Goal: Task Accomplishment & Management: Manage account settings

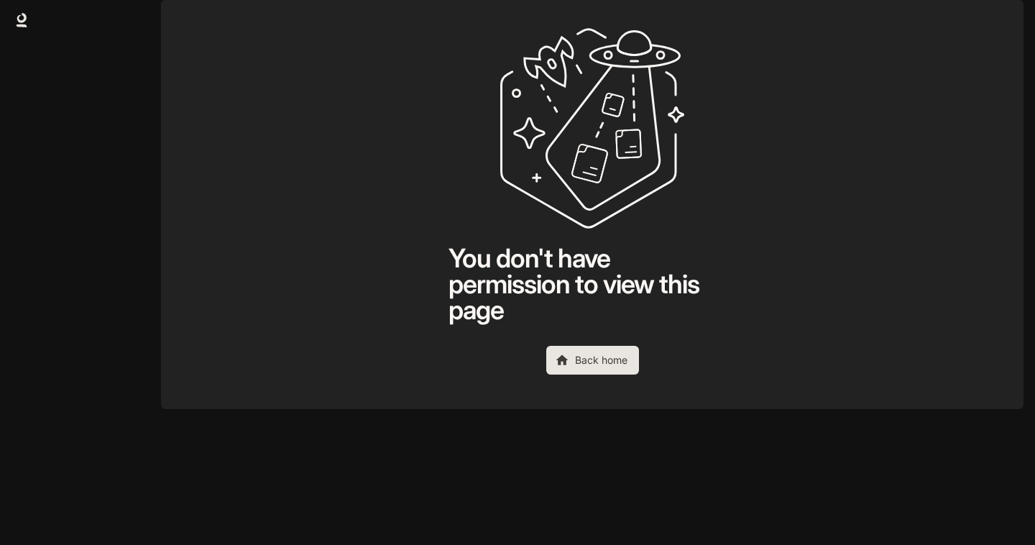
click at [1012, 24] on img "button" at bounding box center [1003, 20] width 20 height 20
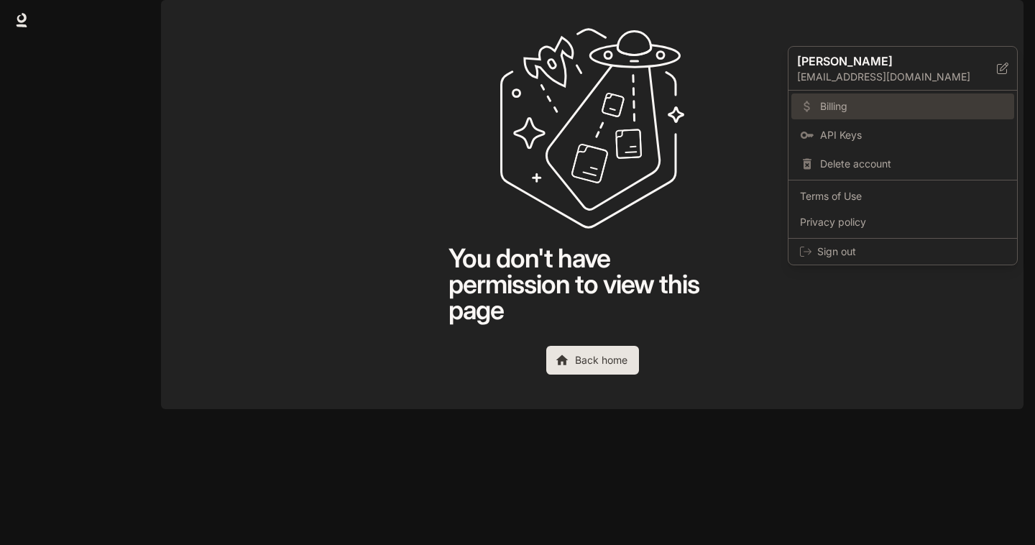
click at [867, 100] on span "Billing" at bounding box center [912, 106] width 185 height 14
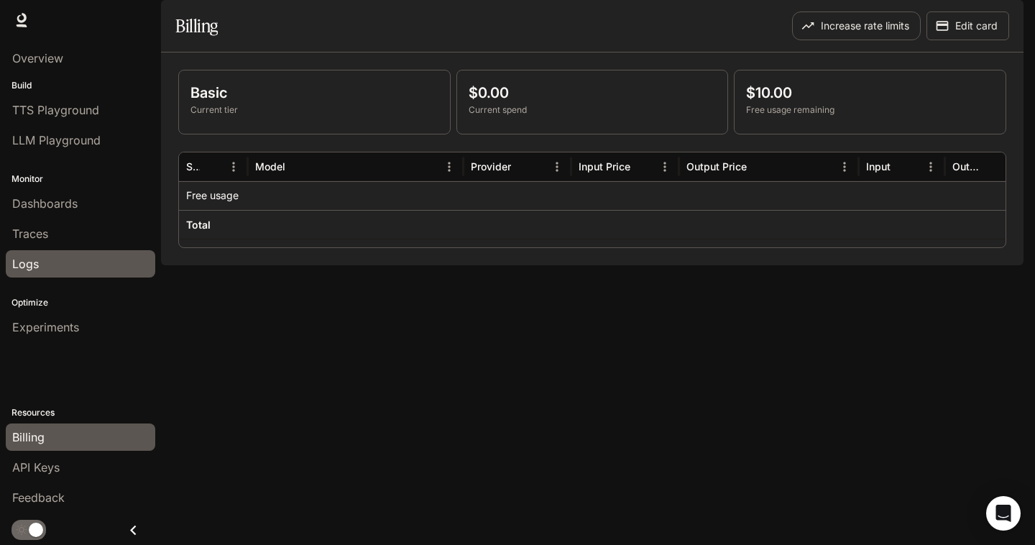
click at [98, 262] on div "Logs" at bounding box center [80, 263] width 137 height 17
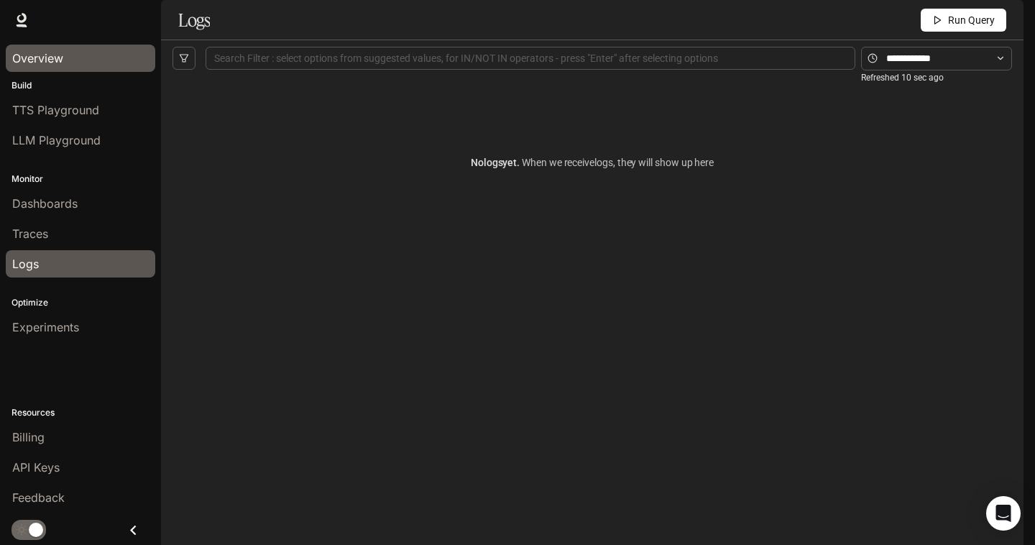
click at [73, 68] on link "Overview" at bounding box center [80, 58] width 149 height 27
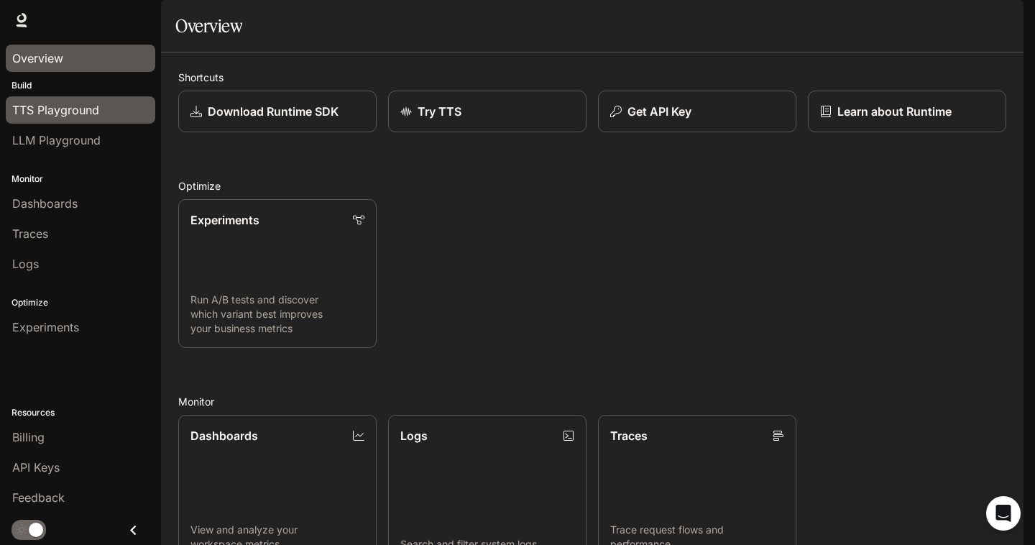
click at [93, 119] on link "TTS Playground" at bounding box center [80, 109] width 149 height 27
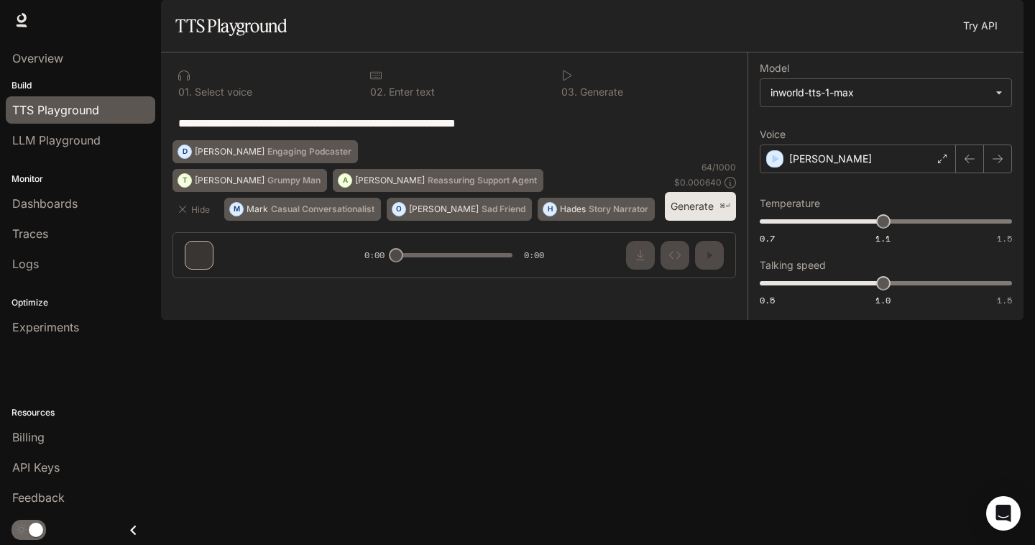
click at [825, 21] on span "TTS" at bounding box center [817, 20] width 19 height 18
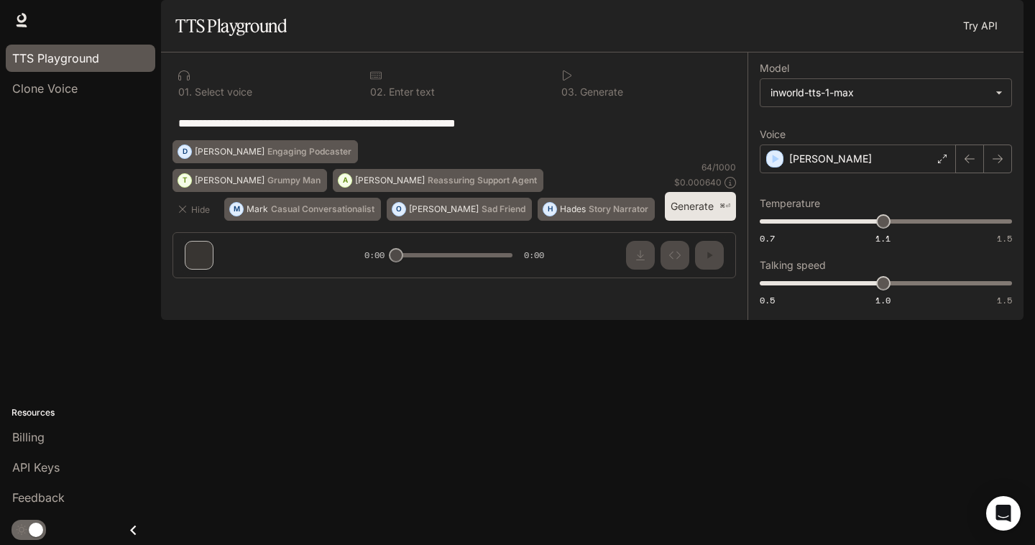
click at [876, 24] on span "Runtime" at bounding box center [868, 20] width 38 height 18
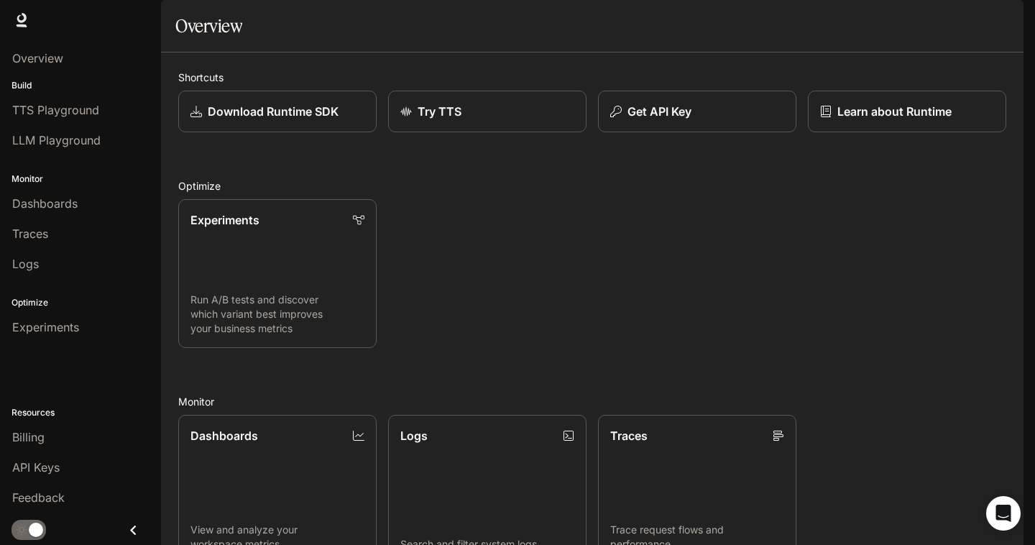
click at [917, 17] on span "Documentation" at bounding box center [939, 20] width 71 height 18
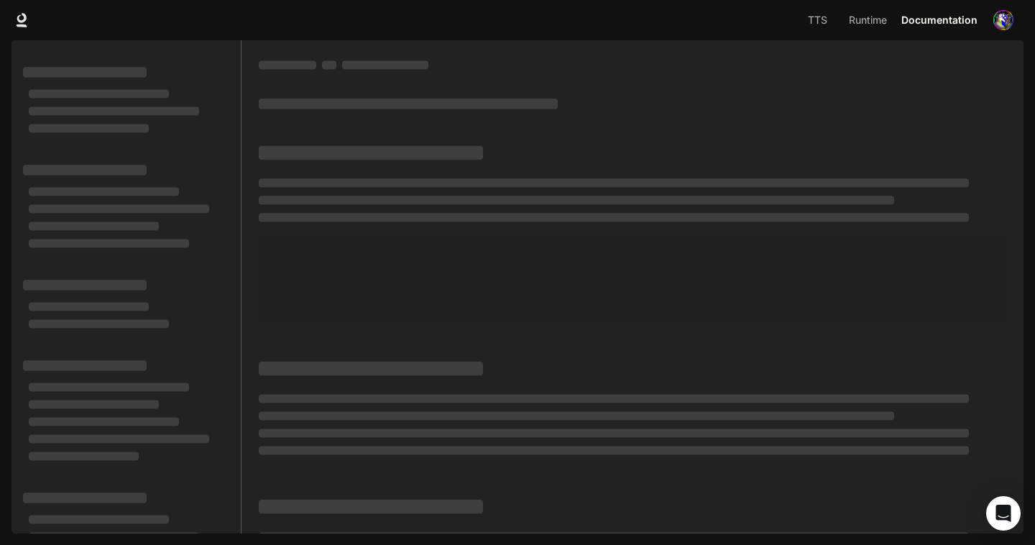
click at [999, 24] on img "button" at bounding box center [1003, 20] width 20 height 20
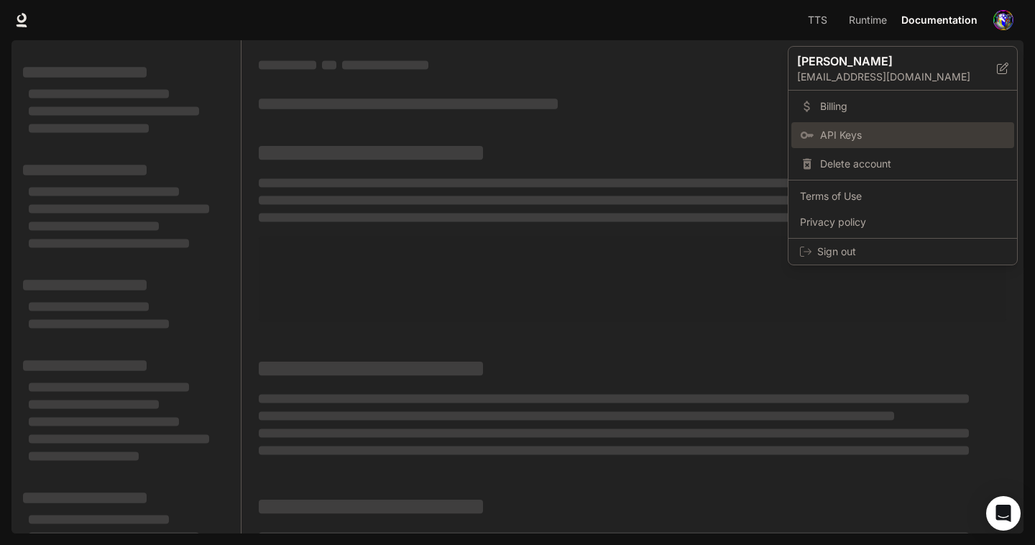
click at [903, 135] on span "API Keys" at bounding box center [912, 135] width 185 height 14
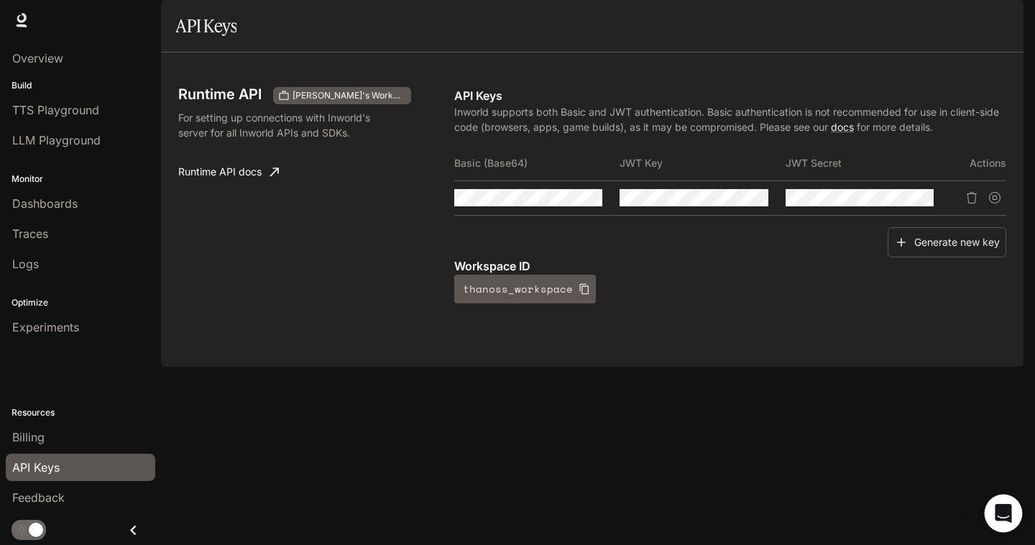
click at [994, 520] on div "Open Intercom Messenger" at bounding box center [1003, 513] width 38 height 38
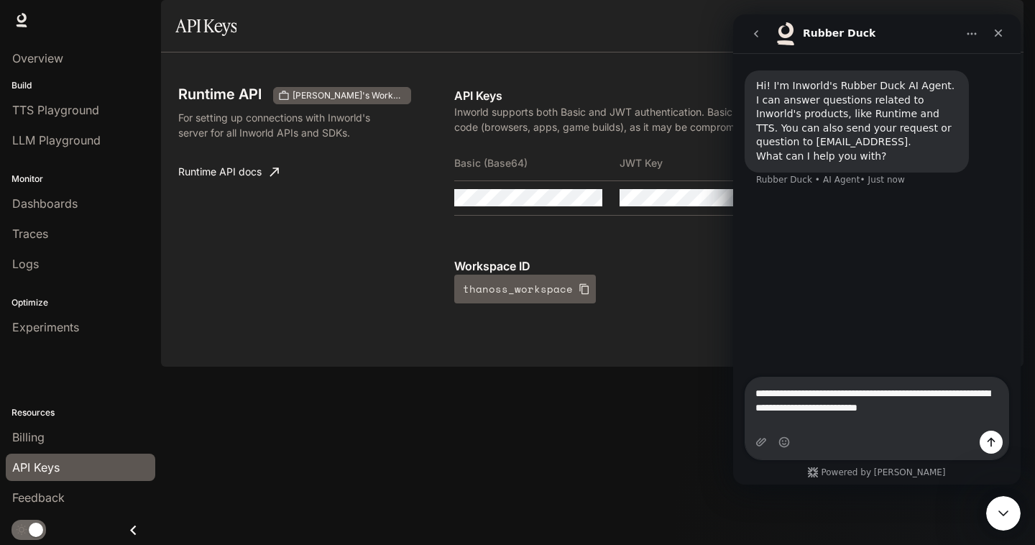
type textarea "**********"
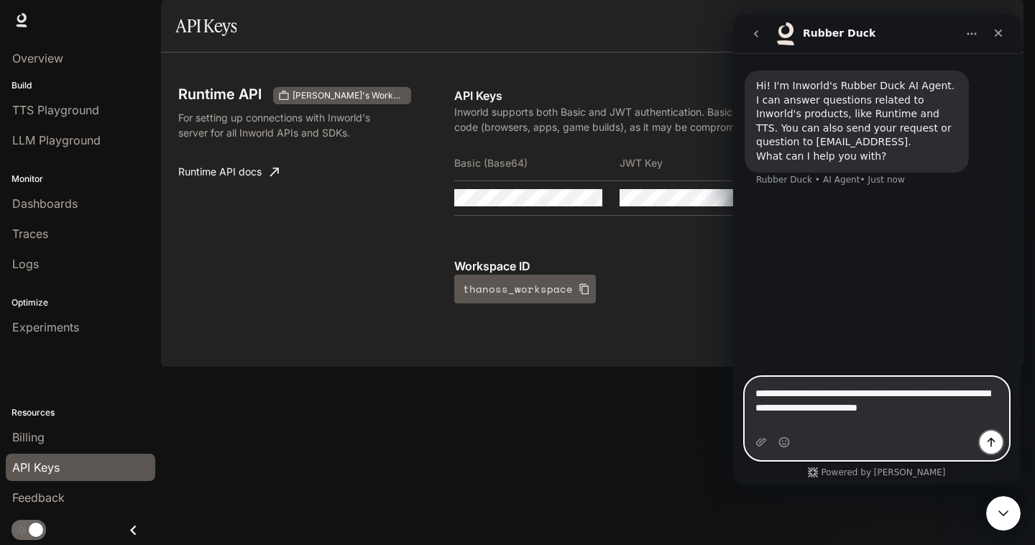
click at [987, 444] on icon "Send a message…" at bounding box center [990, 441] width 11 height 11
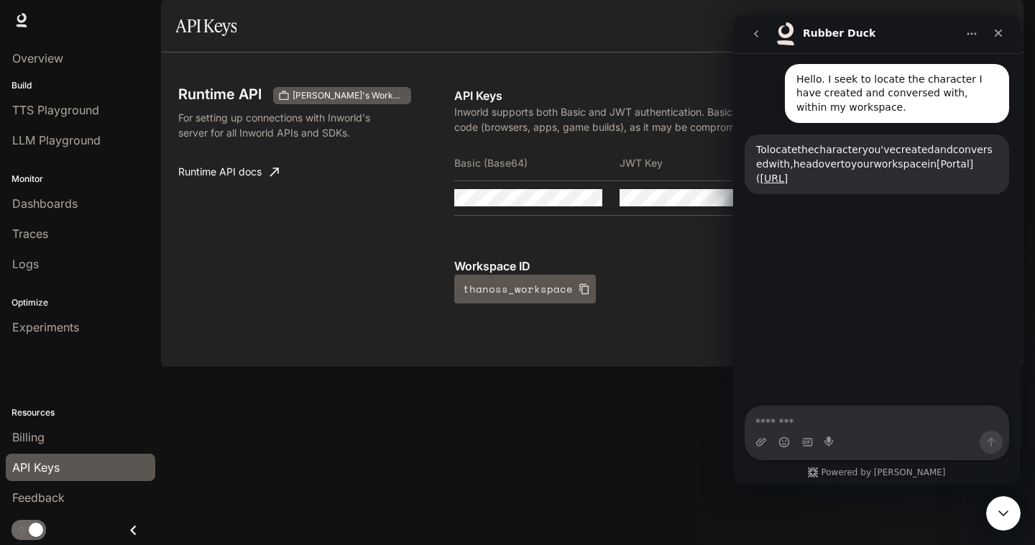
scroll to position [130, 0]
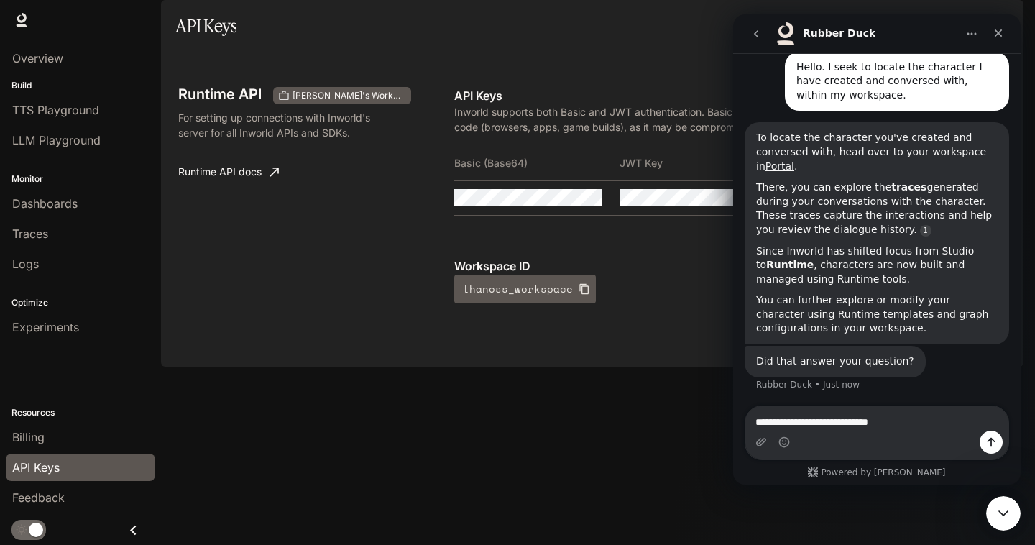
type textarea "**********"
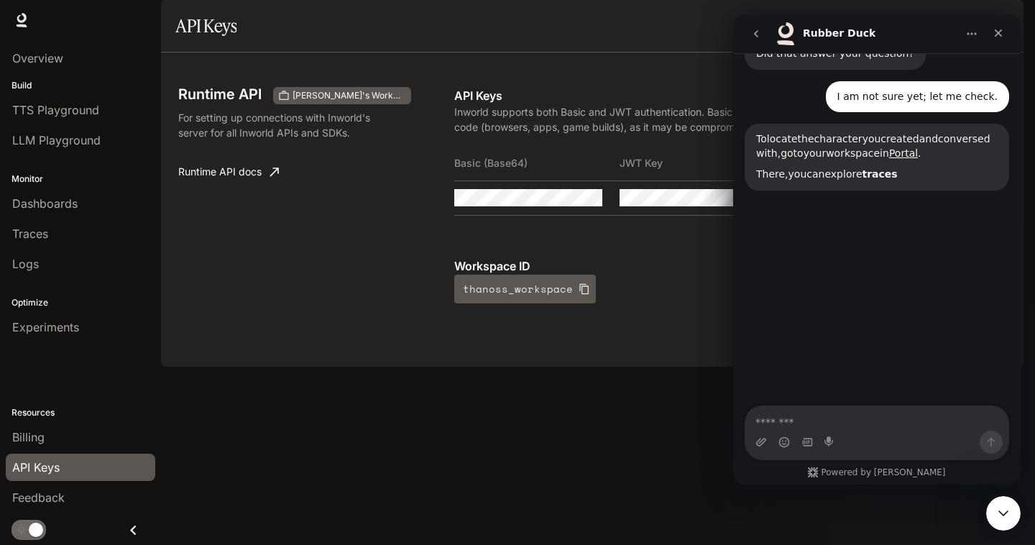
scroll to position [460, 0]
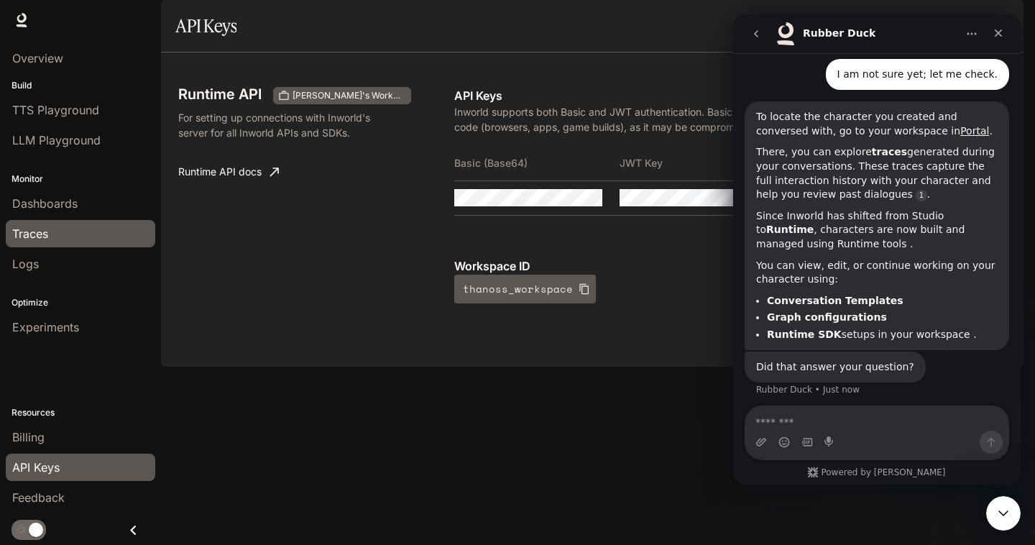
click at [118, 233] on div "Traces" at bounding box center [80, 233] width 137 height 17
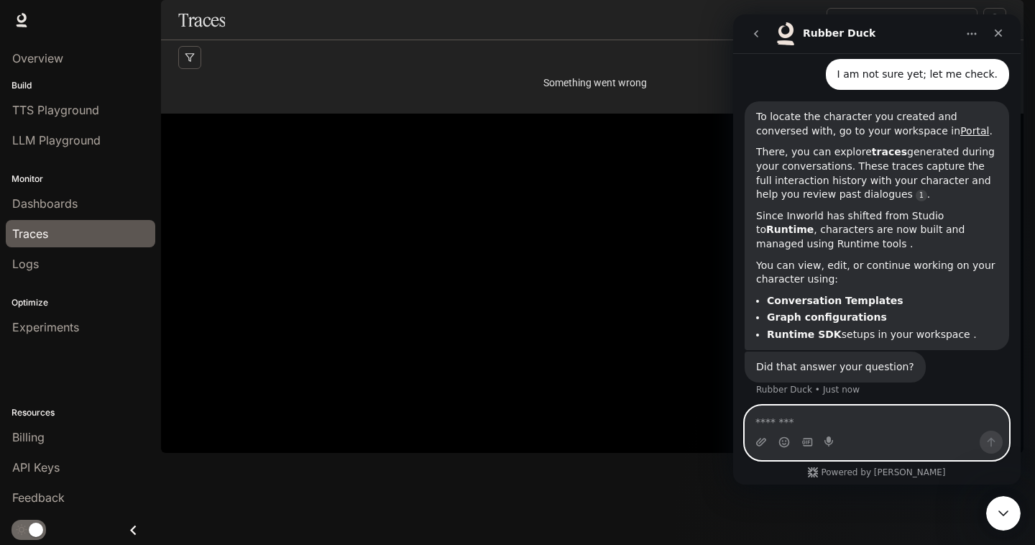
click at [795, 425] on textarea "Message…" at bounding box center [876, 418] width 263 height 24
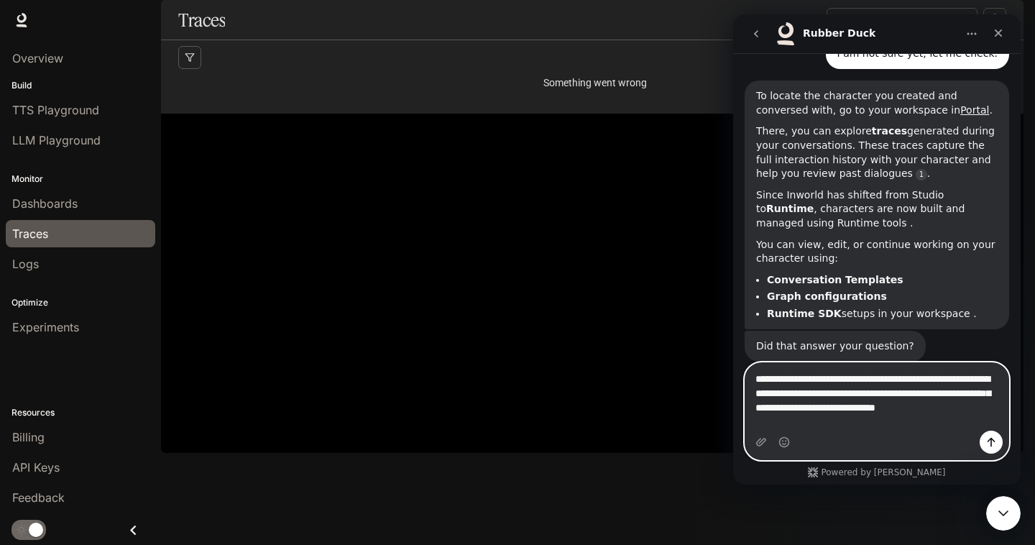
scroll to position [491, 0]
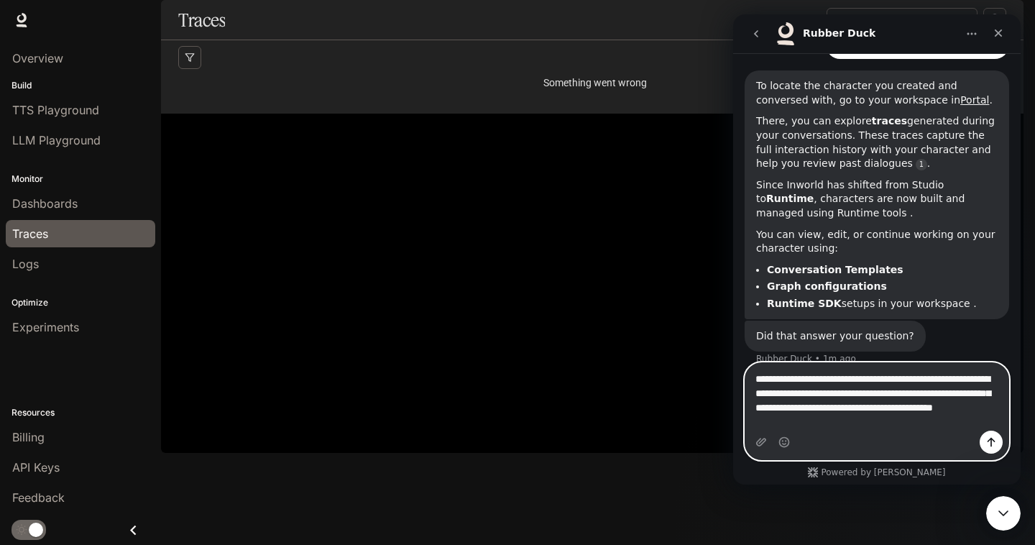
click at [780, 379] on textarea "**********" at bounding box center [876, 397] width 263 height 68
type textarea "**********"
click at [994, 442] on icon "Send a message…" at bounding box center [990, 441] width 11 height 11
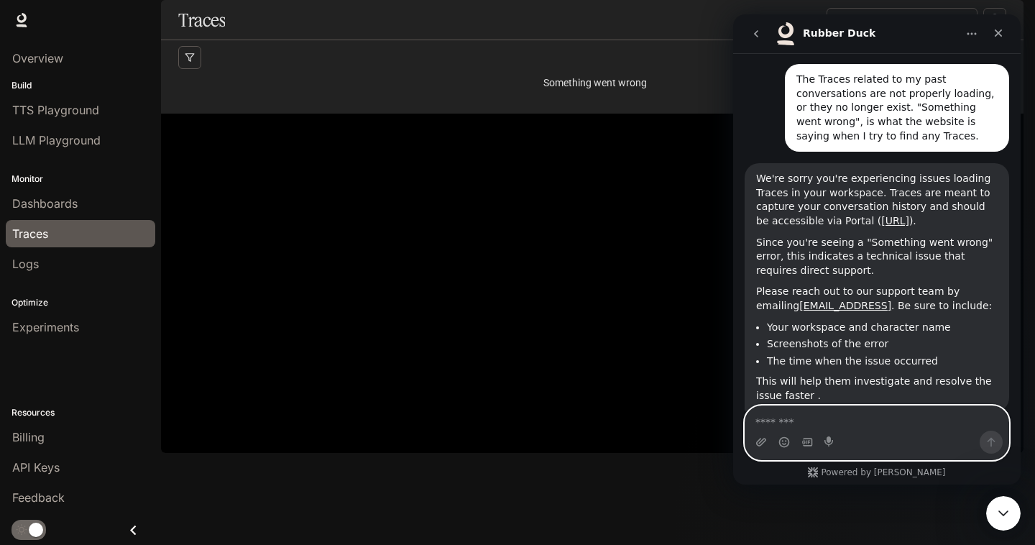
scroll to position [835, 0]
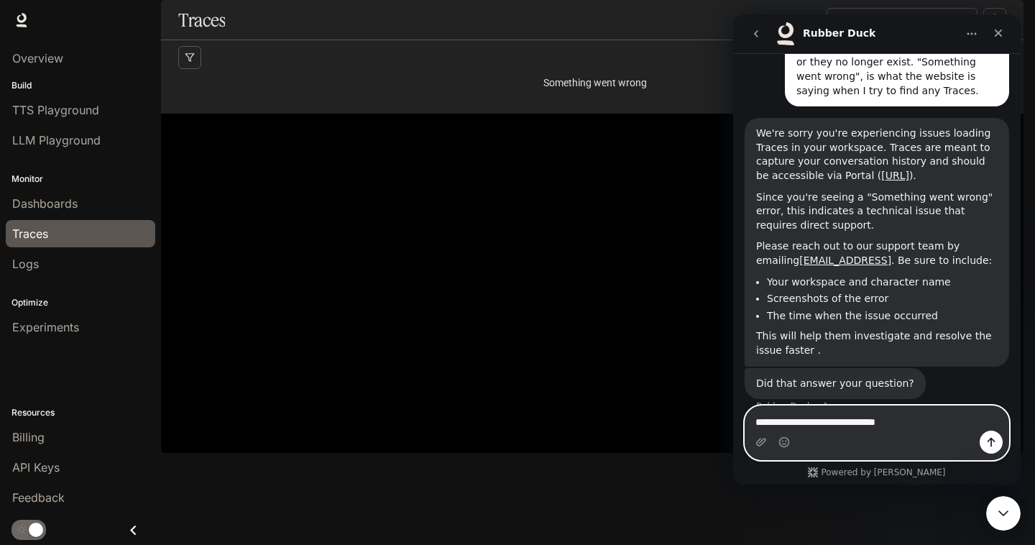
type textarea "**********"
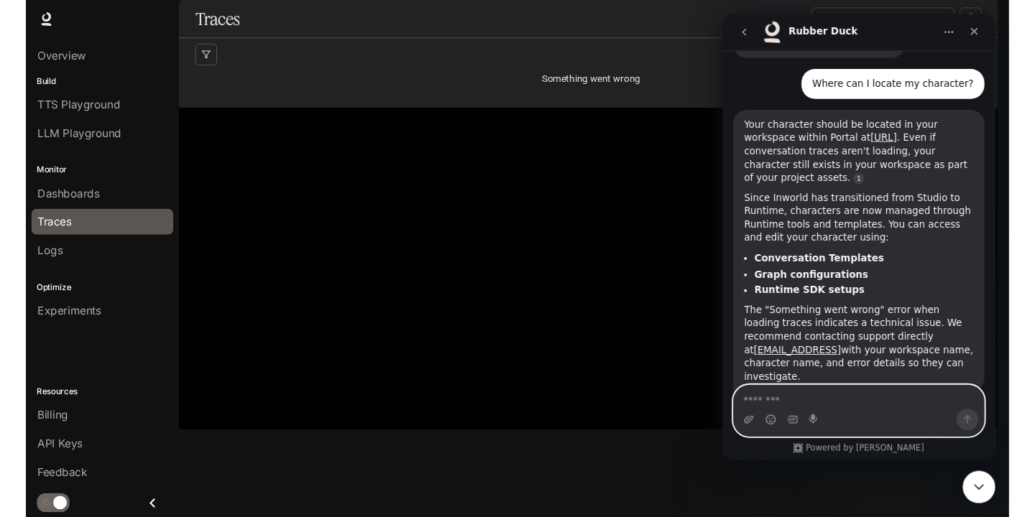
scroll to position [1197, 0]
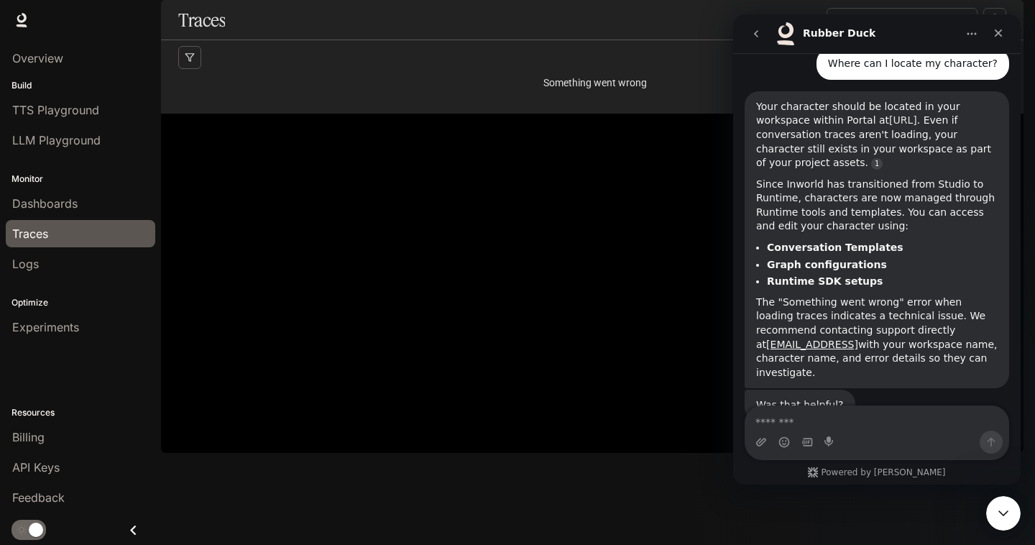
click at [917, 114] on link "[URL]" at bounding box center [903, 119] width 28 height 11
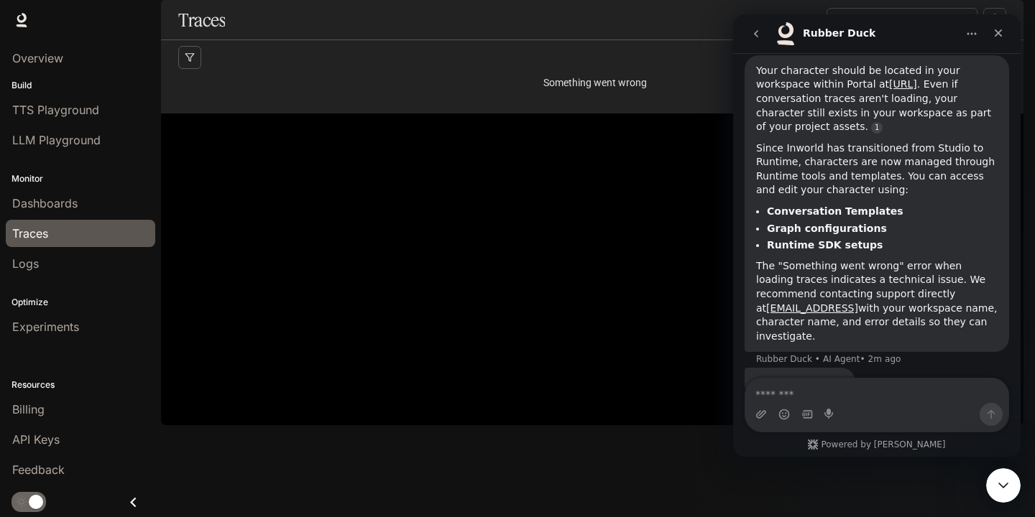
scroll to position [1647, 0]
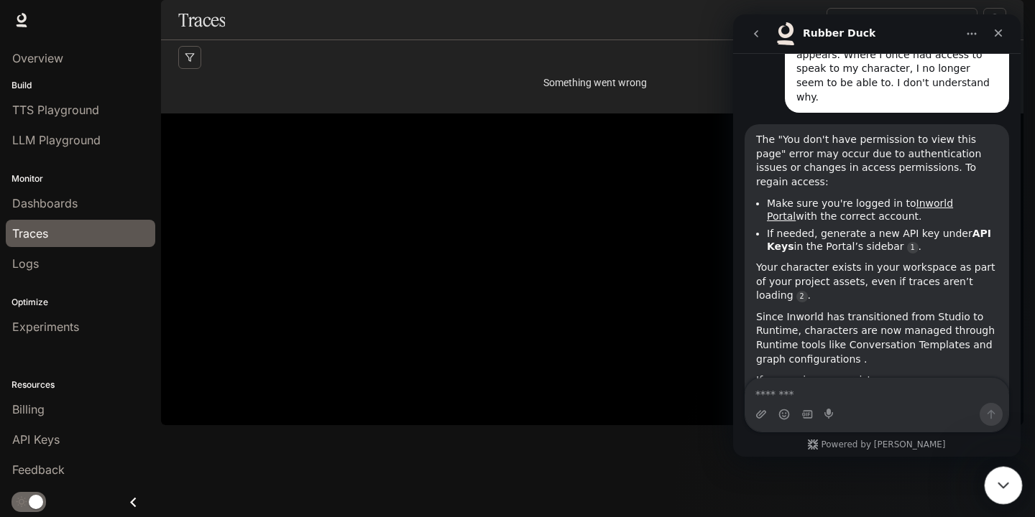
click at [1006, 487] on icon "Close Intercom Messenger" at bounding box center [1000, 483] width 17 height 17
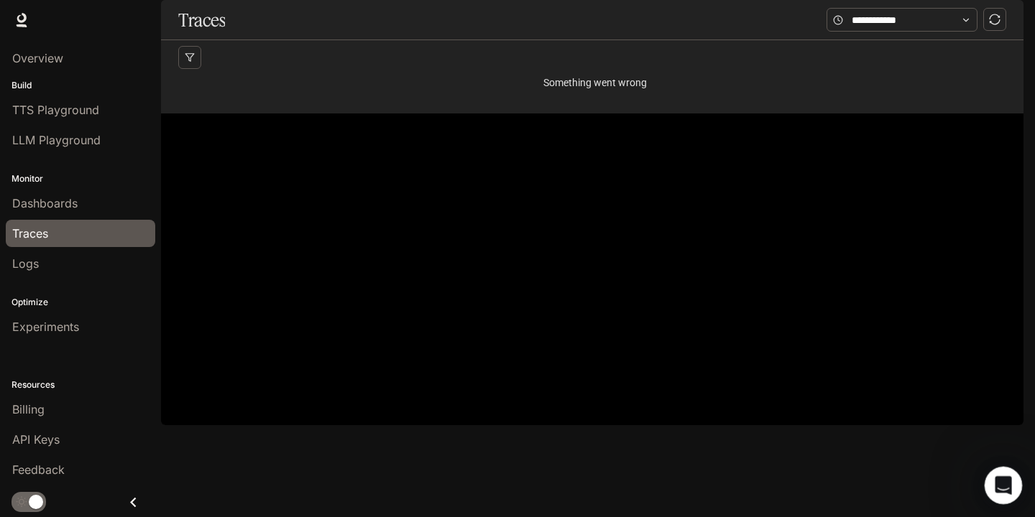
click at [1006, 487] on icon "Open Intercom Messenger" at bounding box center [1001, 484] width 24 height 24
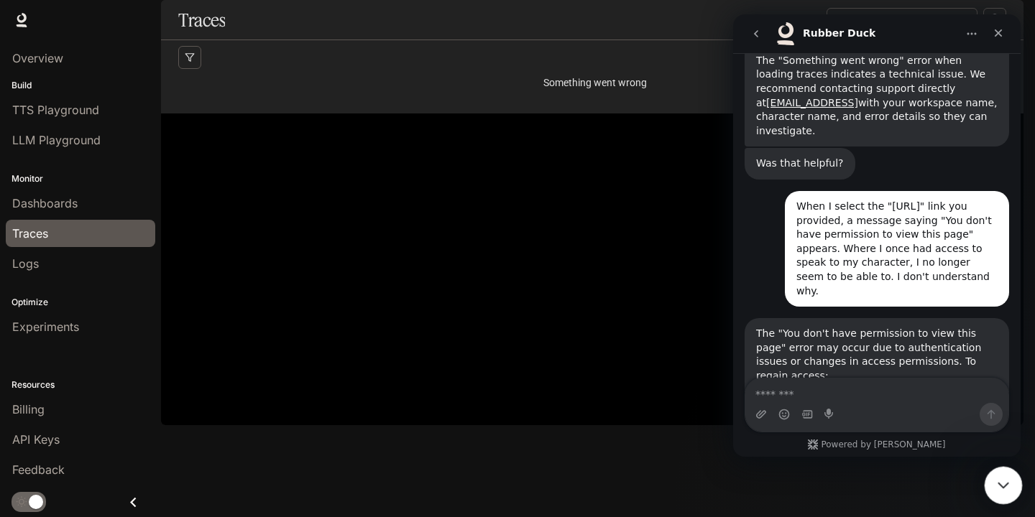
scroll to position [1658, 0]
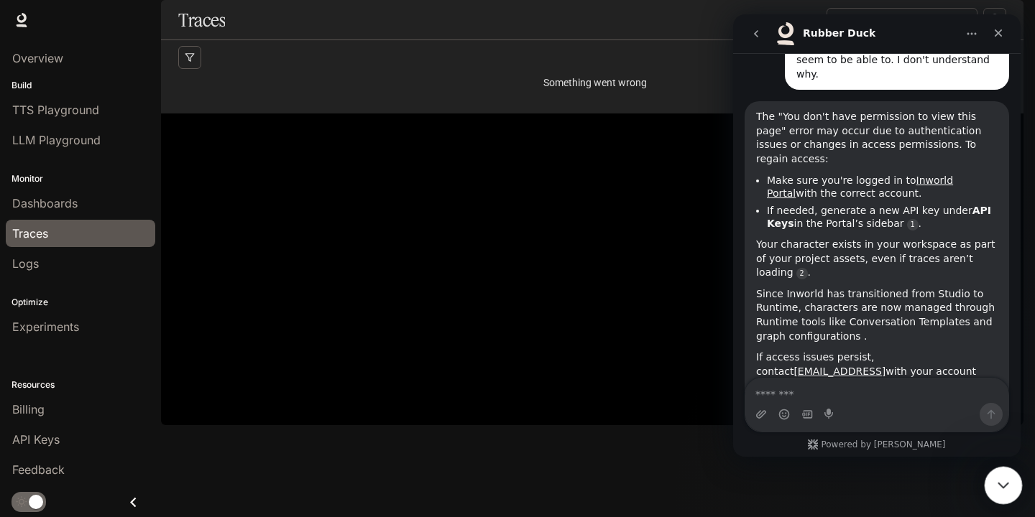
click at [1006, 486] on icon "Close Intercom Messenger" at bounding box center [1000, 483] width 17 height 17
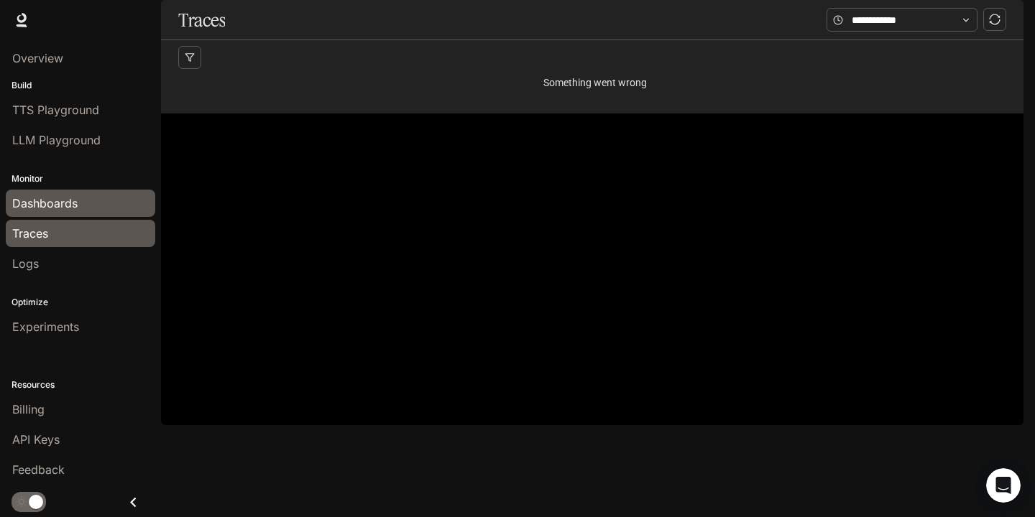
click at [92, 212] on link "Dashboards" at bounding box center [80, 203] width 149 height 27
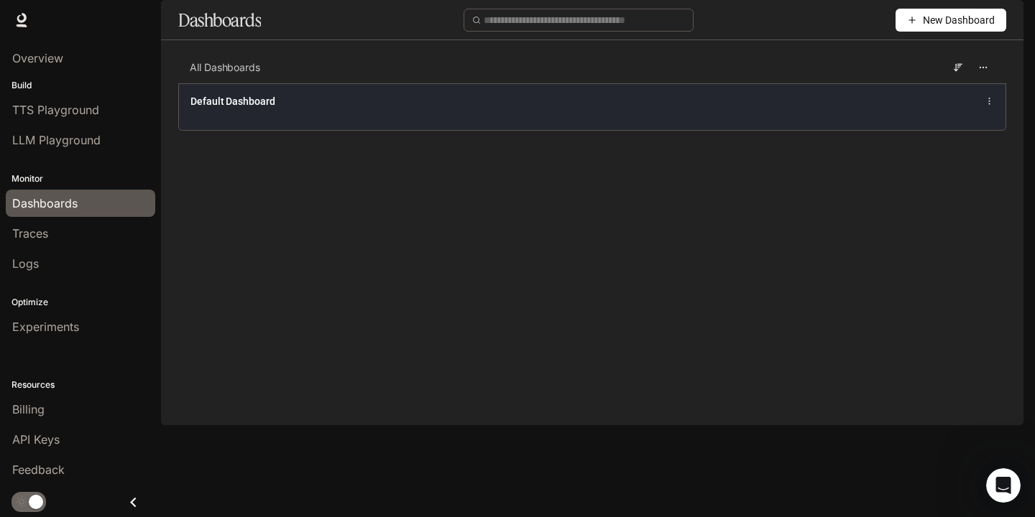
click at [991, 106] on icon at bounding box center [988, 101] width 9 height 10
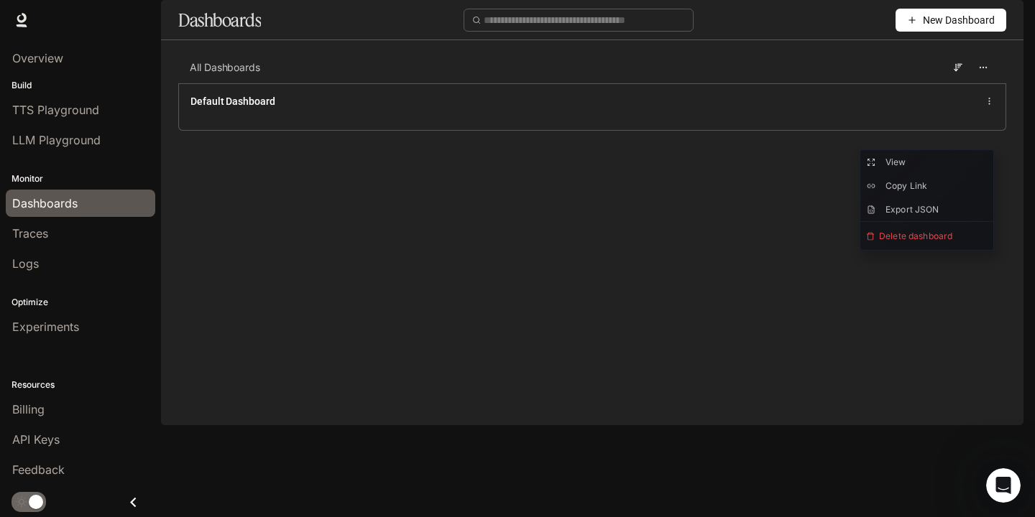
click at [725, 152] on main "Dashboards New Dashboard All Dashboards Default Dashboard" at bounding box center [592, 76] width 862 height 152
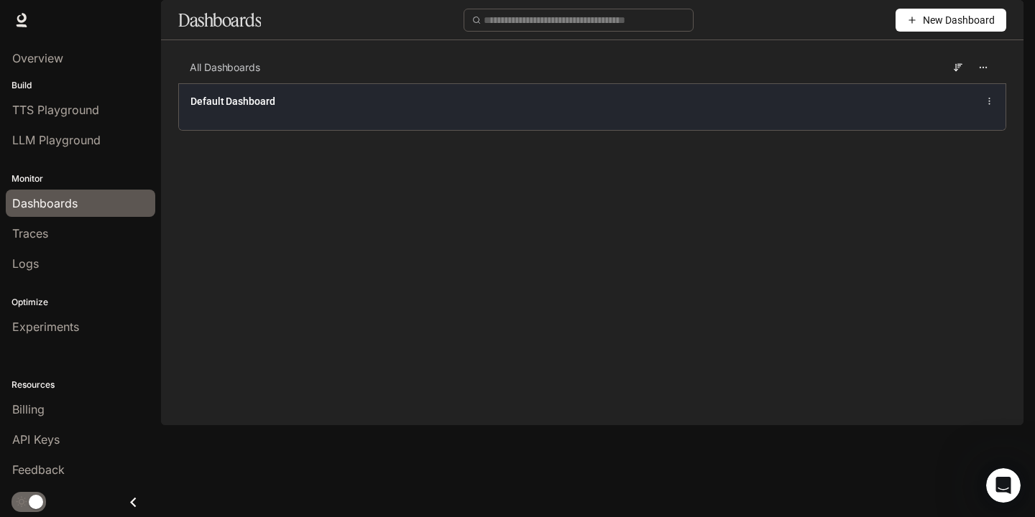
click at [687, 110] on div "Default Dashboard" at bounding box center [591, 101] width 803 height 17
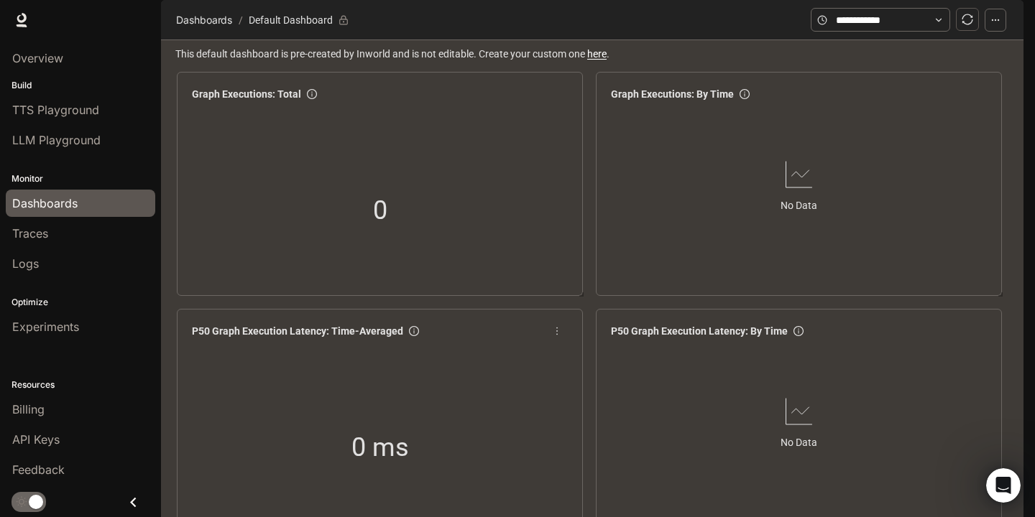
scroll to position [1326, 0]
click at [86, 244] on link "Traces" at bounding box center [80, 233] width 149 height 27
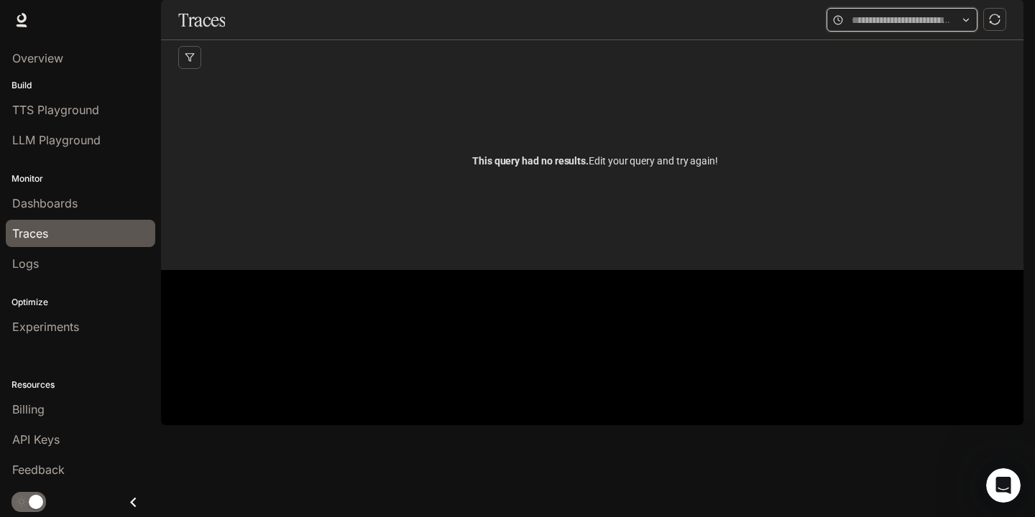
click at [946, 28] on input "text" at bounding box center [901, 20] width 101 height 16
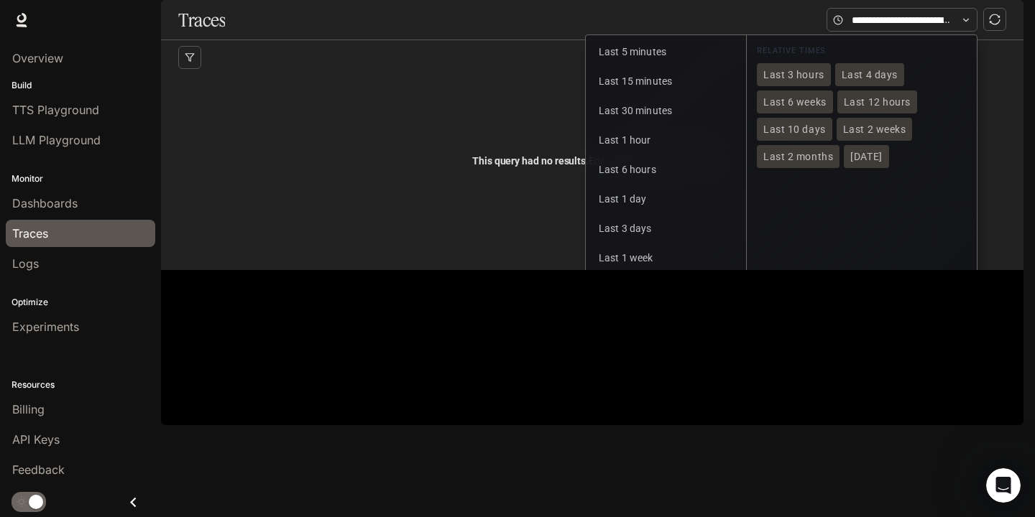
click at [638, 330] on button "Custom" at bounding box center [665, 316] width 154 height 27
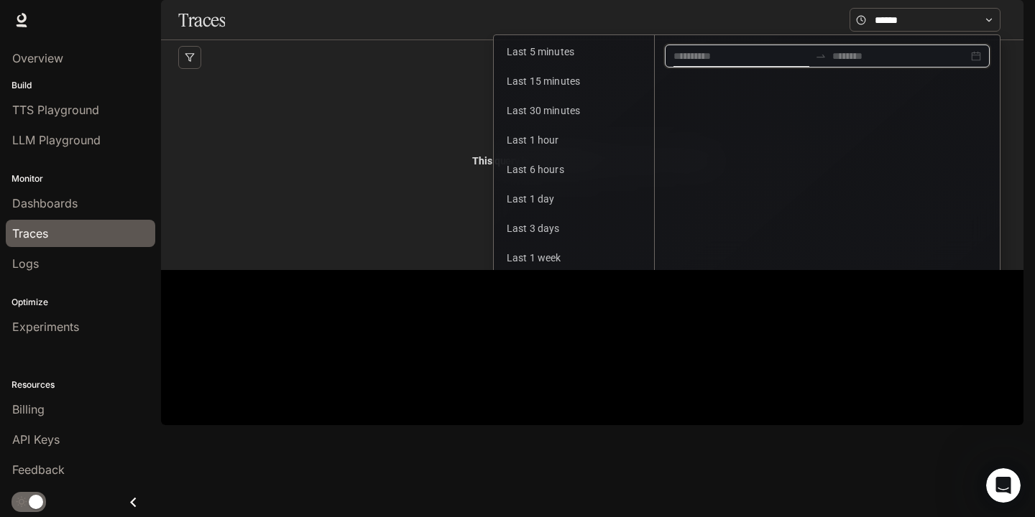
click at [759, 64] on input at bounding box center [741, 56] width 136 height 16
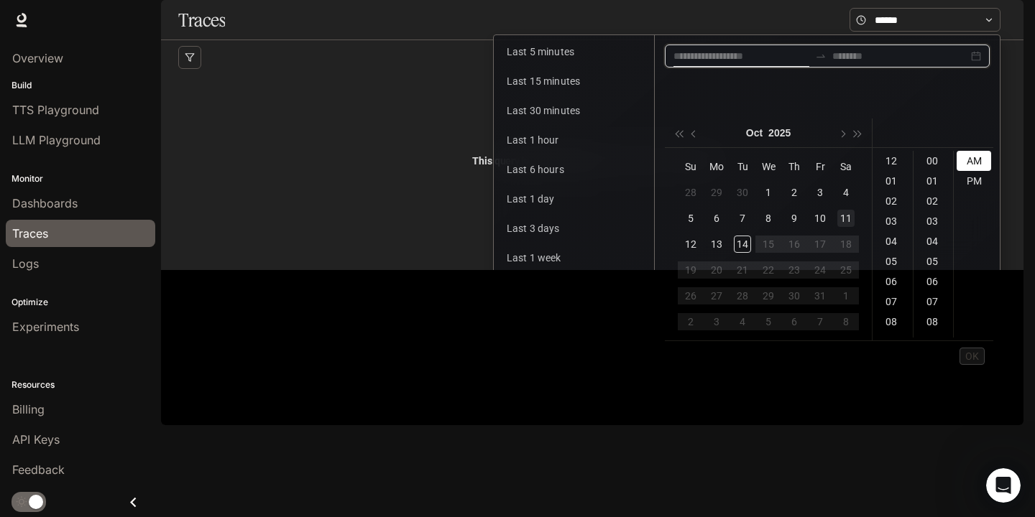
type input "**********"
click at [694, 131] on span "button" at bounding box center [694, 133] width 7 height 7
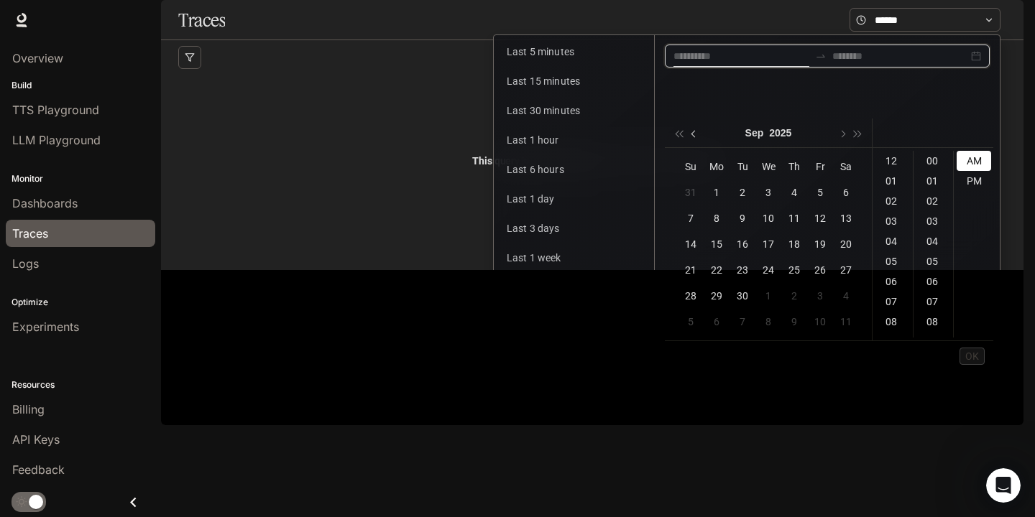
click at [694, 131] on span "button" at bounding box center [694, 133] width 7 height 7
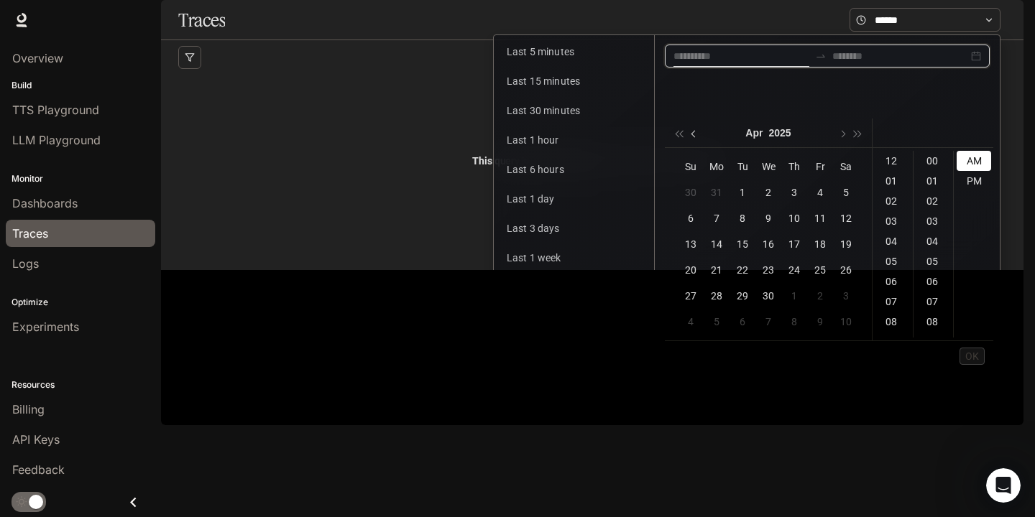
click at [694, 131] on span "button" at bounding box center [694, 133] width 7 height 7
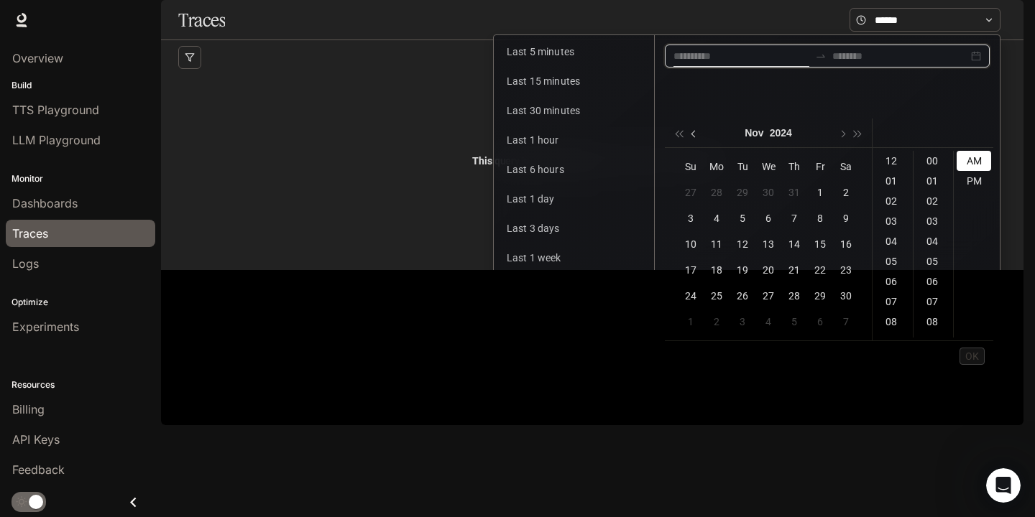
click at [694, 131] on span "button" at bounding box center [694, 133] width 7 height 7
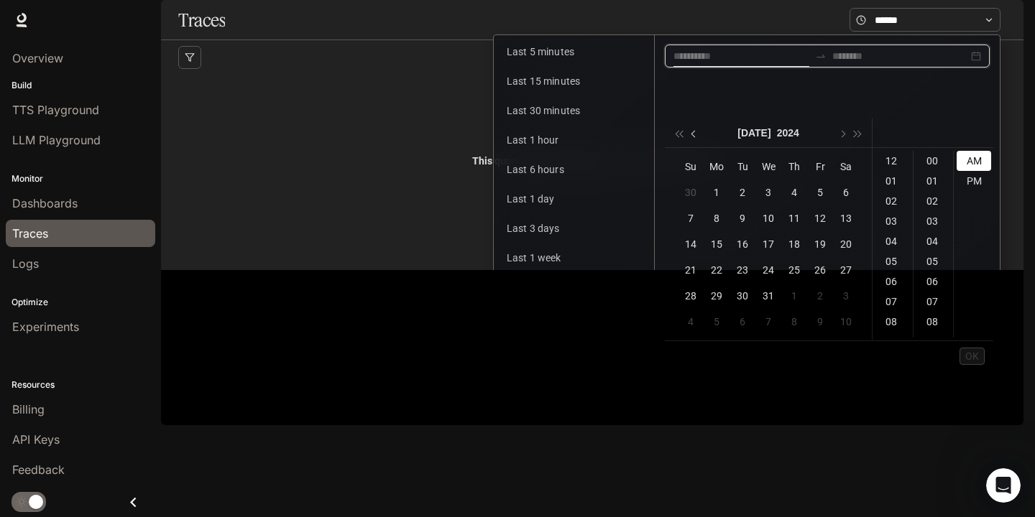
click at [694, 131] on span "button" at bounding box center [694, 133] width 7 height 7
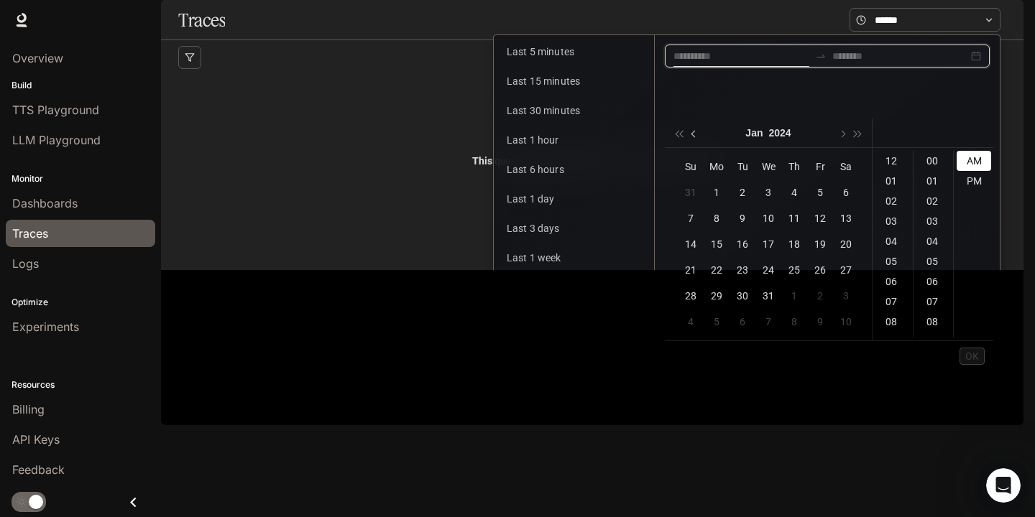
click at [694, 131] on span "button" at bounding box center [694, 133] width 7 height 7
type input "**********"
click at [859, 64] on input at bounding box center [900, 56] width 136 height 16
click at [841, 134] on span "button" at bounding box center [841, 133] width 7 height 7
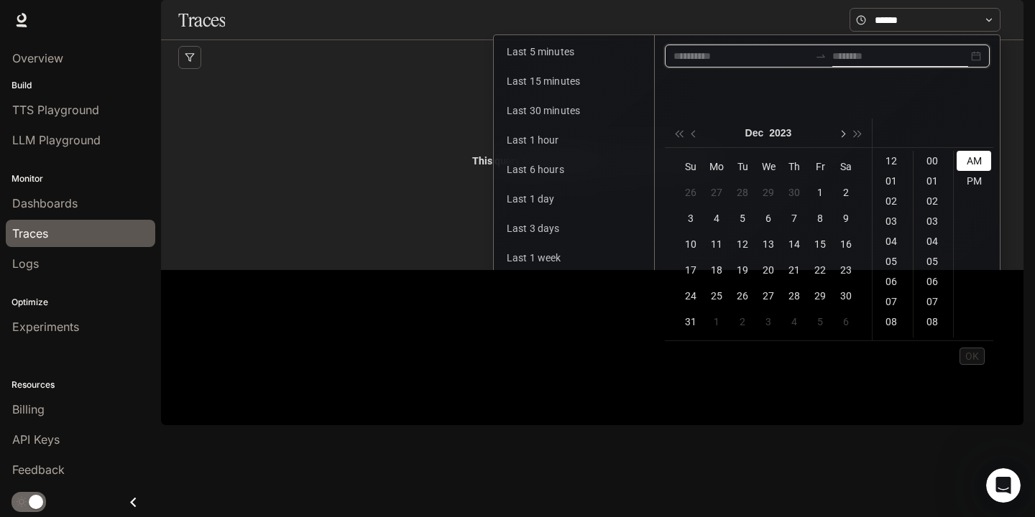
click at [841, 134] on span "button" at bounding box center [841, 133] width 7 height 7
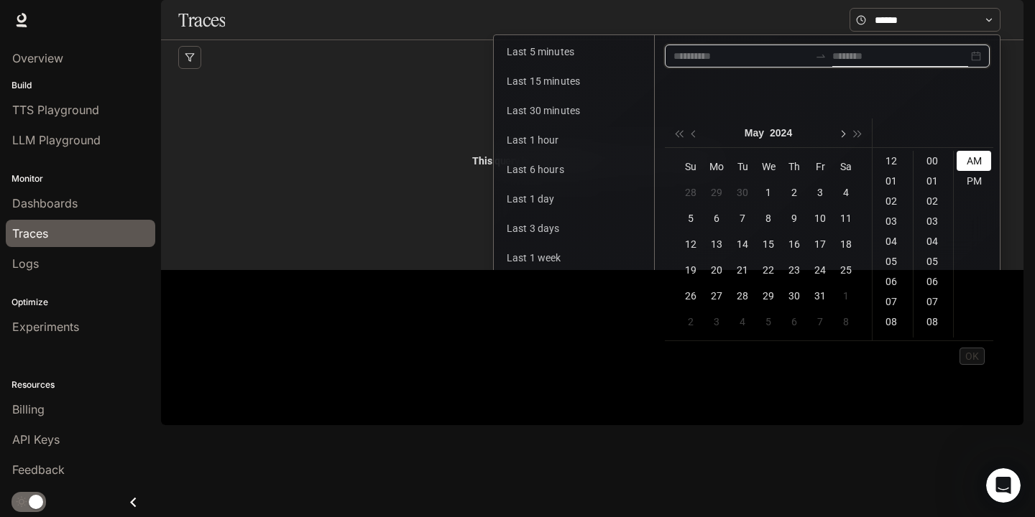
click at [841, 134] on span "button" at bounding box center [841, 133] width 7 height 7
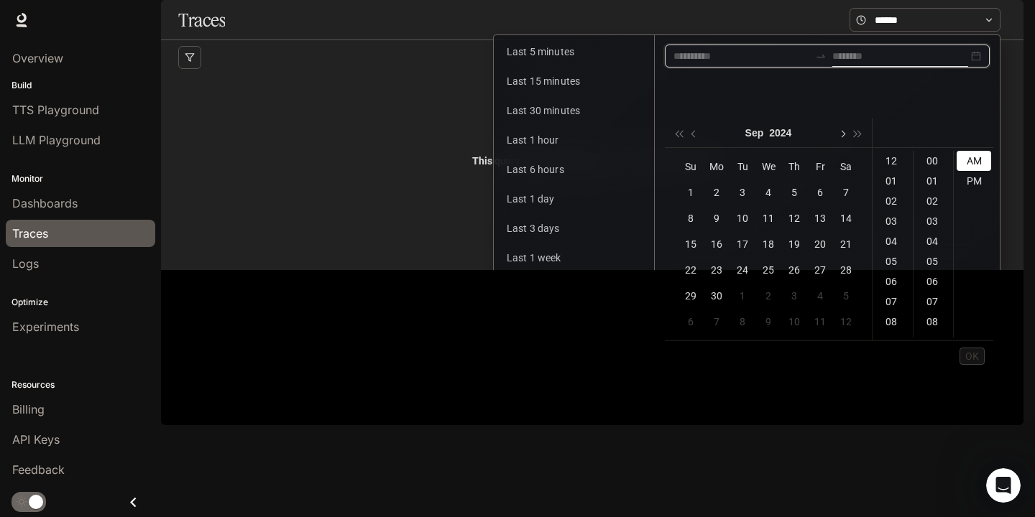
click at [841, 134] on span "button" at bounding box center [841, 133] width 7 height 7
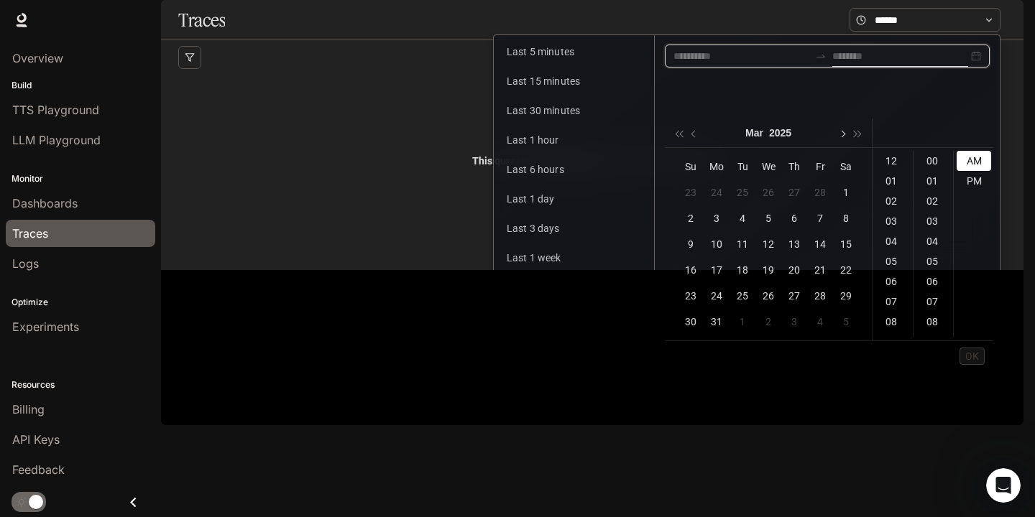
click at [841, 134] on span "button" at bounding box center [841, 133] width 7 height 7
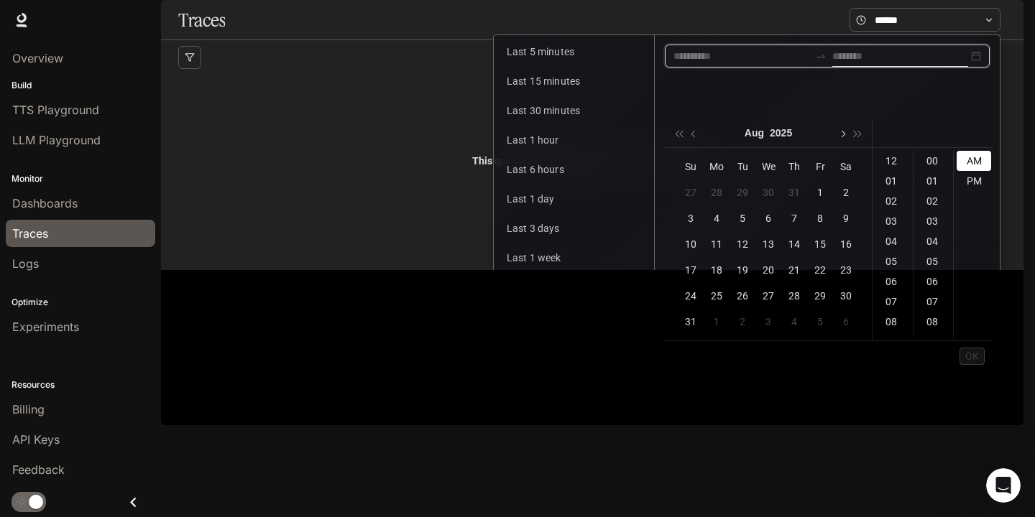
click at [841, 134] on span "button" at bounding box center [841, 133] width 7 height 7
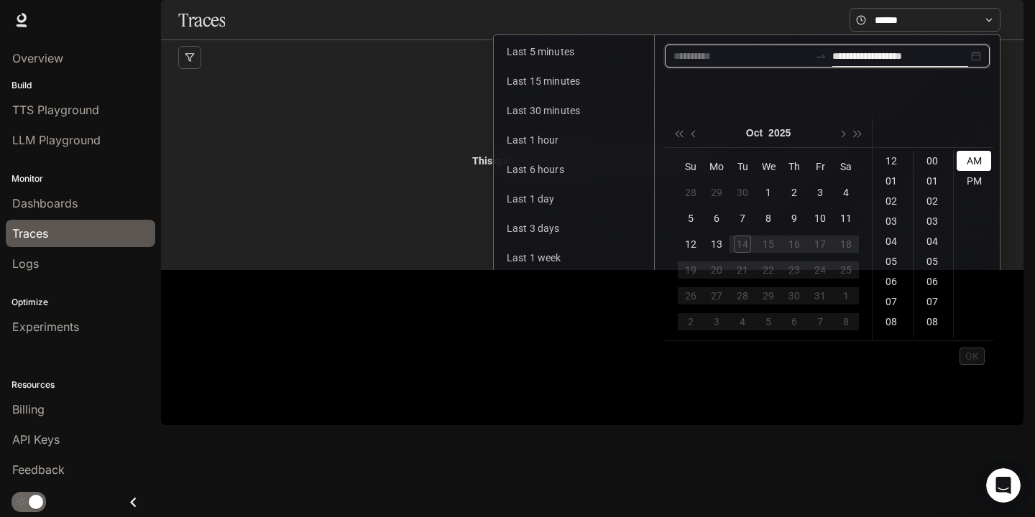
type input "**********"
click at [724, 244] on div "13" at bounding box center [716, 244] width 17 height 17
type input "**********"
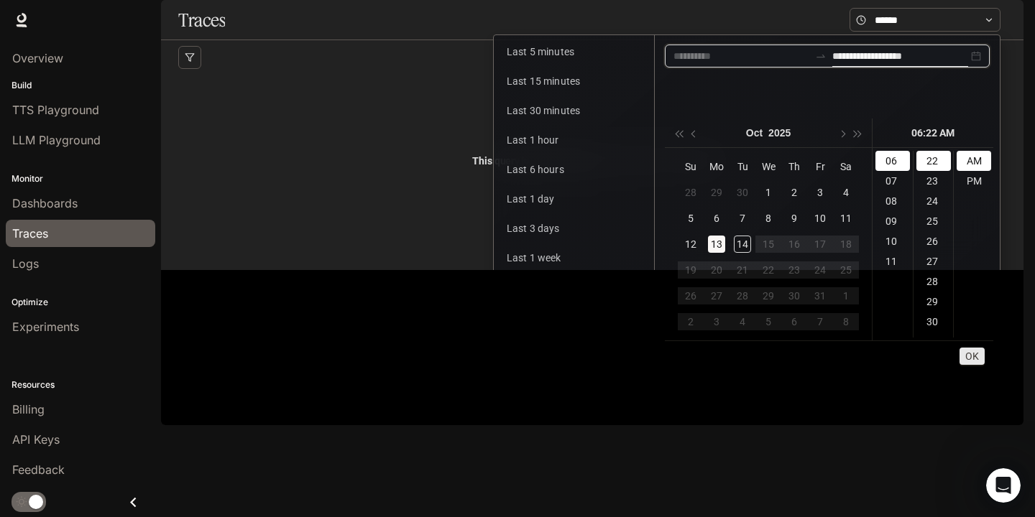
click at [974, 359] on span "OK" at bounding box center [972, 356] width 14 height 16
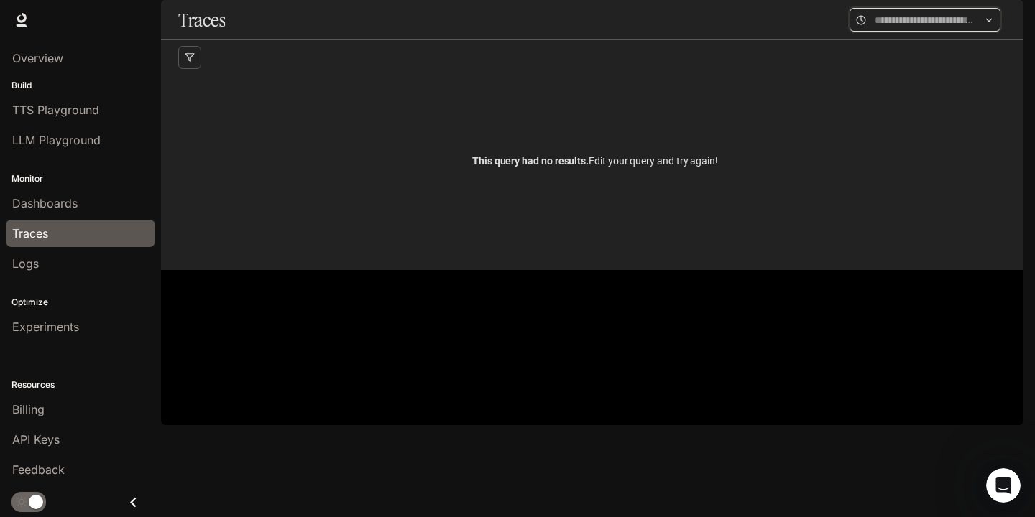
click at [909, 28] on input "text" at bounding box center [924, 20] width 101 height 16
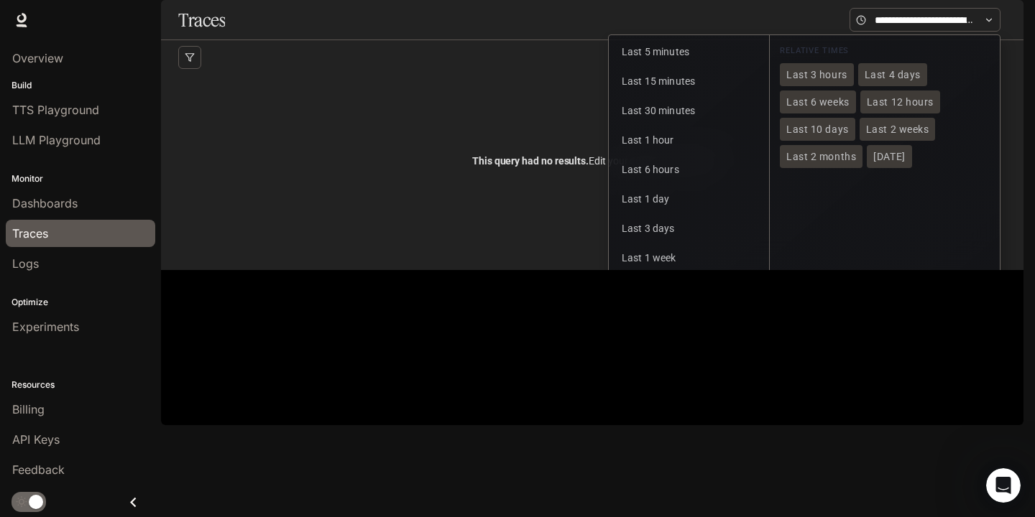
click at [526, 190] on div "This query had no results. Edit your query and try again!" at bounding box center [595, 161] width 834 height 172
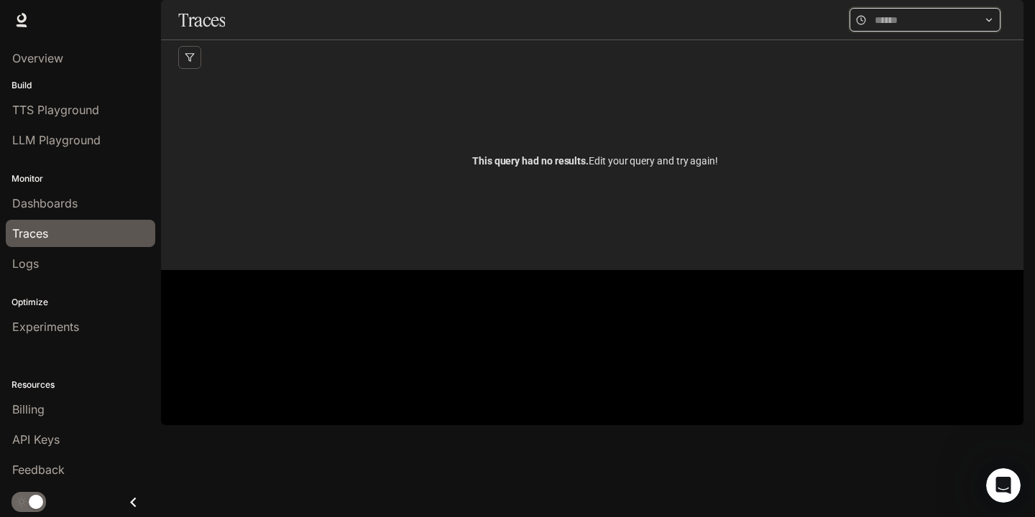
click at [936, 28] on input "text" at bounding box center [924, 20] width 101 height 16
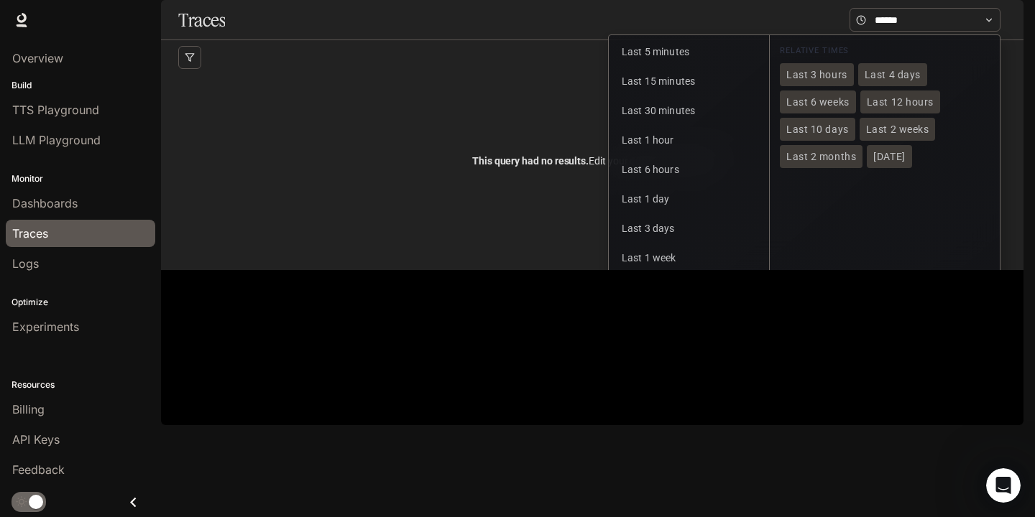
click at [666, 293] on span "Last 1 month" at bounding box center [652, 287] width 61 height 11
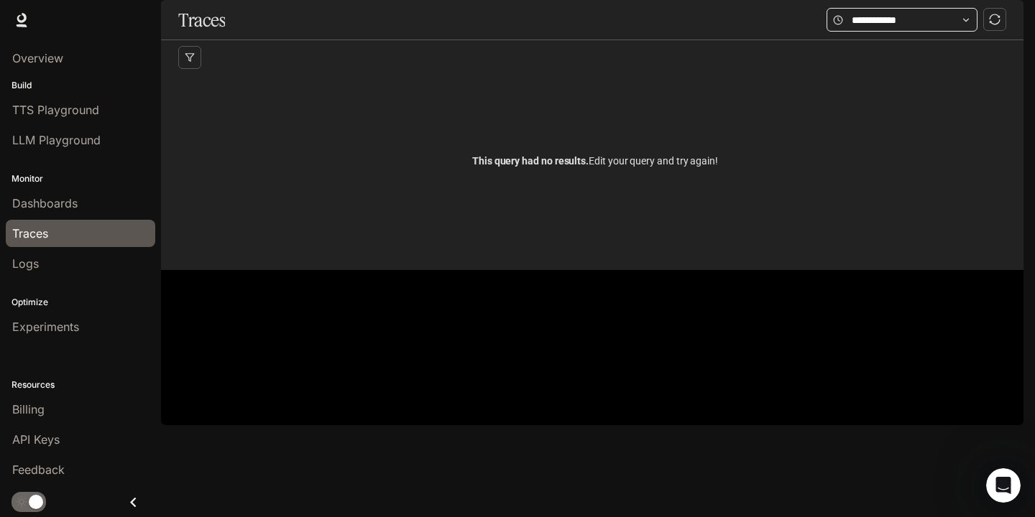
click at [968, 25] on icon at bounding box center [966, 20] width 10 height 10
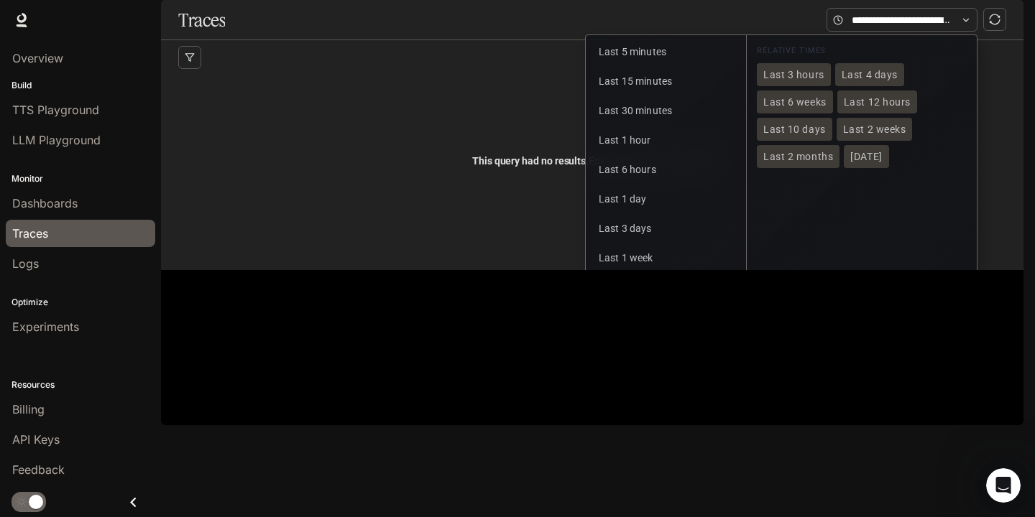
click at [664, 330] on button "Custom" at bounding box center [665, 316] width 154 height 27
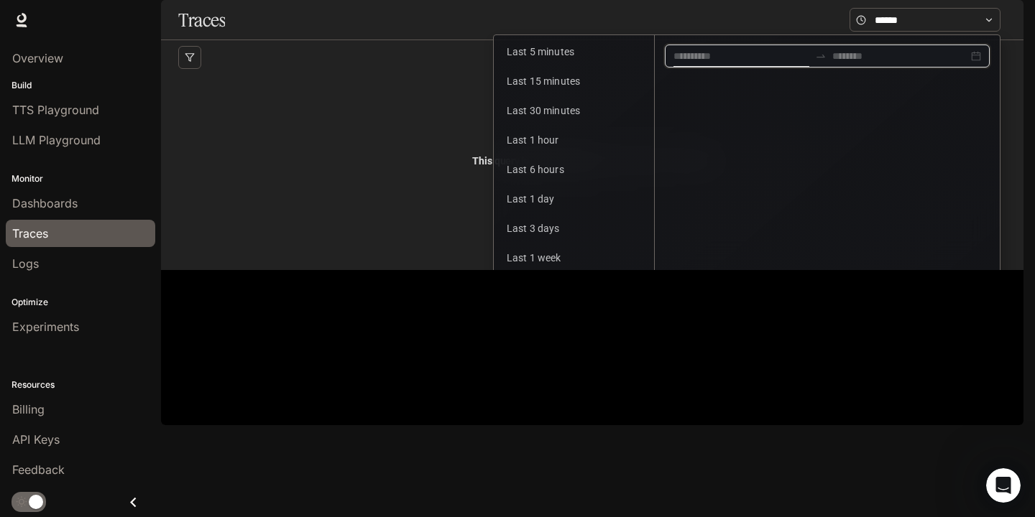
click at [741, 64] on input at bounding box center [741, 56] width 136 height 16
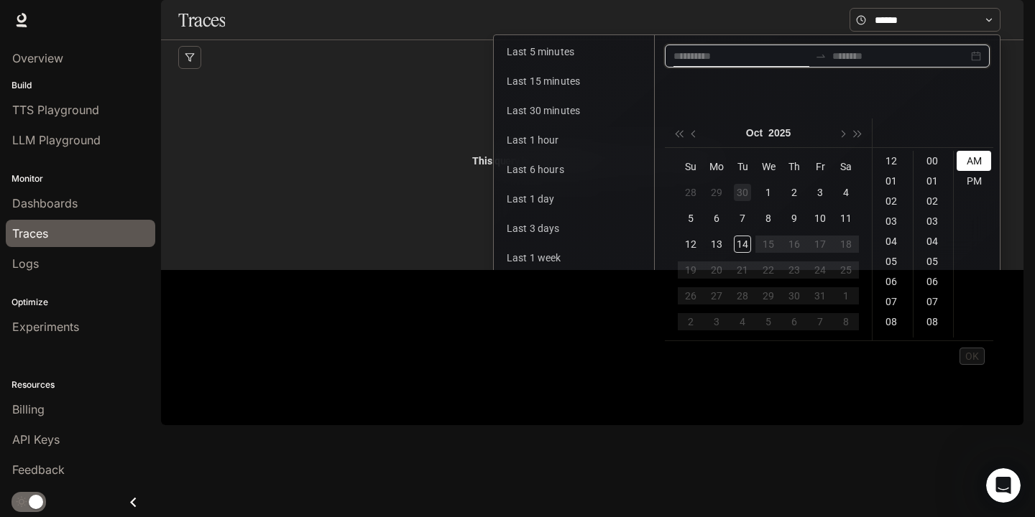
type input "**********"
click at [681, 135] on span "button" at bounding box center [678, 133] width 7 height 7
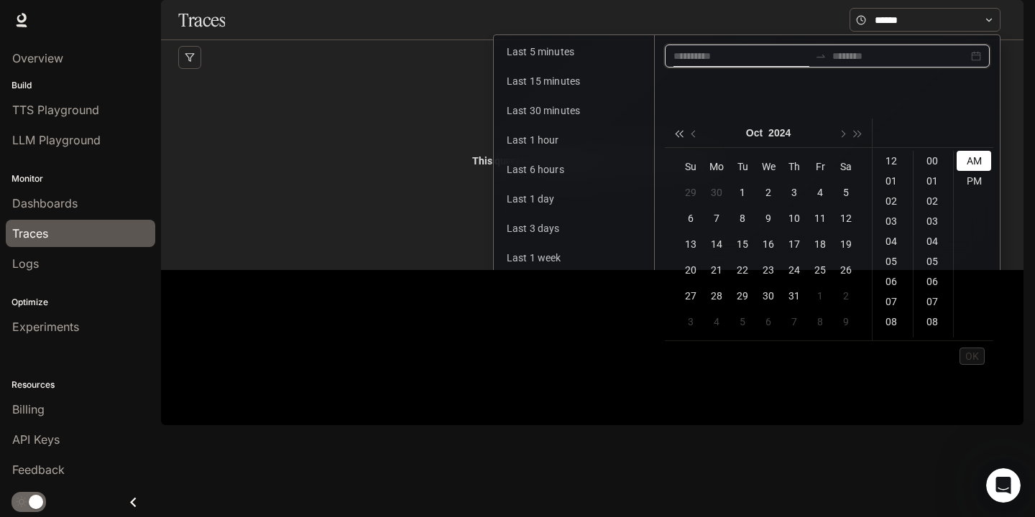
click at [681, 135] on span "button" at bounding box center [678, 133] width 7 height 7
click at [894, 64] on input at bounding box center [900, 56] width 136 height 16
click at [859, 133] on span "button" at bounding box center [857, 133] width 7 height 7
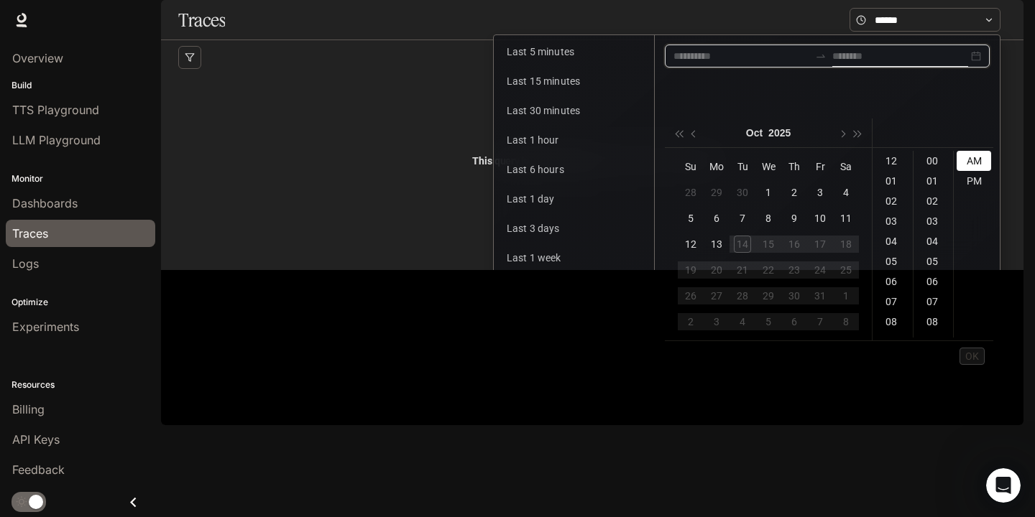
click at [855, 364] on ul "OK" at bounding box center [829, 356] width 328 height 30
click at [983, 187] on div "PM" at bounding box center [973, 181] width 34 height 20
type input "**********"
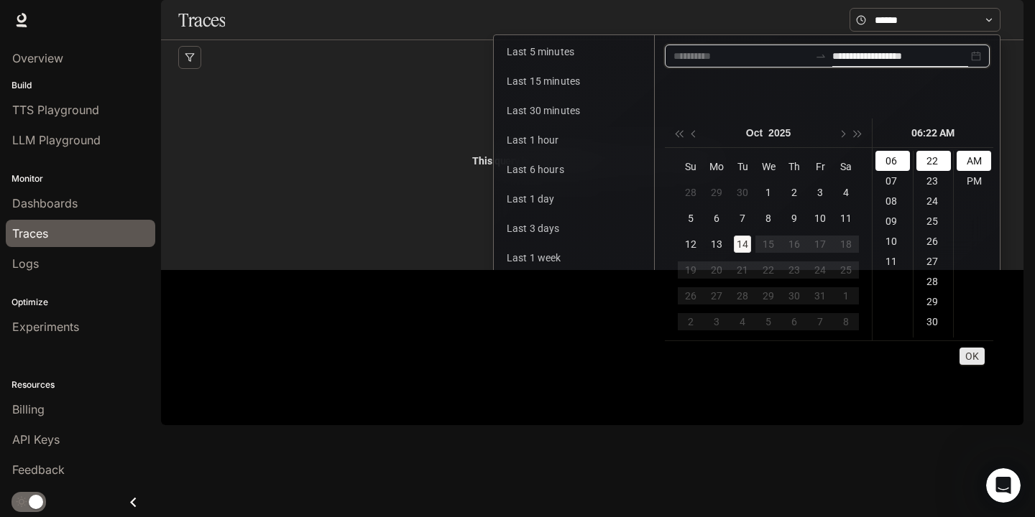
click at [965, 358] on span "OK" at bounding box center [972, 356] width 14 height 16
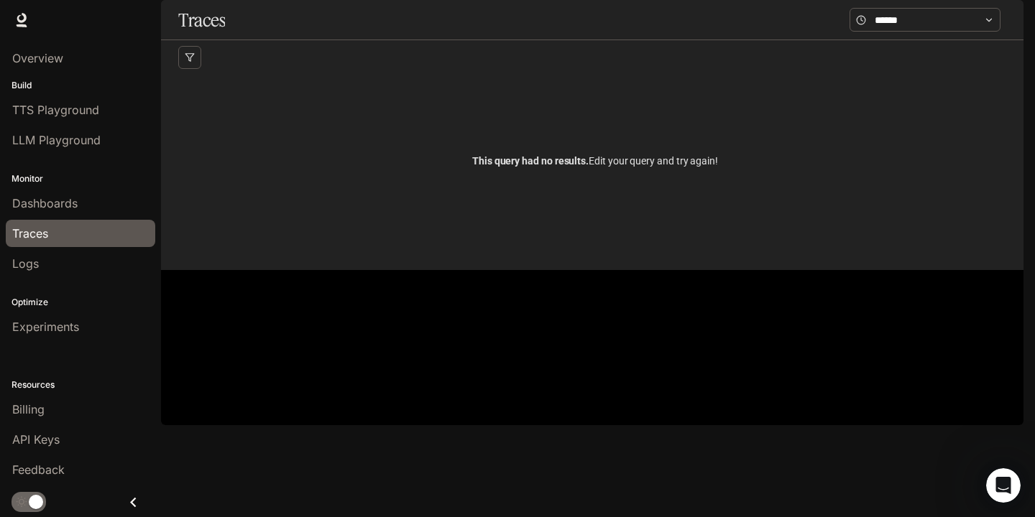
click at [959, 116] on div "This query had no results. Edit your query and try again!" at bounding box center [595, 161] width 834 height 172
click at [890, 28] on input "text" at bounding box center [924, 20] width 101 height 16
click at [996, 25] on icon "sync" at bounding box center [994, 19] width 11 height 11
click at [913, 28] on input "***" at bounding box center [901, 20] width 101 height 16
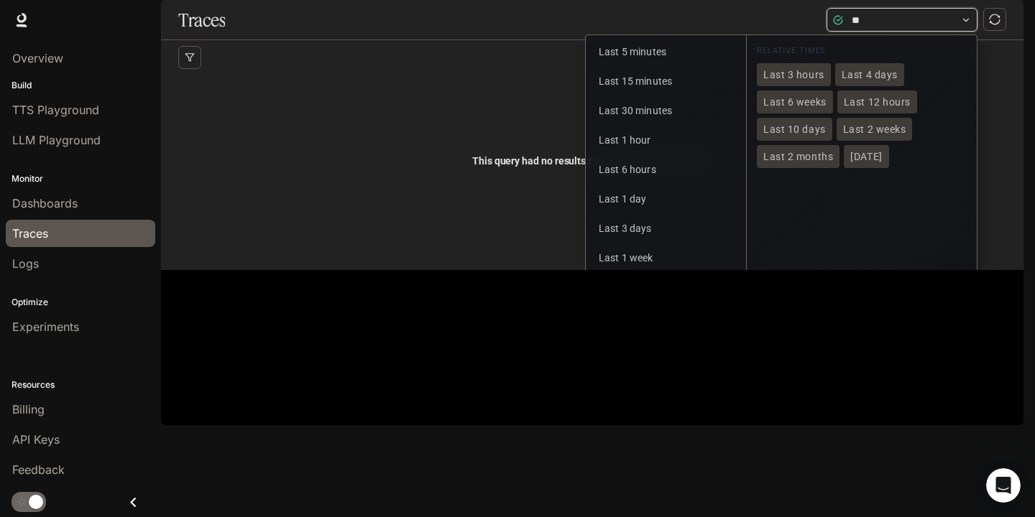
type input "*"
click at [960, 32] on span at bounding box center [901, 20] width 151 height 24
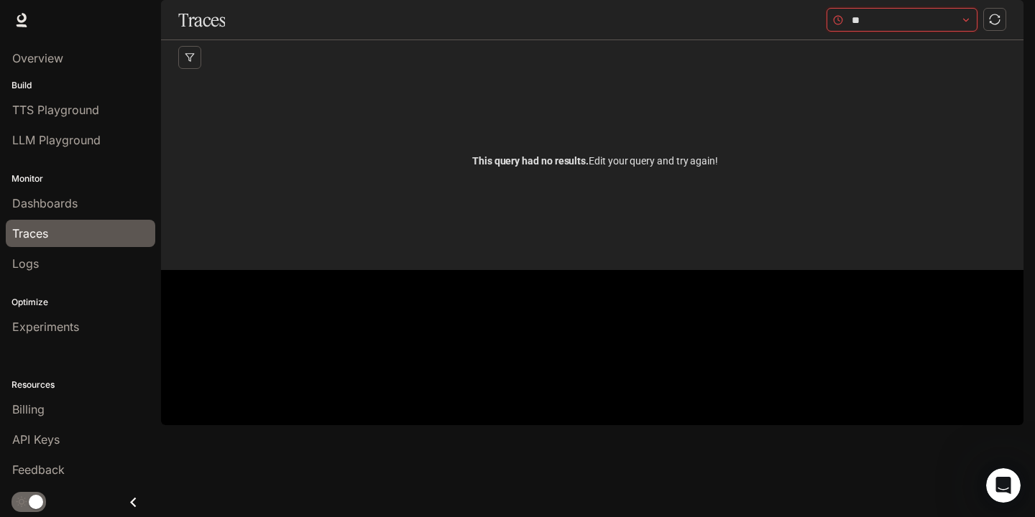
type input "*"
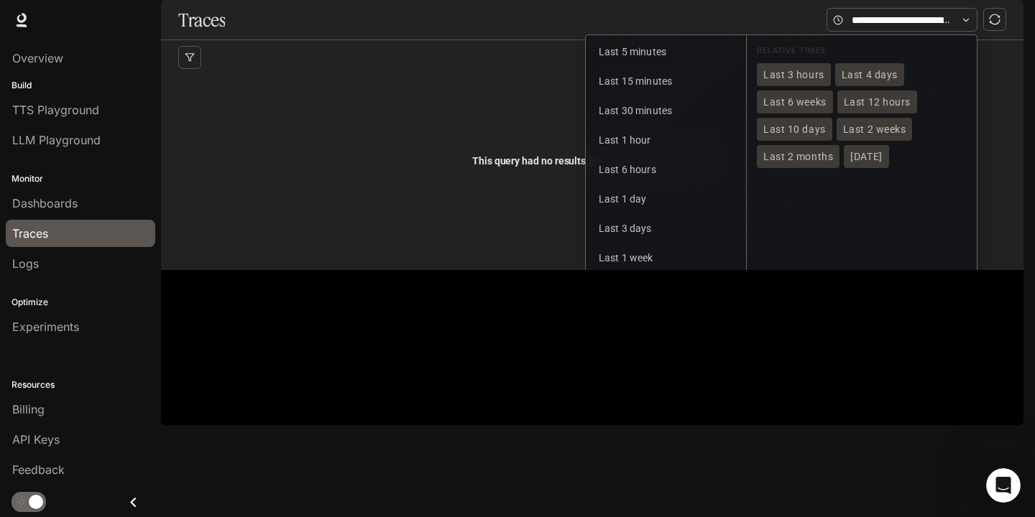
click at [727, 330] on button "Custom" at bounding box center [665, 316] width 154 height 27
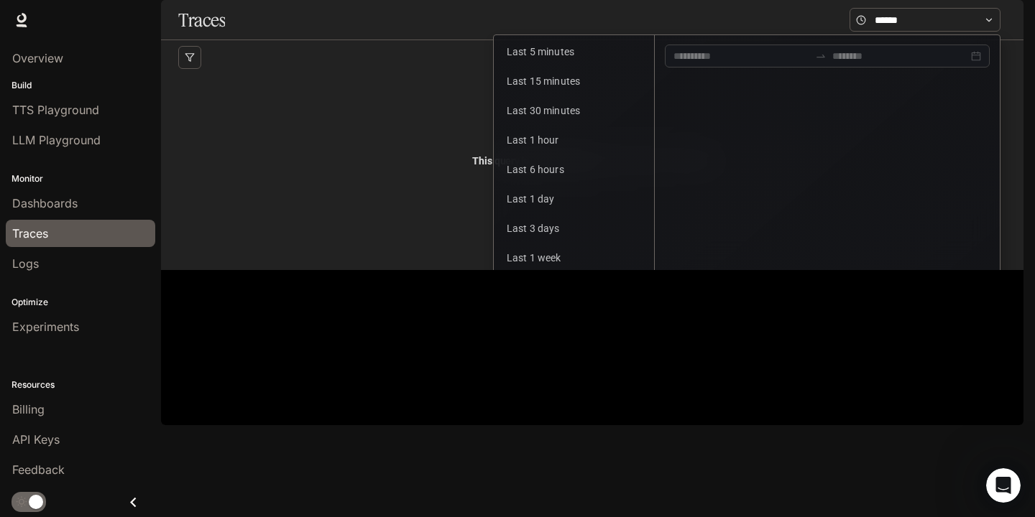
click at [748, 108] on div at bounding box center [827, 189] width 345 height 309
click at [742, 64] on input at bounding box center [741, 56] width 136 height 16
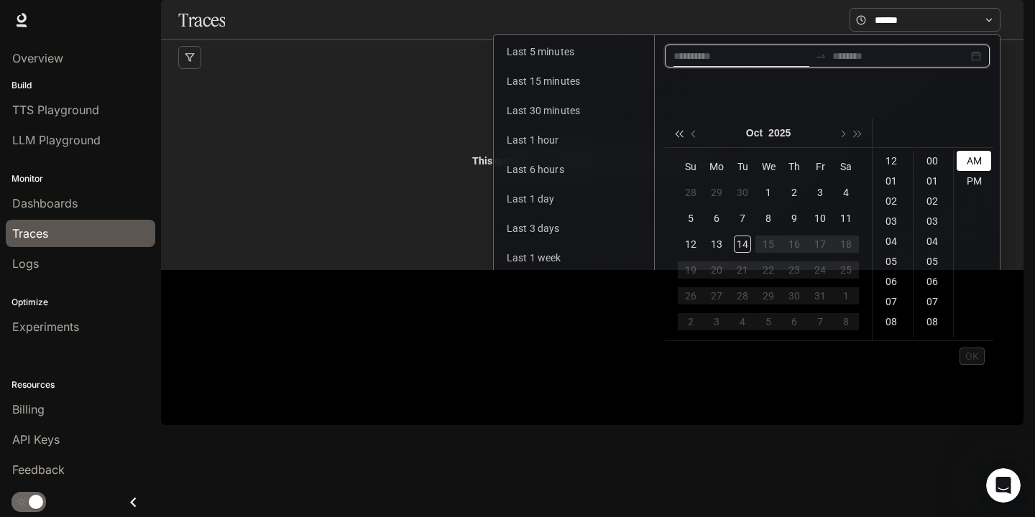
click at [683, 138] on button "button" at bounding box center [678, 133] width 16 height 29
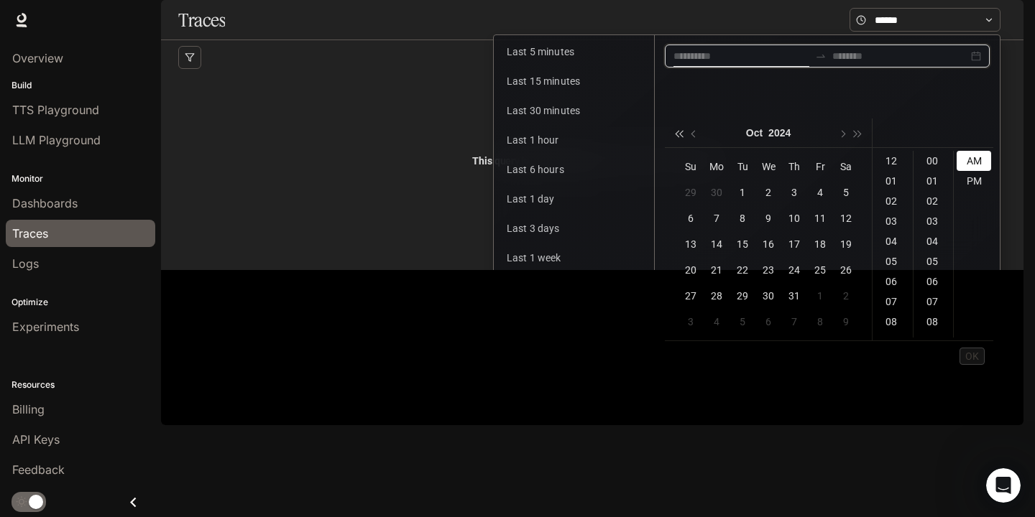
click at [683, 138] on button "button" at bounding box center [678, 133] width 16 height 29
click at [879, 64] on input at bounding box center [900, 56] width 136 height 16
click at [855, 137] on button "button" at bounding box center [858, 133] width 16 height 29
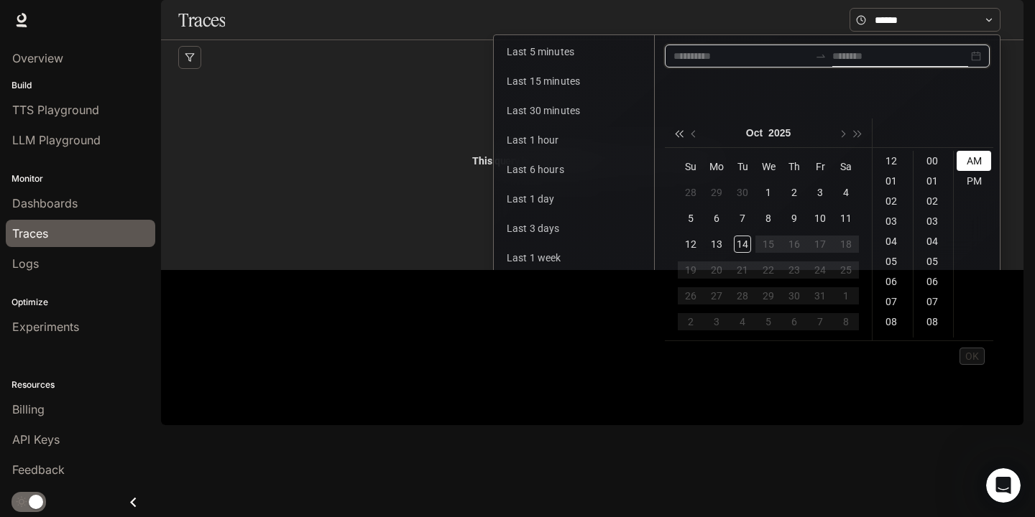
click at [681, 130] on button "button" at bounding box center [678, 133] width 16 height 29
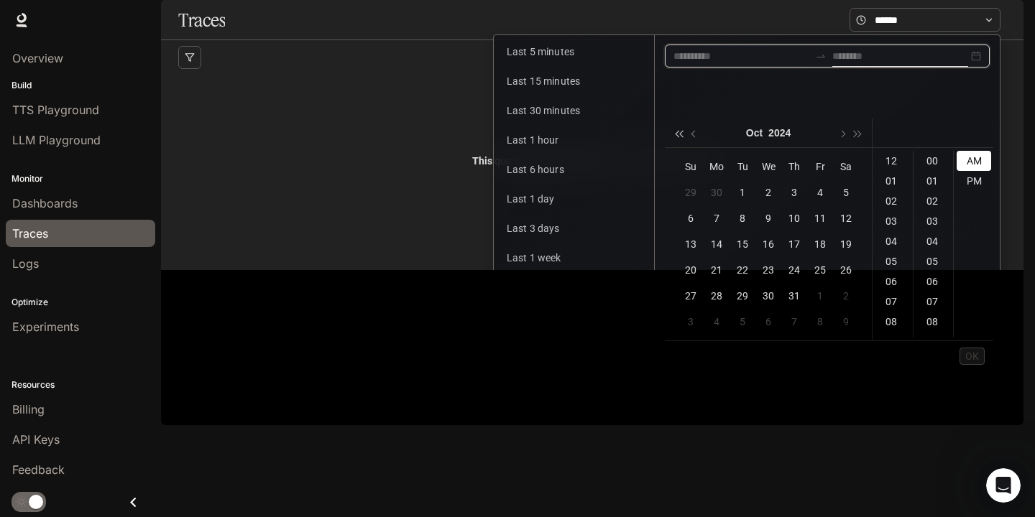
click at [681, 130] on button "button" at bounding box center [678, 133] width 16 height 29
click at [762, 64] on input at bounding box center [741, 56] width 136 height 16
click at [872, 371] on body "Skip to main content TTS TTS Runtime Runtime Documentation Documentation Portal…" at bounding box center [517, 258] width 1035 height 517
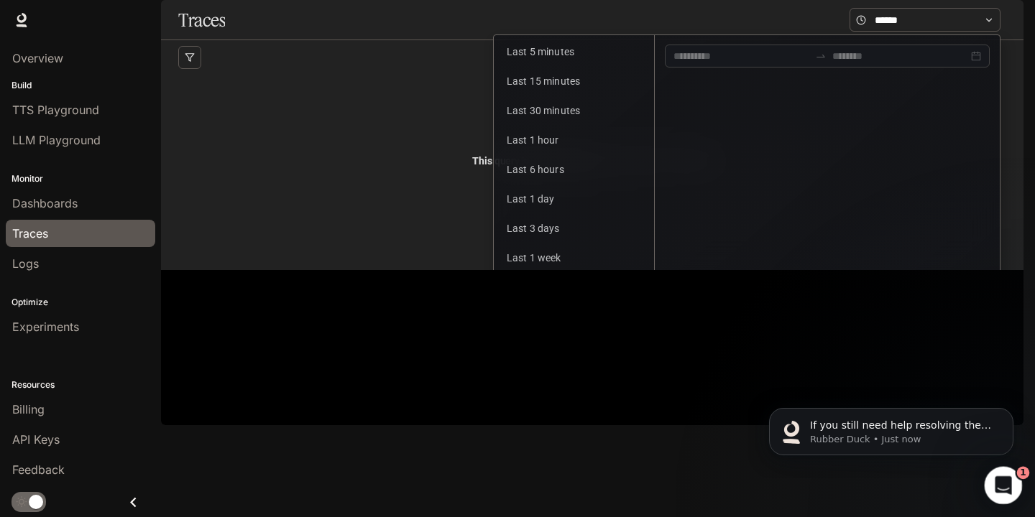
click at [991, 494] on div "Open Intercom Messenger" at bounding box center [1000, 483] width 47 height 47
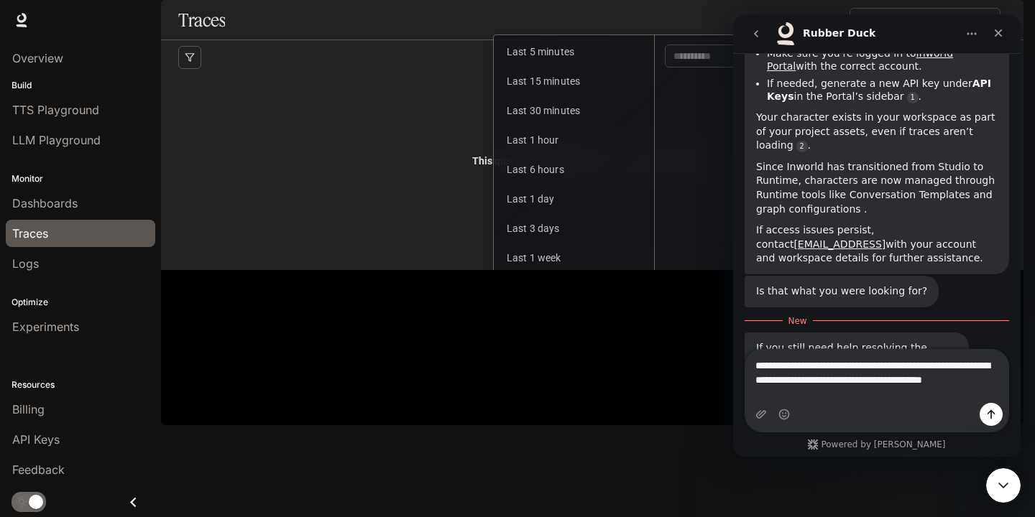
scroll to position [1797, 0]
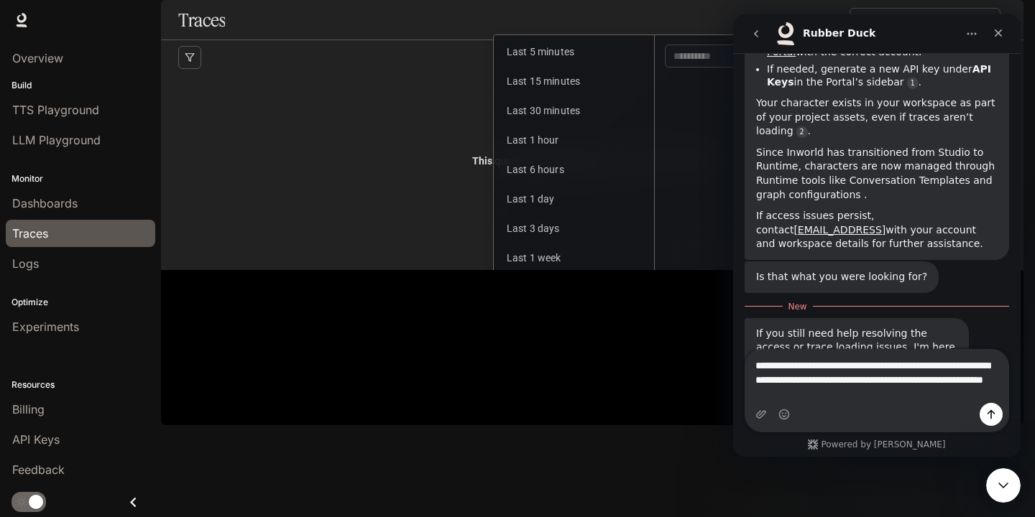
type textarea "**********"
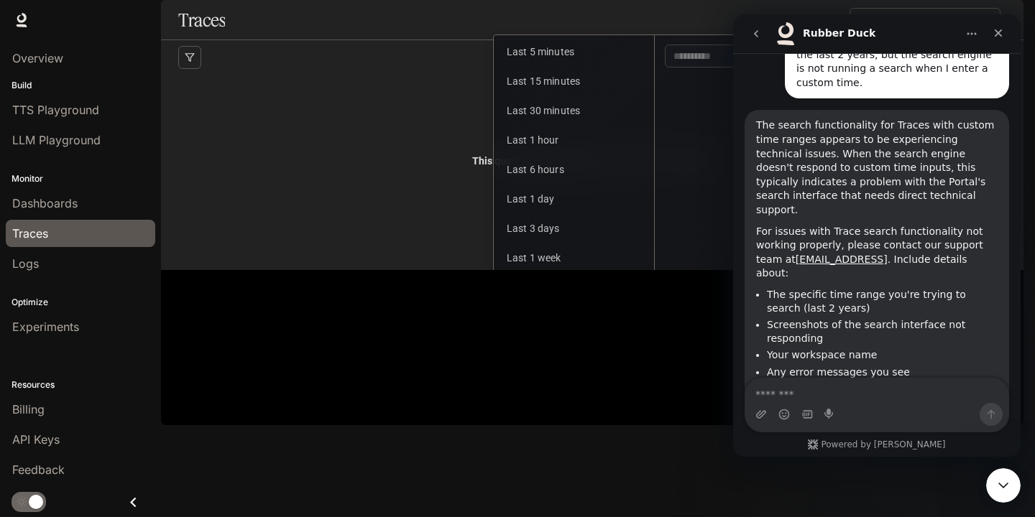
scroll to position [2179, 0]
click at [847, 401] on textarea "Message…" at bounding box center [876, 391] width 263 height 24
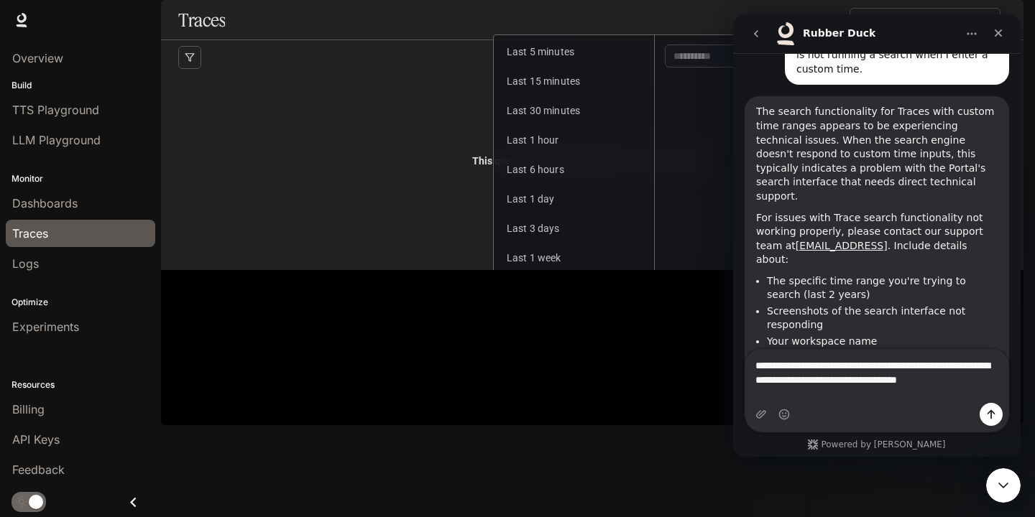
click at [934, 381] on textarea "**********" at bounding box center [876, 369] width 263 height 39
click at [811, 389] on textarea "**********" at bounding box center [876, 369] width 263 height 39
type textarea "**********"
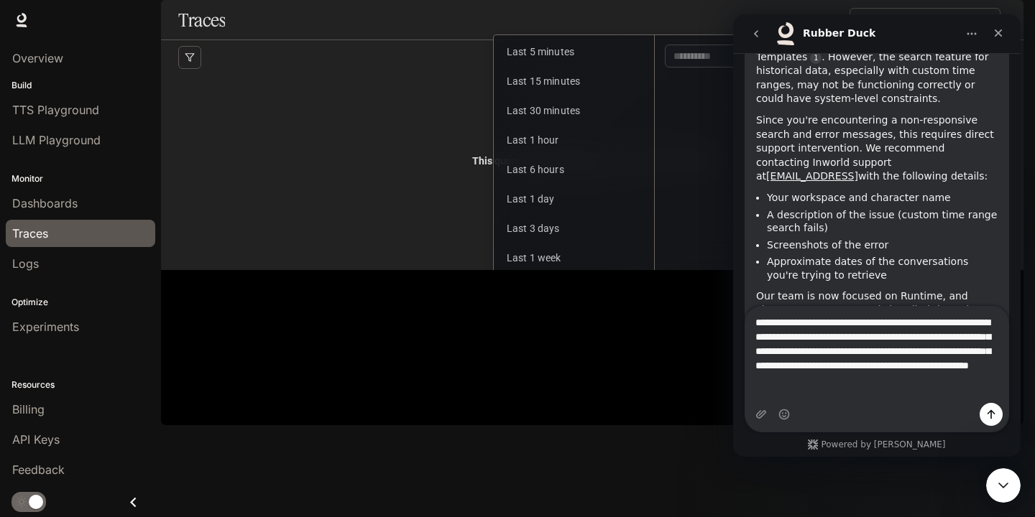
scroll to position [2808, 0]
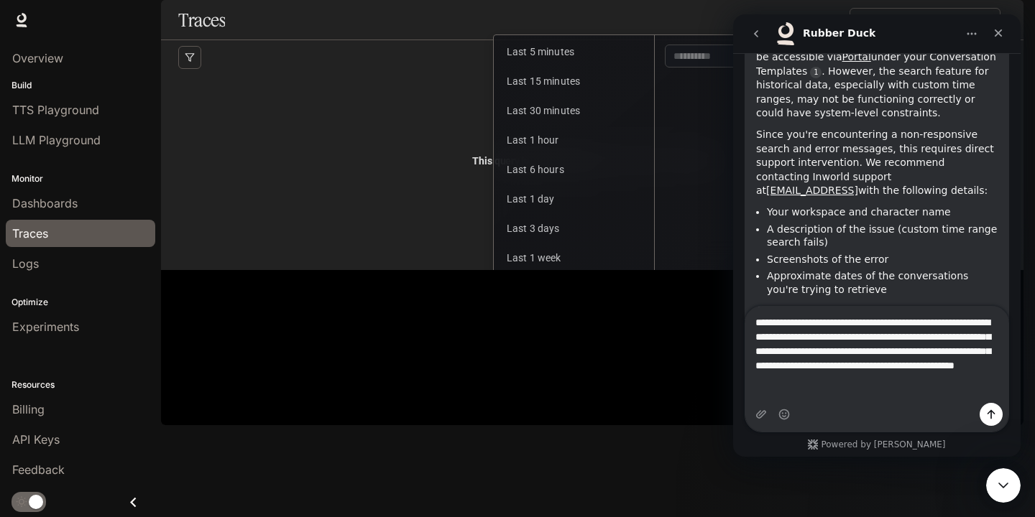
type textarea "**********"
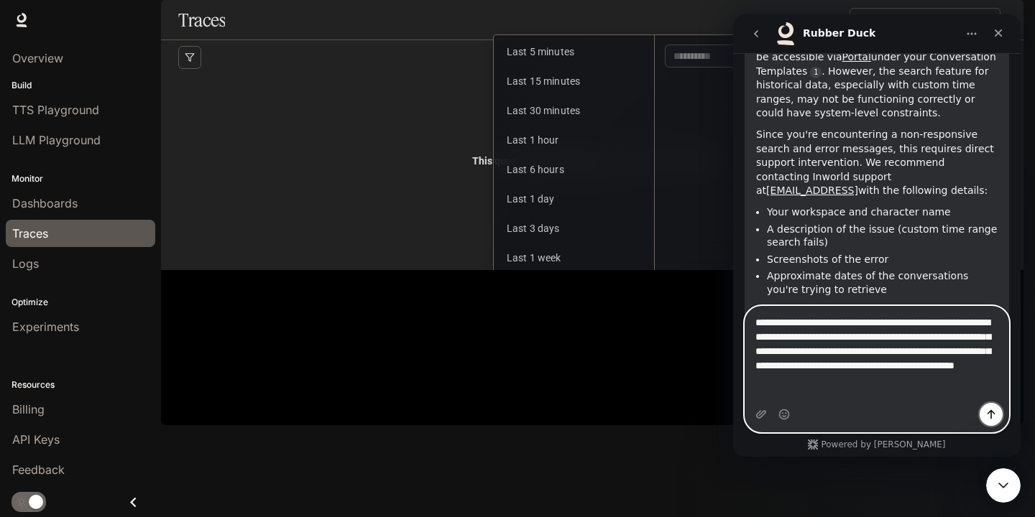
click at [994, 416] on icon "Send a message…" at bounding box center [990, 414] width 11 height 11
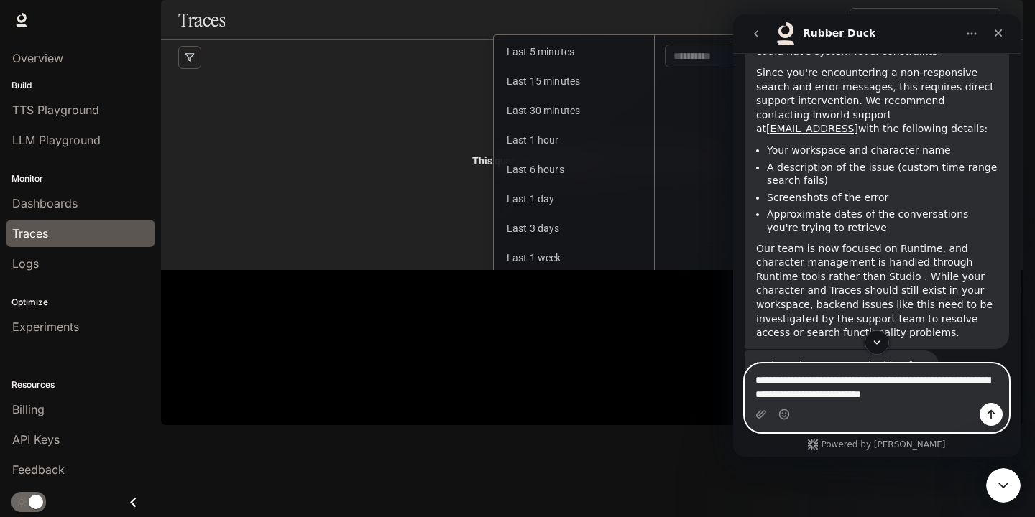
scroll to position [2852, 0]
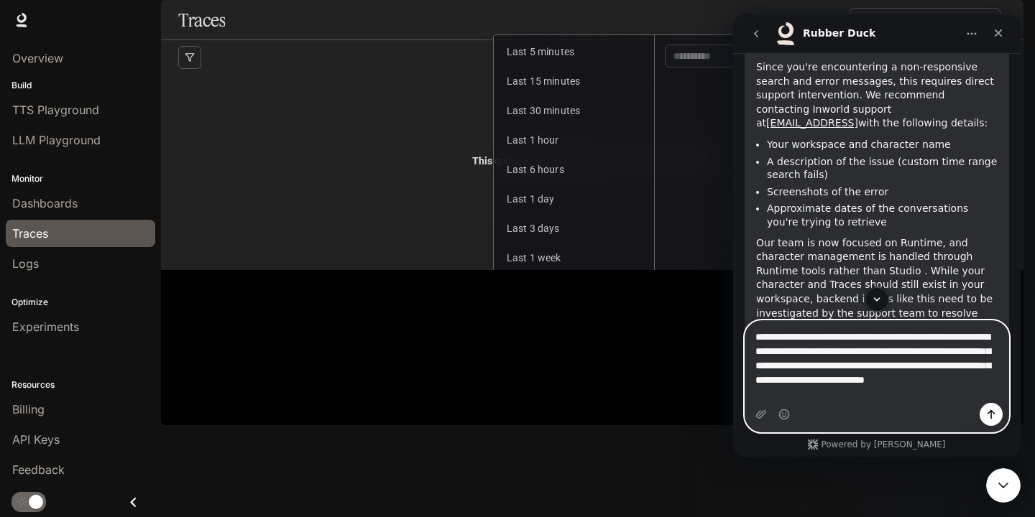
type textarea "**********"
click at [991, 417] on icon "Send a message…" at bounding box center [991, 414] width 8 height 9
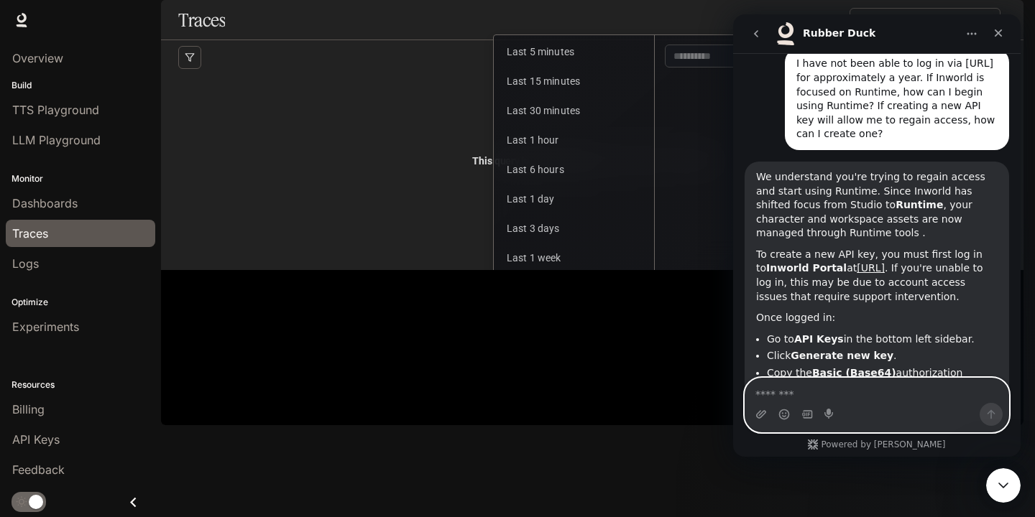
scroll to position [3787, 0]
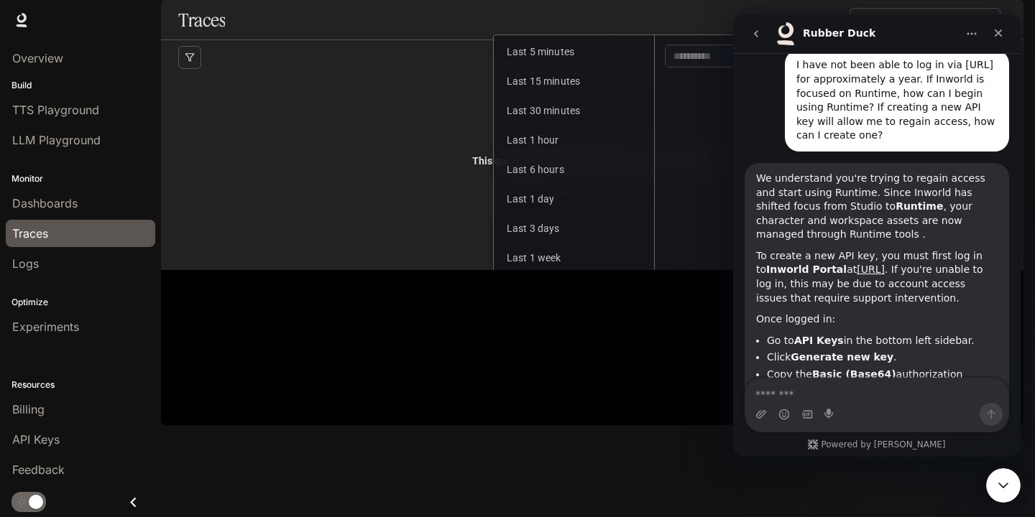
click at [371, 270] on div "A Traces parentSpanID = NOOP Aggregate attribute Group by Add conditions for OR…" at bounding box center [592, 155] width 862 height 230
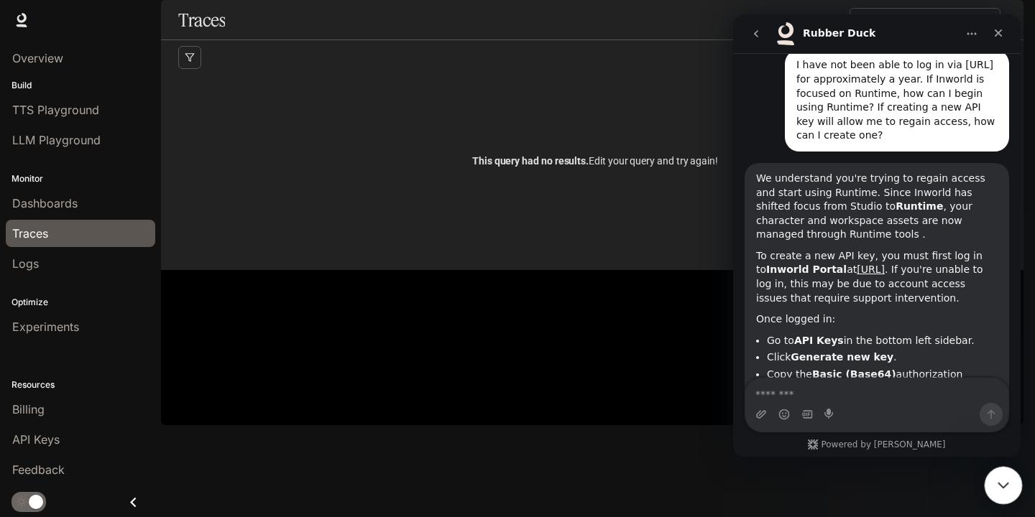
click at [1014, 499] on div "Close Intercom Messenger" at bounding box center [1001, 483] width 34 height 34
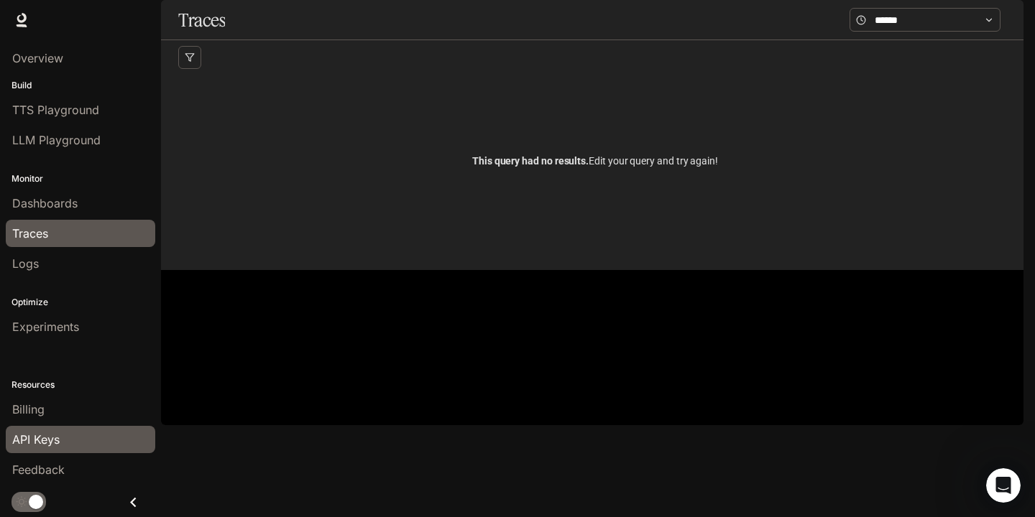
click at [107, 433] on div "API Keys" at bounding box center [80, 439] width 137 height 17
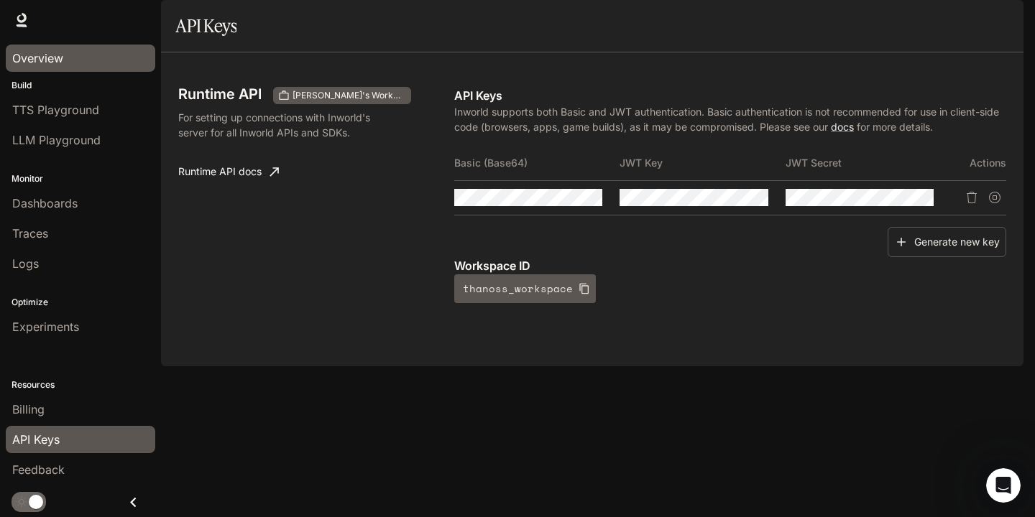
click at [83, 63] on div "Overview" at bounding box center [80, 58] width 137 height 17
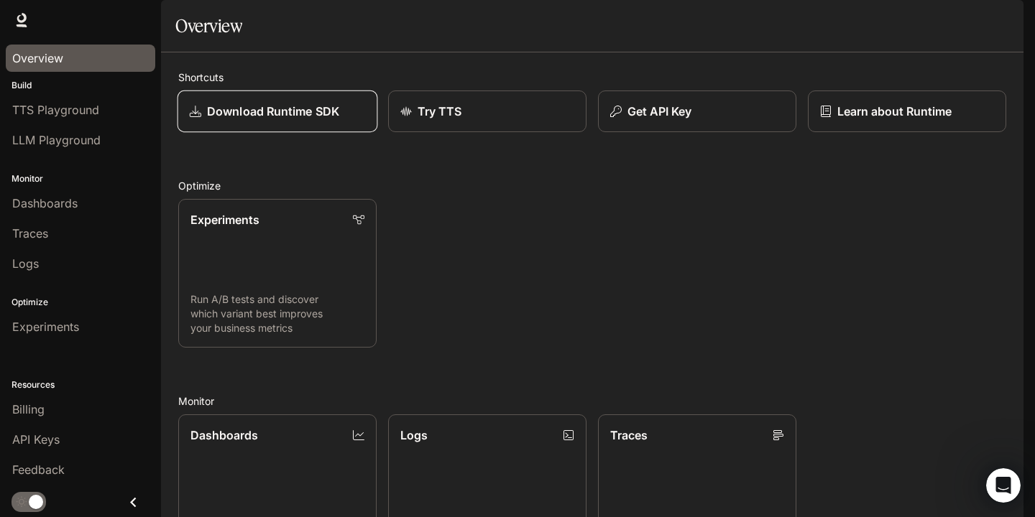
click at [287, 120] on p "Download Runtime SDK" at bounding box center [273, 111] width 132 height 17
click at [1005, 480] on icon "Open Intercom Messenger" at bounding box center [1001, 484] width 24 height 24
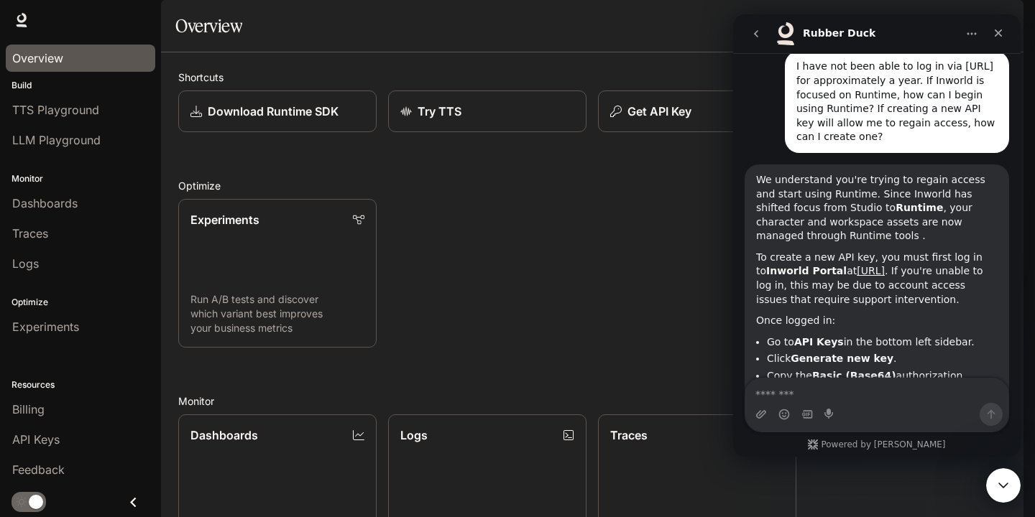
scroll to position [3787, 0]
click at [542, 326] on div "Experiments Run A/B tests and discover which variant best improves your busines…" at bounding box center [586, 268] width 839 height 160
click at [418, 296] on div "Experiments Run A/B tests and discover which variant best improves your busines…" at bounding box center [586, 268] width 839 height 160
click at [999, 475] on icon "Close Intercom Messenger" at bounding box center [1000, 483] width 17 height 17
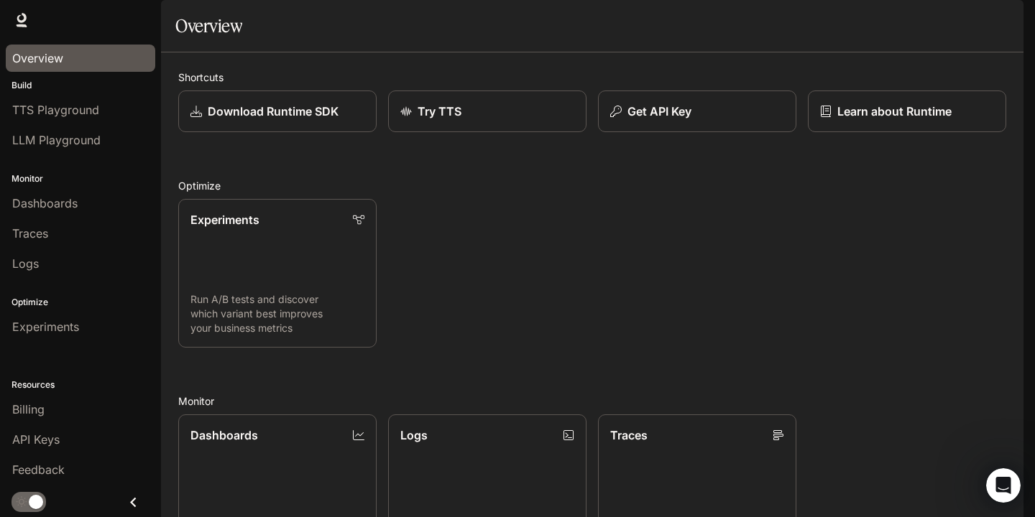
scroll to position [174, 0]
click at [680, 414] on link "Traces Trace request flows and performance" at bounding box center [697, 489] width 200 height 150
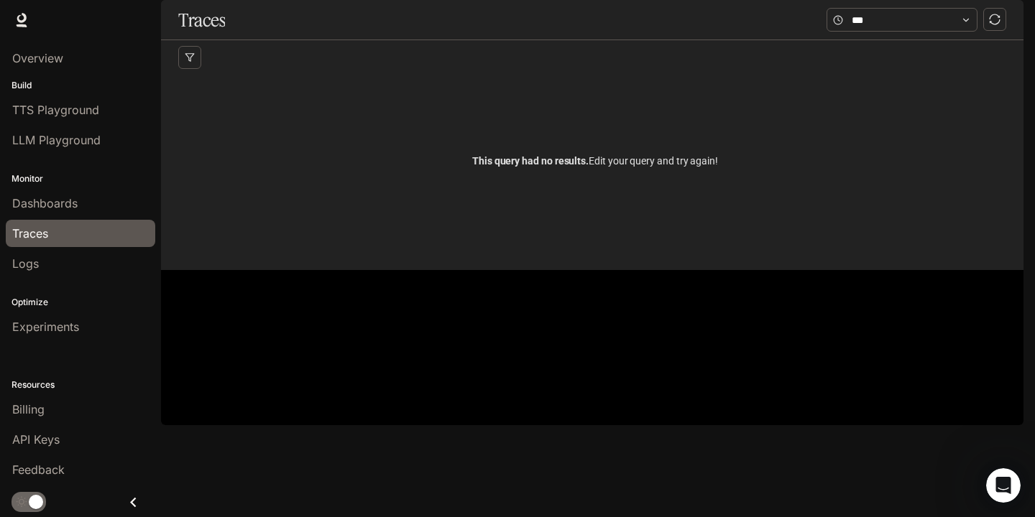
click at [872, 40] on div "Traces" at bounding box center [592, 20] width 862 height 40
click at [877, 28] on input "text" at bounding box center [901, 20] width 101 height 16
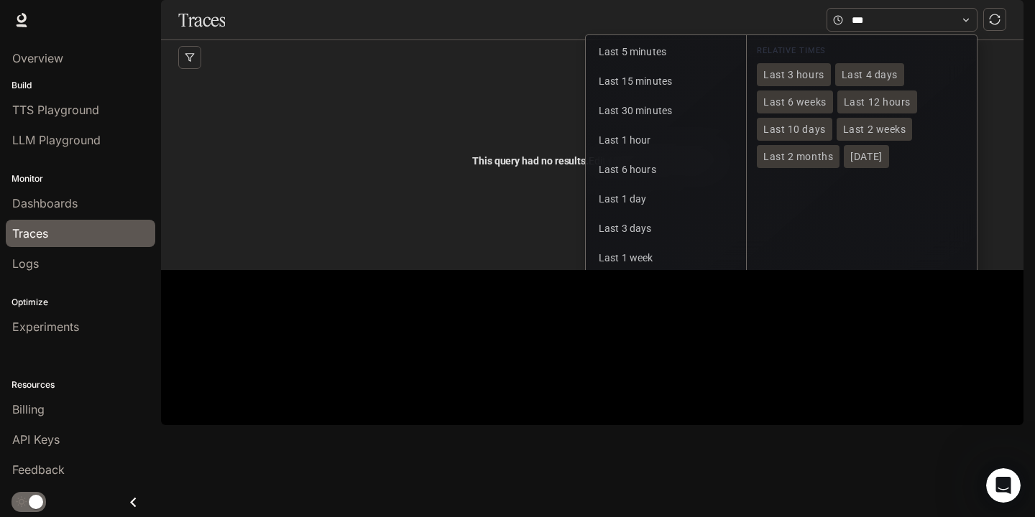
click at [653, 330] on button "Custom" at bounding box center [665, 316] width 154 height 27
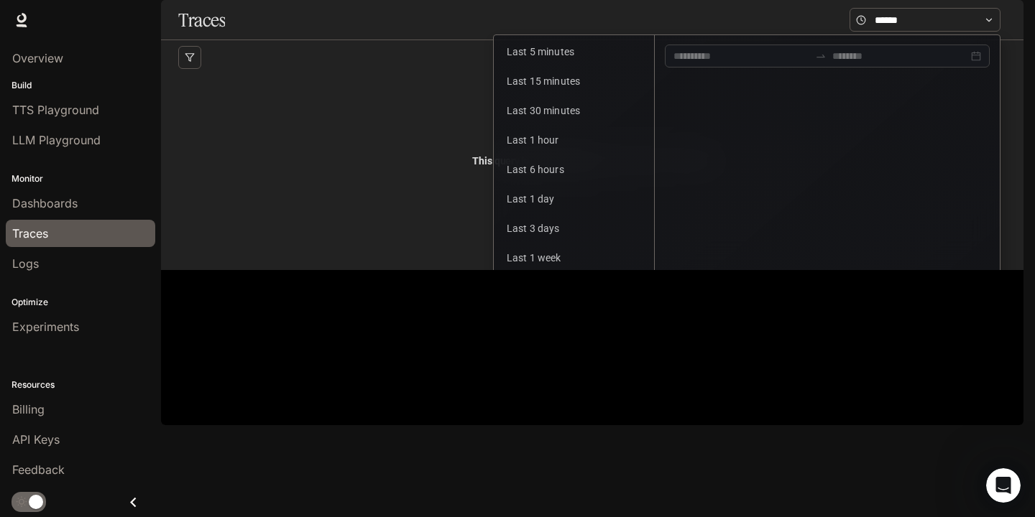
click at [627, 330] on button "Custom" at bounding box center [574, 316] width 154 height 27
click at [710, 111] on div at bounding box center [827, 189] width 345 height 309
click at [710, 68] on div at bounding box center [827, 56] width 325 height 23
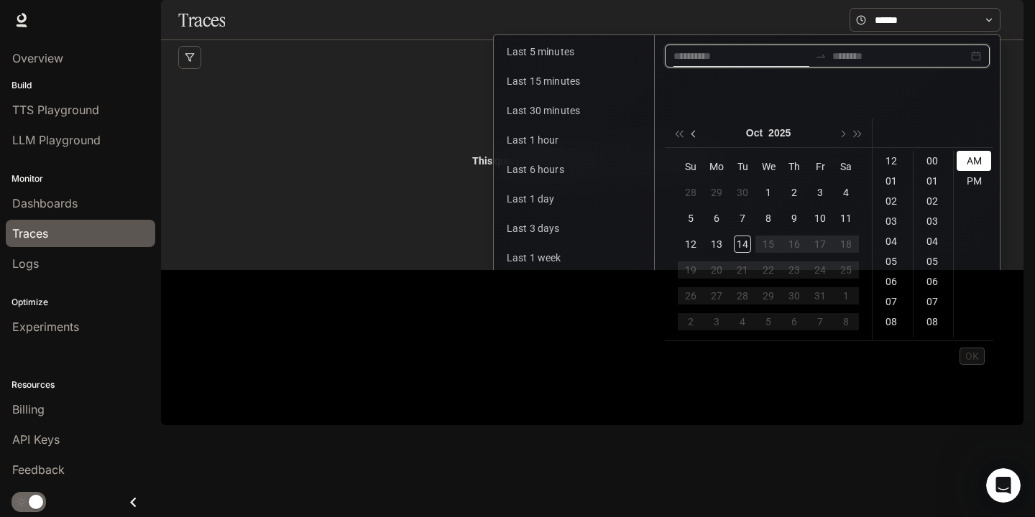
click at [691, 137] on button "button" at bounding box center [694, 133] width 16 height 29
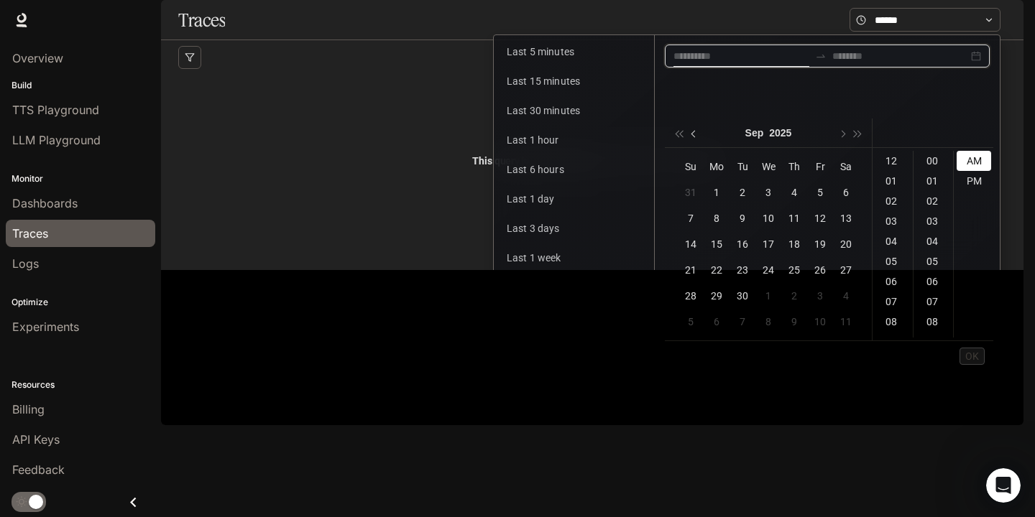
click at [691, 137] on button "button" at bounding box center [694, 133] width 16 height 29
type input "**********"
click at [686, 130] on button "button" at bounding box center [694, 133] width 16 height 29
click at [676, 139] on button "button" at bounding box center [678, 133] width 16 height 29
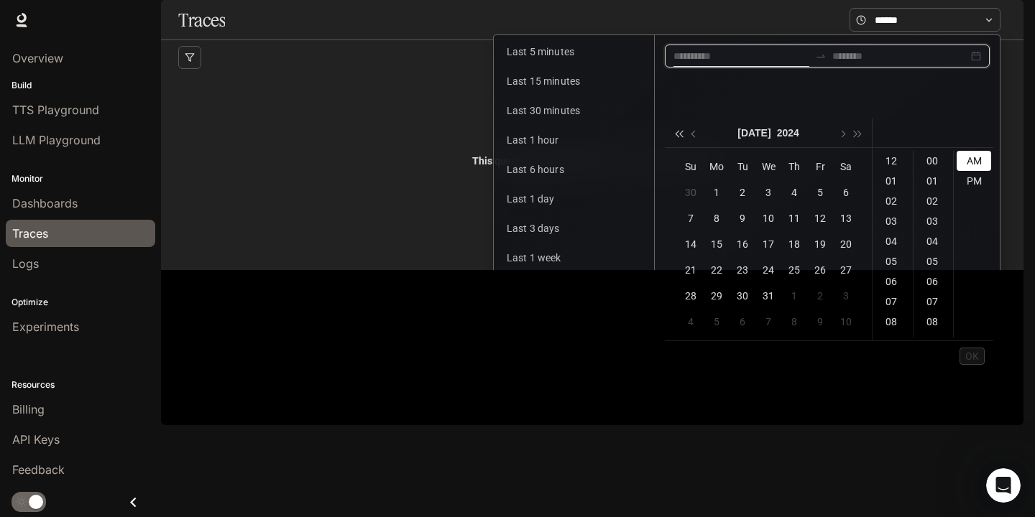
click at [676, 139] on button "button" at bounding box center [678, 133] width 16 height 29
type input "**********"
click at [866, 366] on ul "OK" at bounding box center [829, 356] width 328 height 30
click at [979, 185] on div "PM" at bounding box center [973, 181] width 34 height 20
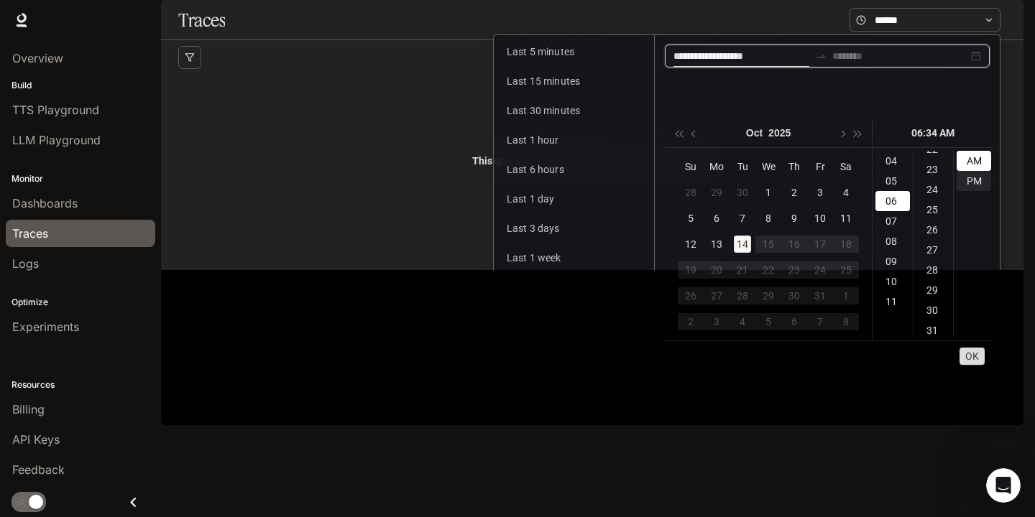
scroll to position [684, 0]
click at [678, 136] on span "button" at bounding box center [678, 133] width 7 height 7
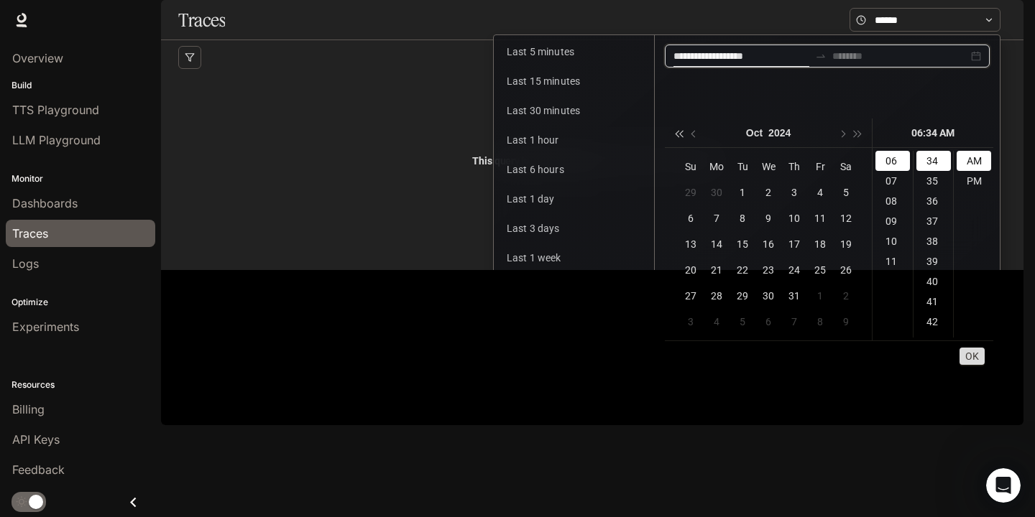
click at [678, 136] on span "button" at bounding box center [678, 133] width 7 height 7
type input "**********"
click at [978, 357] on span "OK" at bounding box center [972, 356] width 14 height 16
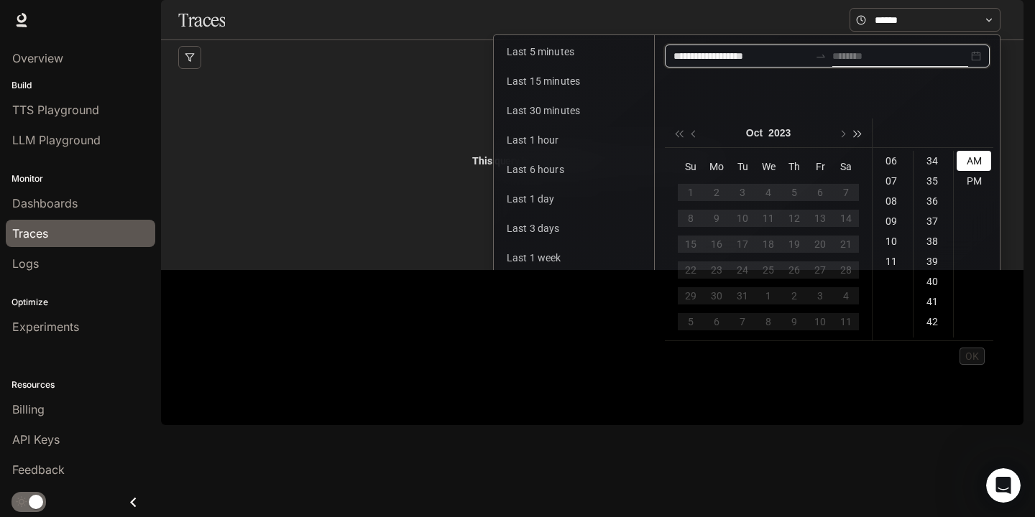
click at [859, 134] on span "button" at bounding box center [857, 133] width 7 height 7
click at [974, 186] on div "PM" at bounding box center [973, 181] width 34 height 20
type input "**********"
click at [975, 359] on span "OK" at bounding box center [972, 356] width 14 height 16
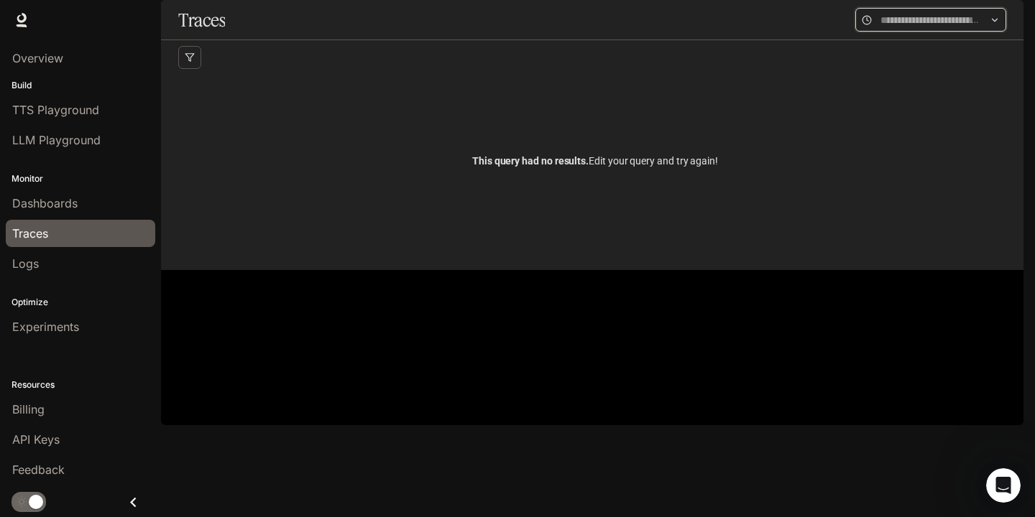
click at [801, 40] on div "**********" at bounding box center [592, 20] width 862 height 40
click at [986, 32] on span at bounding box center [879, 20] width 251 height 24
click at [988, 32] on span at bounding box center [879, 20] width 251 height 24
click at [991, 25] on icon at bounding box center [994, 20] width 10 height 10
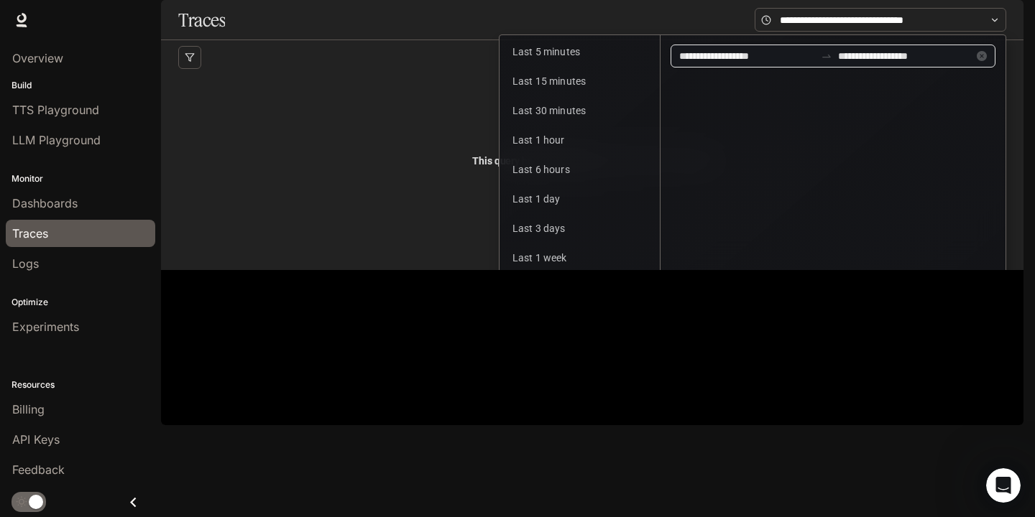
click at [728, 64] on input "**********" at bounding box center [747, 56] width 136 height 16
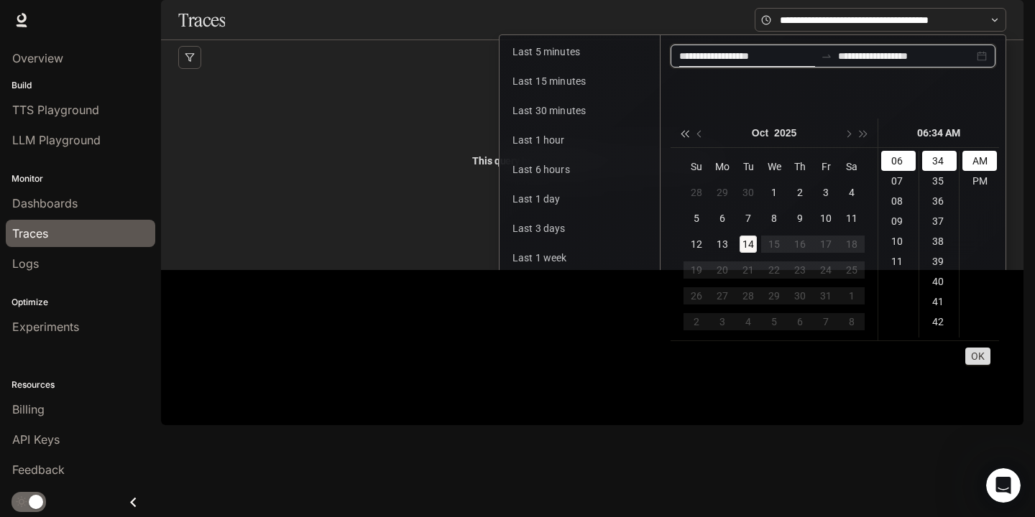
click at [688, 132] on span "button" at bounding box center [683, 133] width 7 height 7
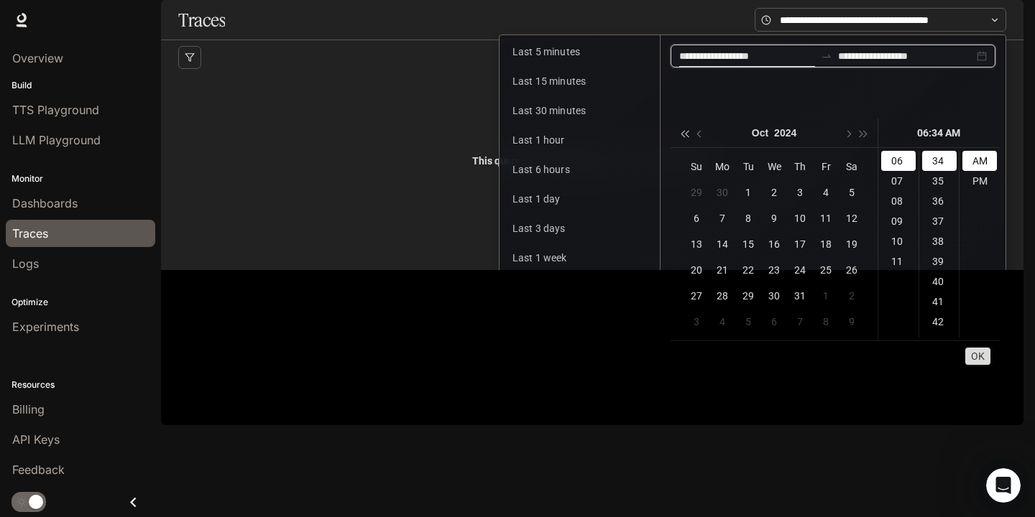
click at [688, 132] on span "button" at bounding box center [683, 133] width 7 height 7
click at [986, 358] on button "OK" at bounding box center [977, 356] width 25 height 17
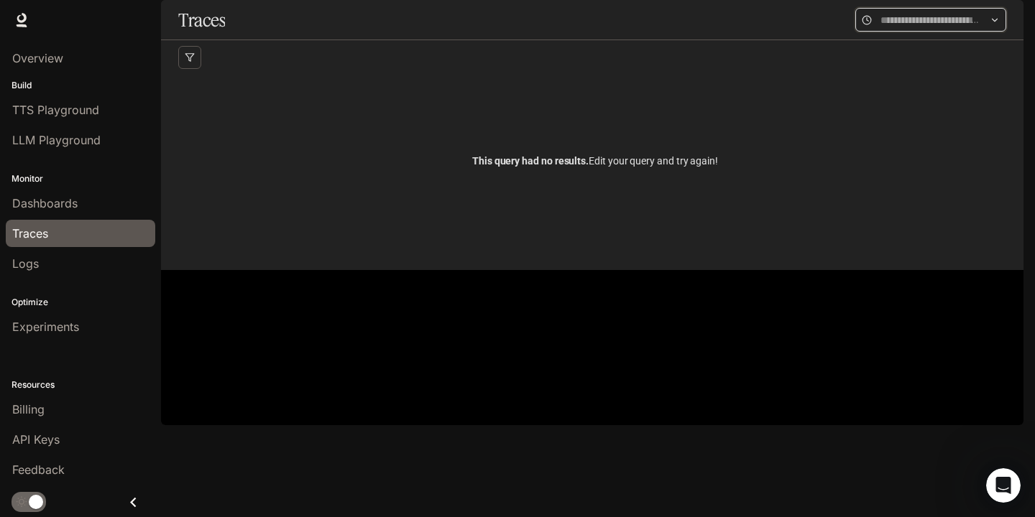
click at [855, 32] on span at bounding box center [930, 20] width 151 height 24
click at [998, 25] on icon at bounding box center [994, 20] width 10 height 10
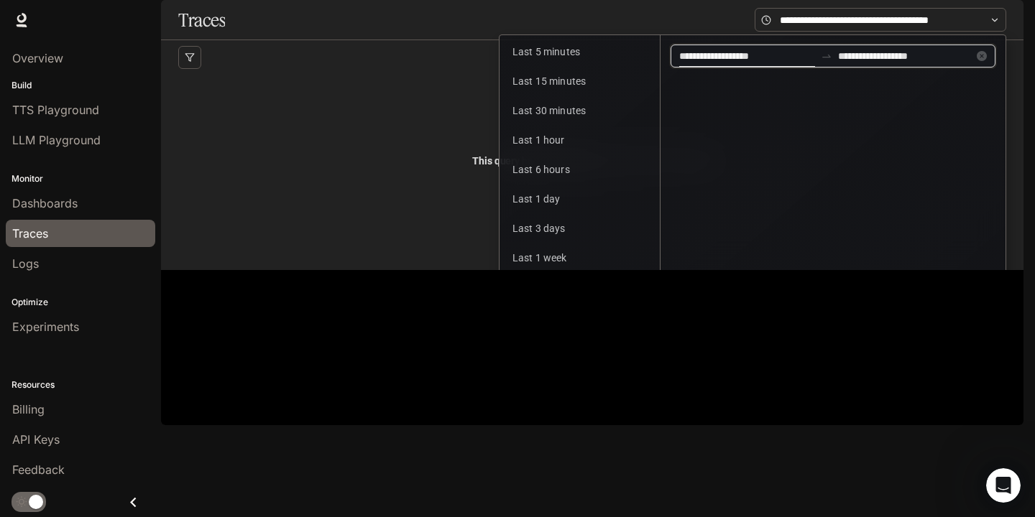
click at [773, 64] on input "**********" at bounding box center [747, 56] width 136 height 16
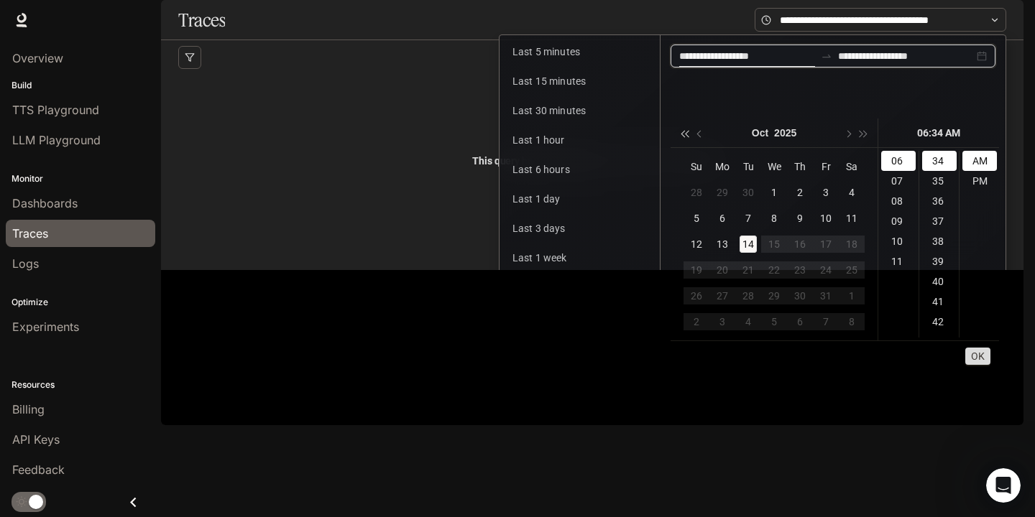
click at [685, 130] on button "button" at bounding box center [684, 133] width 16 height 29
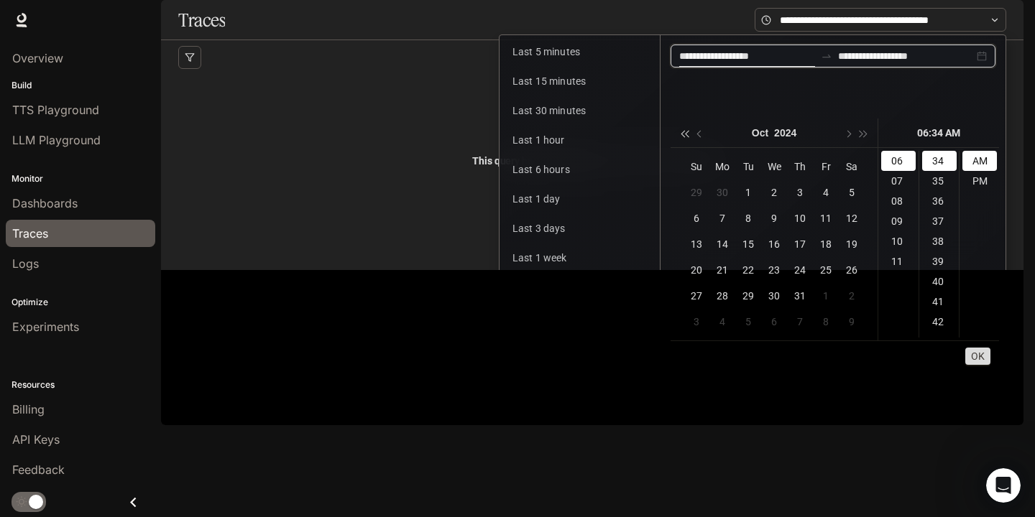
click at [685, 130] on button "button" at bounding box center [684, 133] width 16 height 29
click at [983, 182] on div "PM" at bounding box center [979, 181] width 34 height 20
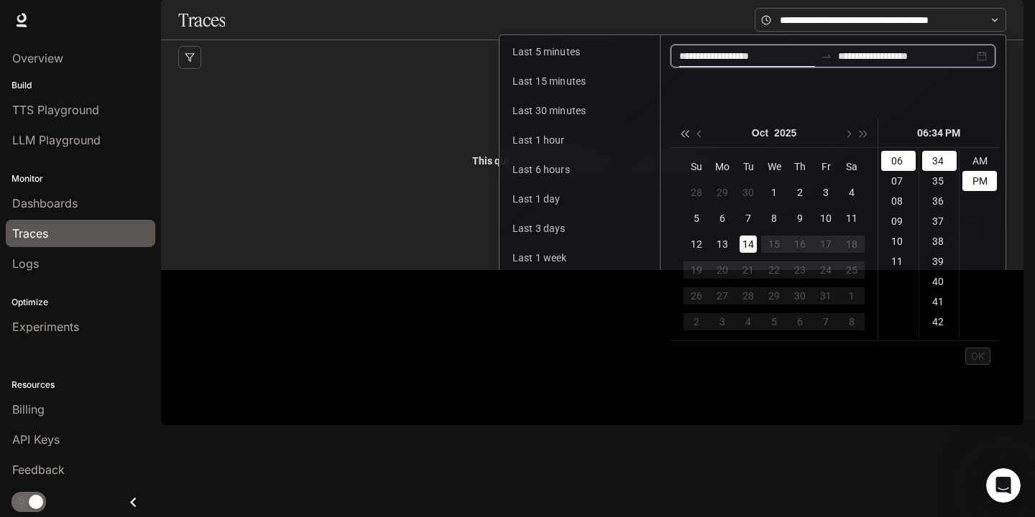
click at [681, 129] on button "button" at bounding box center [684, 133] width 16 height 29
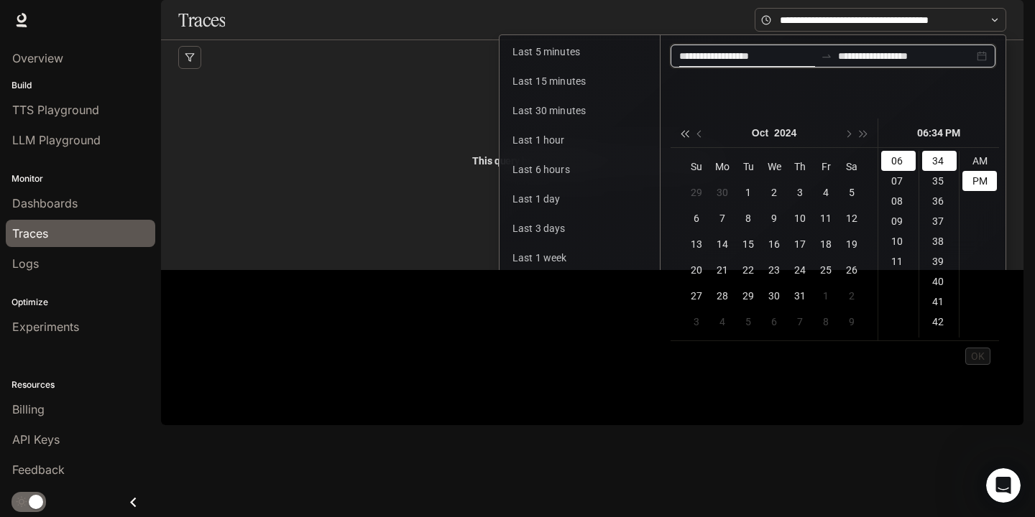
click at [681, 129] on button "button" at bounding box center [684, 133] width 16 height 29
click at [989, 158] on div "AM" at bounding box center [979, 161] width 34 height 20
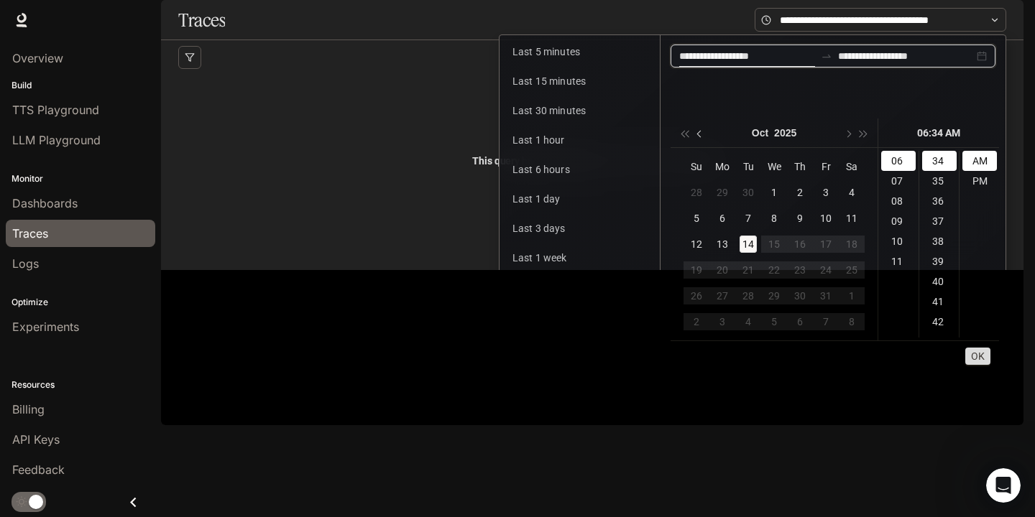
click at [698, 137] on button "button" at bounding box center [700, 133] width 16 height 29
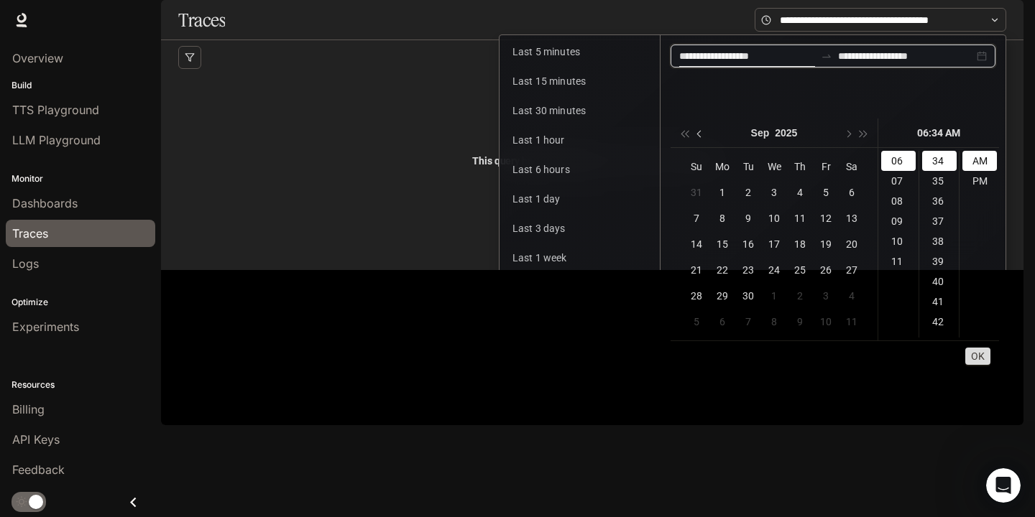
click at [698, 137] on button "button" at bounding box center [700, 133] width 16 height 29
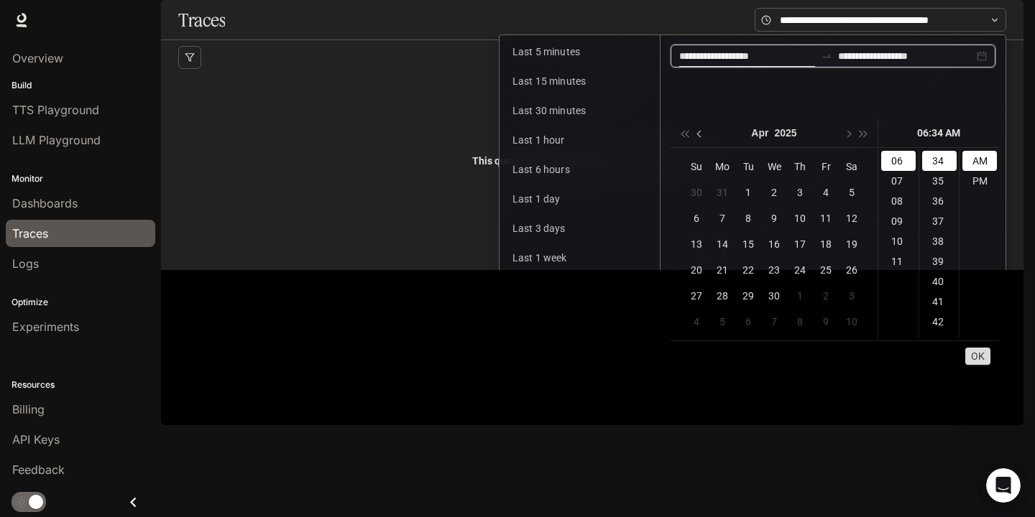
click at [698, 137] on button "button" at bounding box center [700, 133] width 16 height 29
click at [989, 180] on div "PM" at bounding box center [979, 181] width 34 height 20
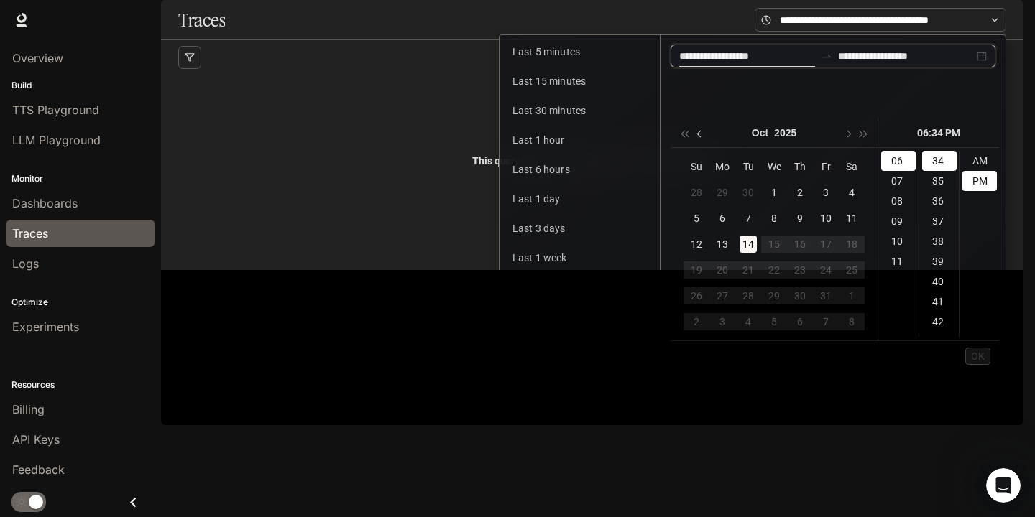
click at [701, 137] on span "button" at bounding box center [700, 133] width 7 height 7
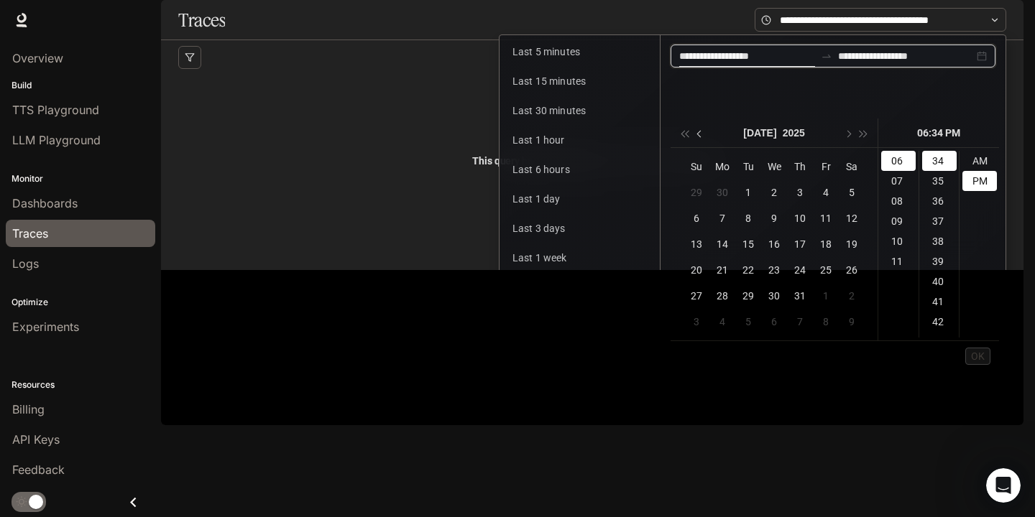
click at [701, 137] on span "button" at bounding box center [700, 133] width 7 height 7
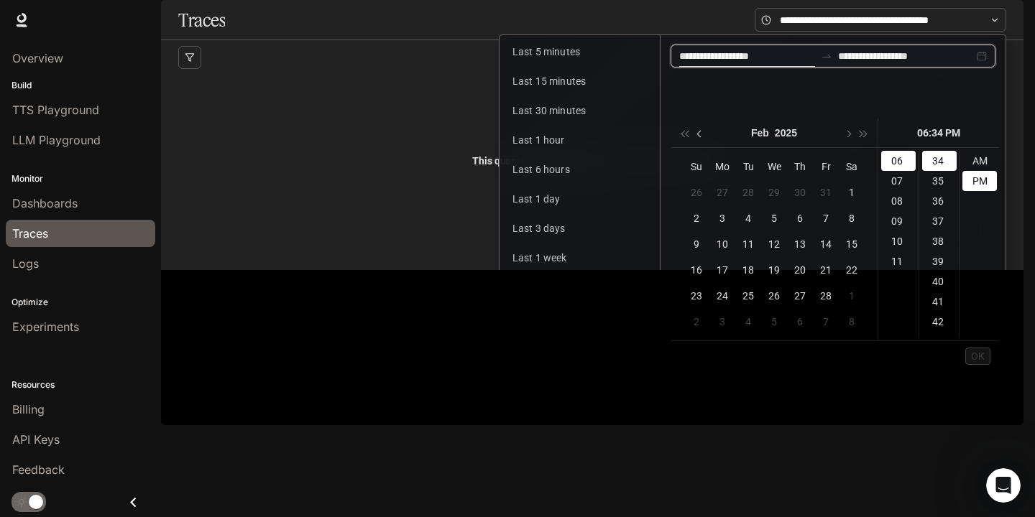
click at [701, 137] on span "button" at bounding box center [700, 133] width 7 height 7
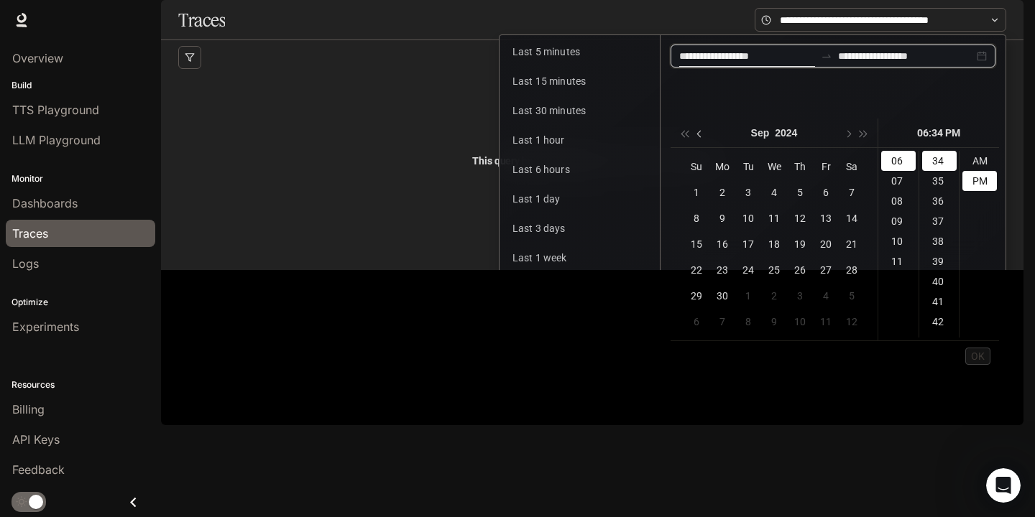
click at [701, 137] on span "button" at bounding box center [700, 133] width 7 height 7
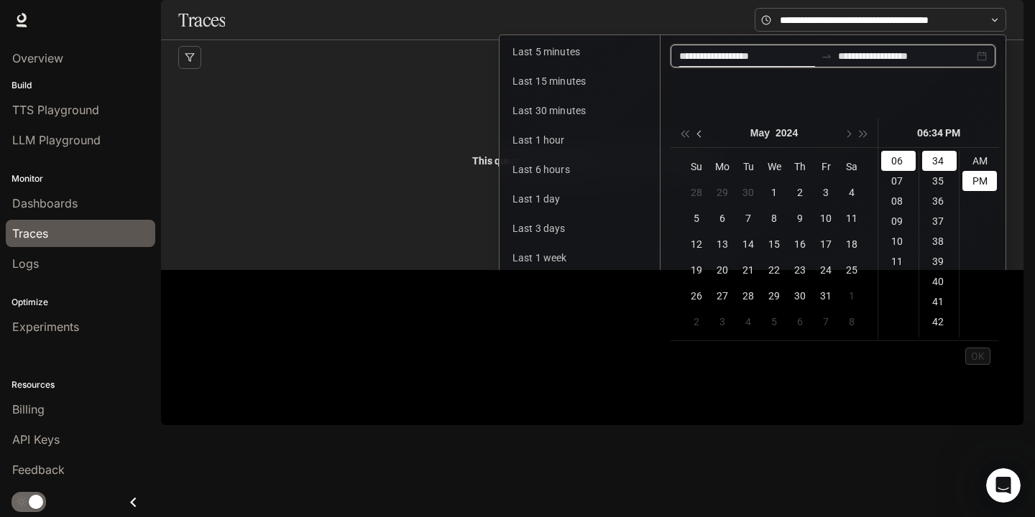
click at [701, 137] on span "button" at bounding box center [700, 133] width 7 height 7
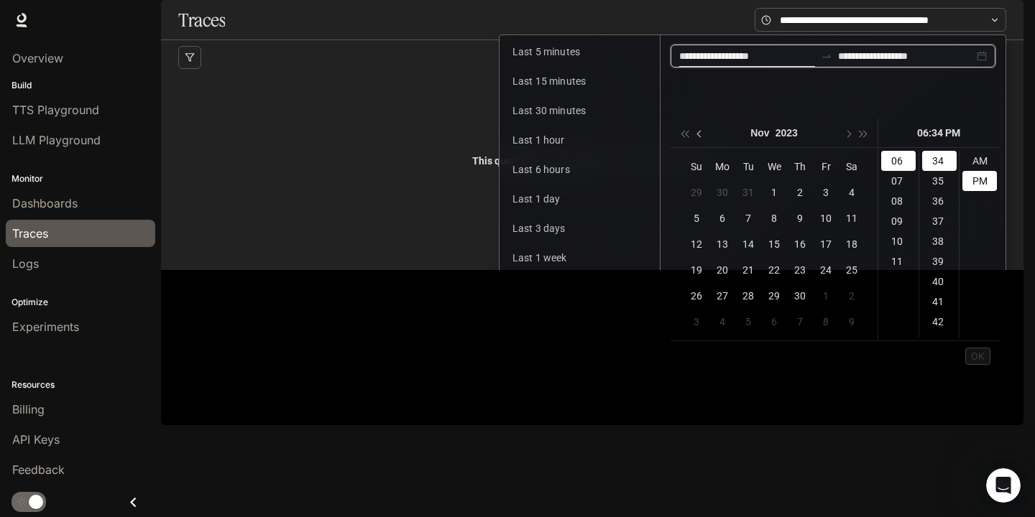
click at [701, 137] on span "button" at bounding box center [700, 133] width 7 height 7
click at [851, 136] on button "button" at bounding box center [847, 133] width 16 height 29
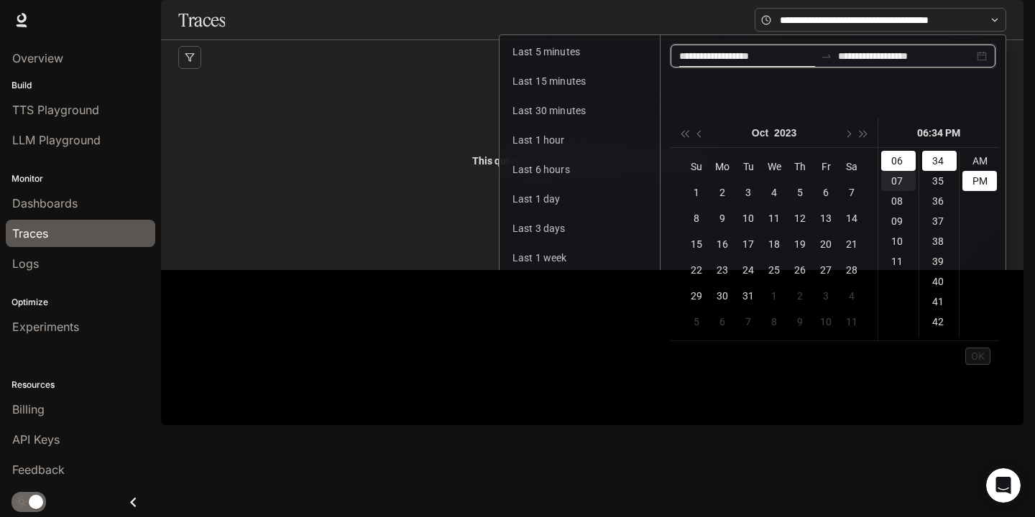
click at [895, 177] on div "07" at bounding box center [898, 181] width 34 height 20
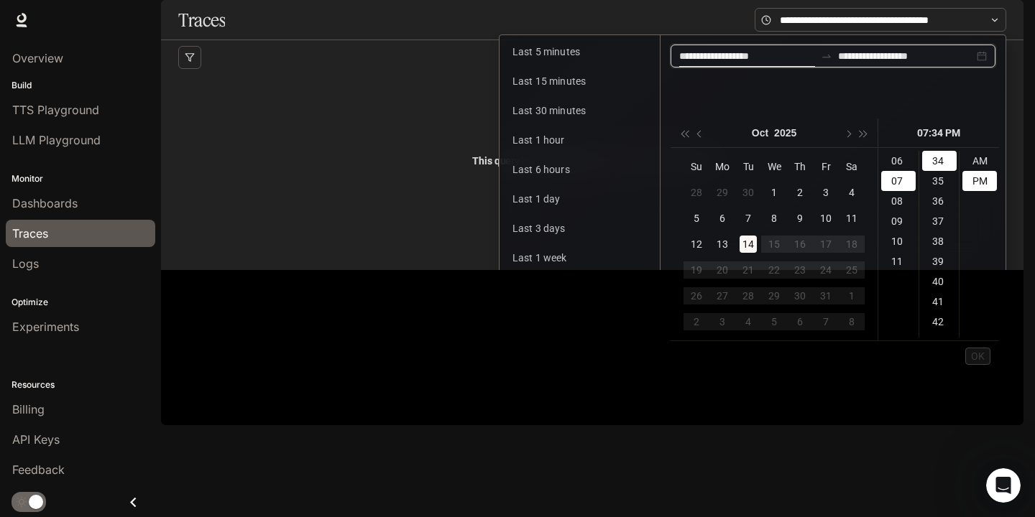
scroll to position [141, 0]
click at [685, 137] on span "button" at bounding box center [683, 133] width 7 height 7
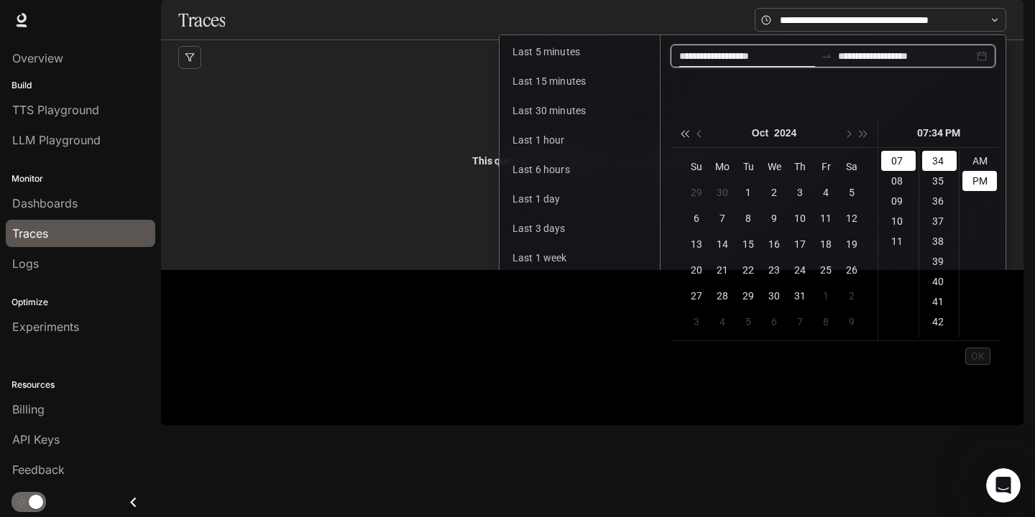
click at [685, 137] on span "button" at bounding box center [683, 133] width 7 height 7
click at [773, 219] on div "11" at bounding box center [773, 218] width 17 height 17
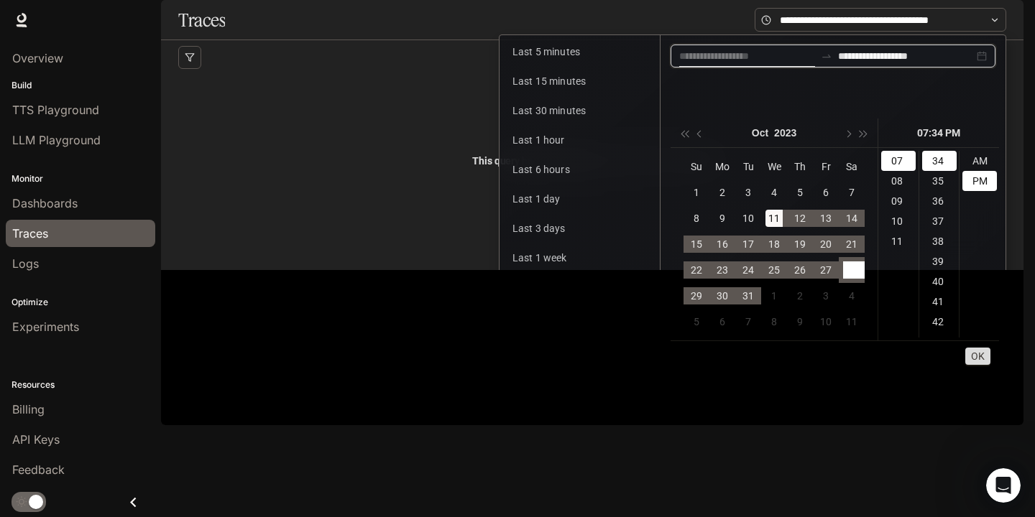
type input "**********"
click at [982, 360] on span "OK" at bounding box center [978, 356] width 14 height 16
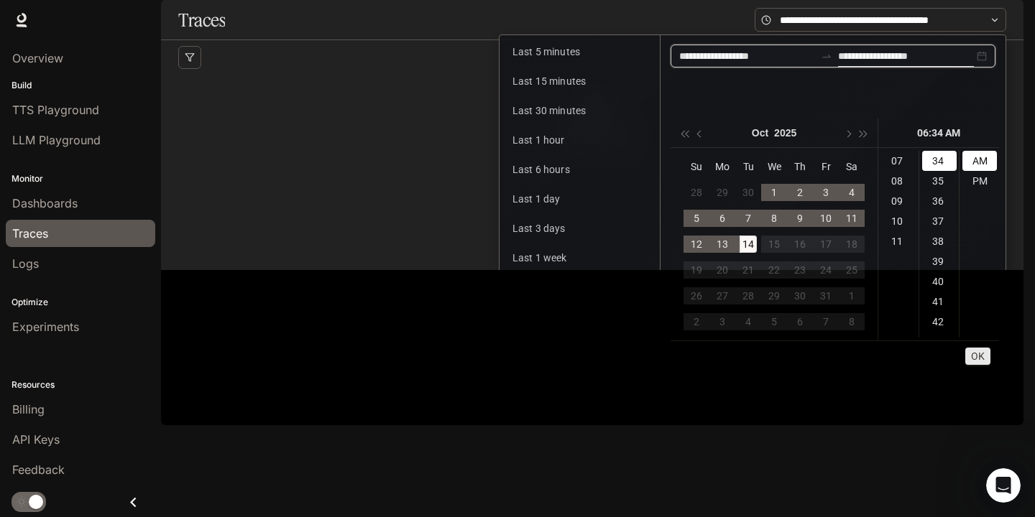
scroll to position [121, 0]
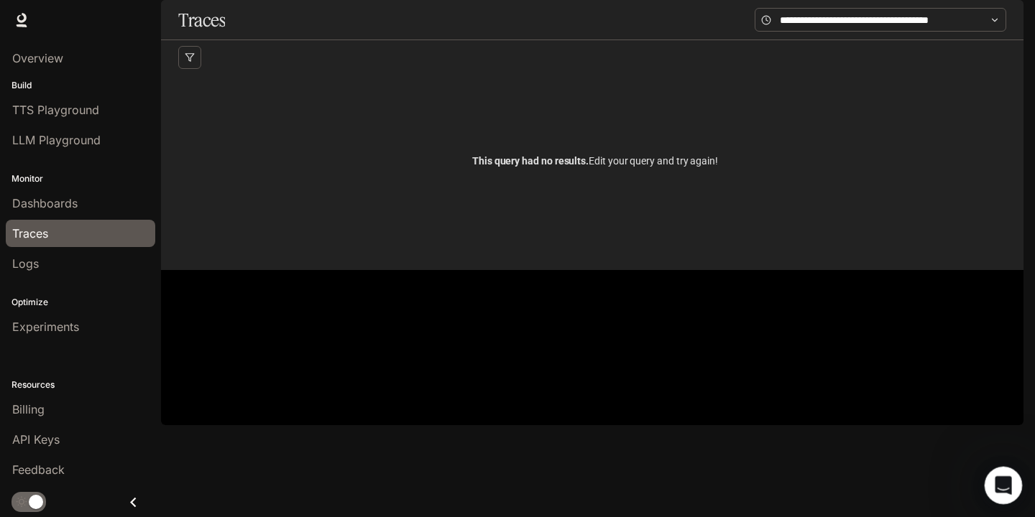
click at [1002, 492] on icon "Open Intercom Messenger" at bounding box center [1001, 484] width 24 height 24
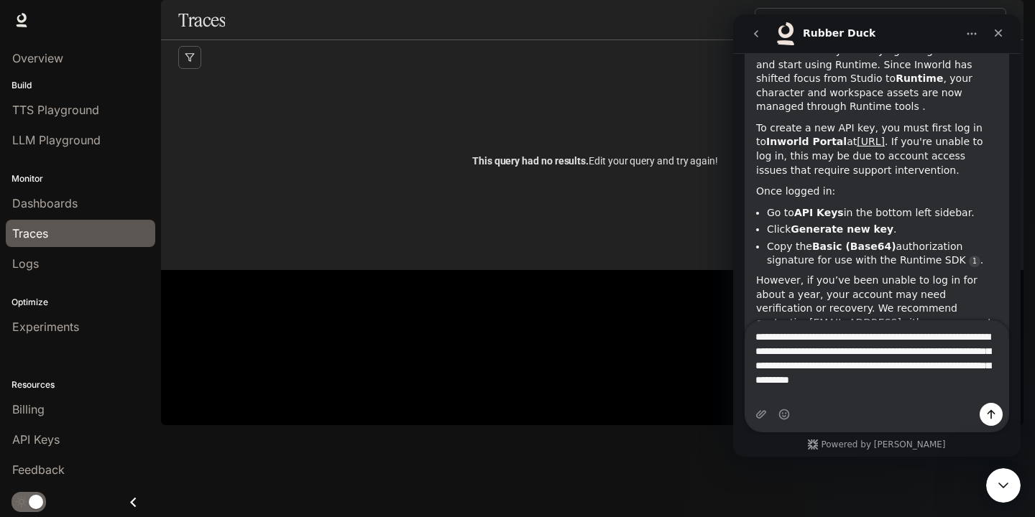
scroll to position [3931, 0]
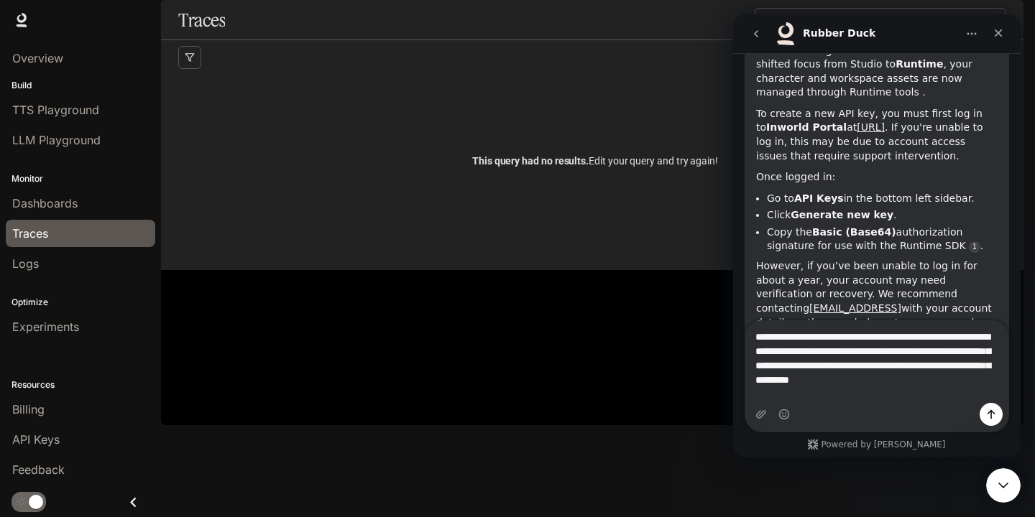
type textarea "**********"
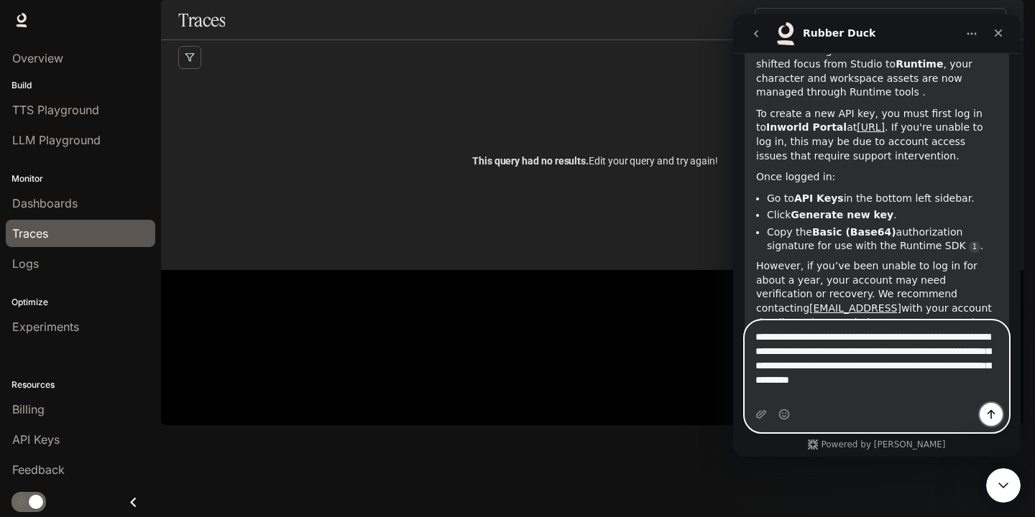
click at [989, 419] on icon "Send a message…" at bounding box center [990, 414] width 11 height 11
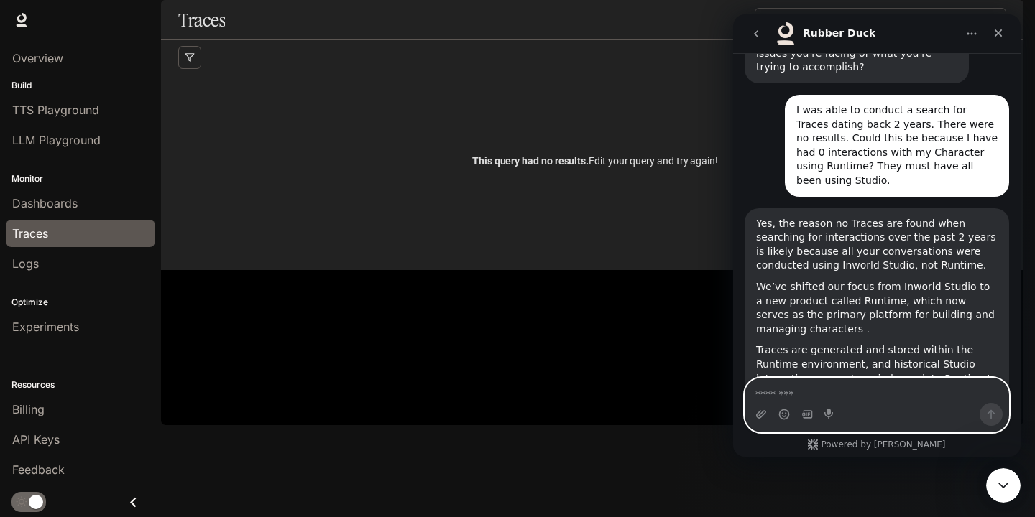
scroll to position [4334, 0]
type textarea "*"
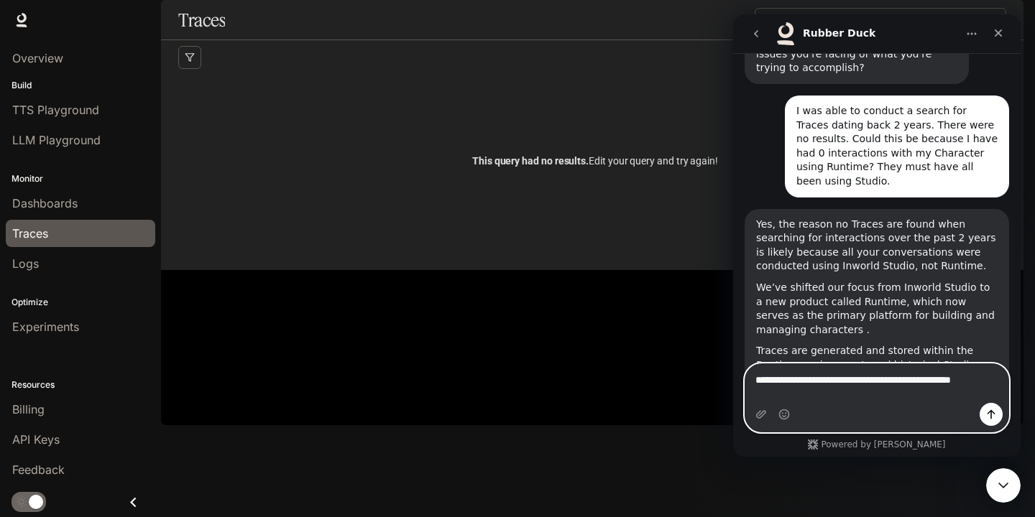
scroll to position [4348, 0]
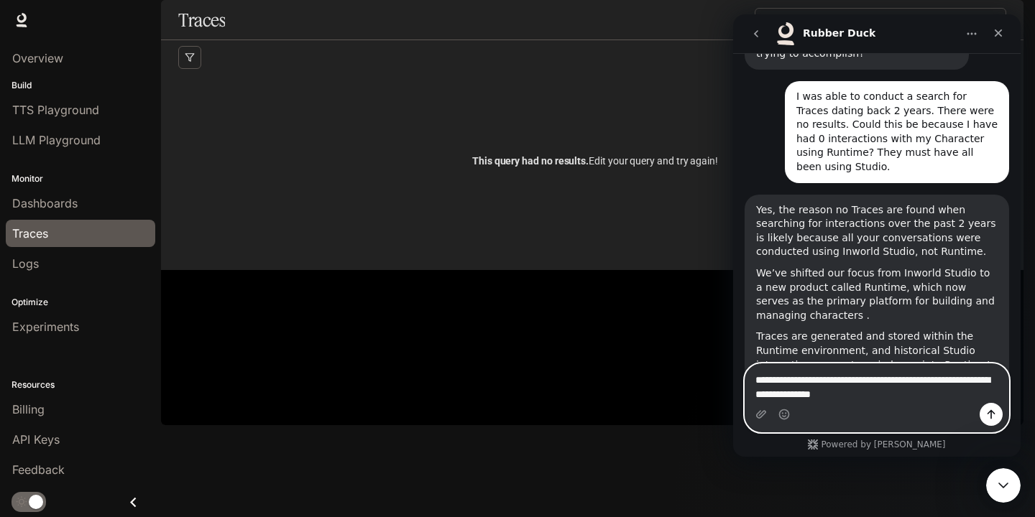
type textarea "**********"
click at [992, 416] on icon "Send a message…" at bounding box center [990, 414] width 11 height 11
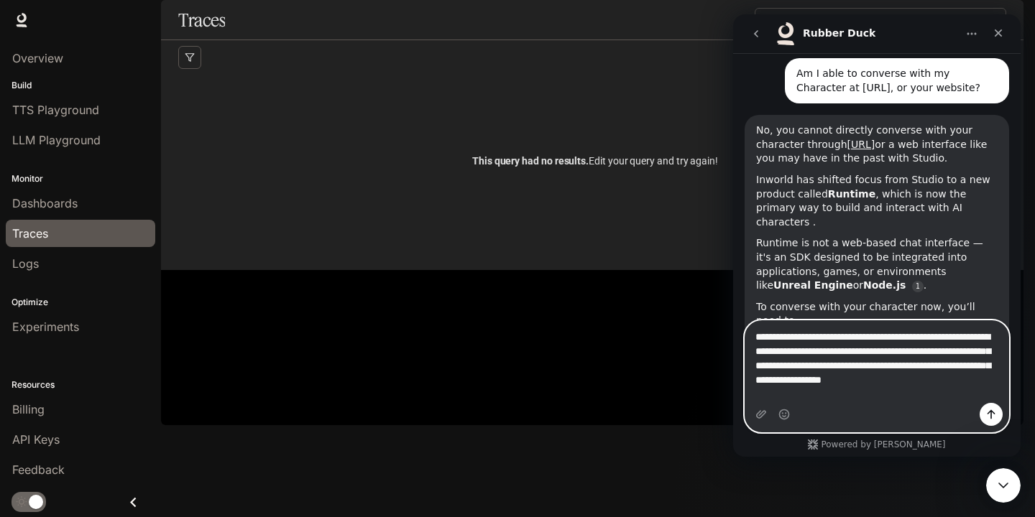
scroll to position [4870, 0]
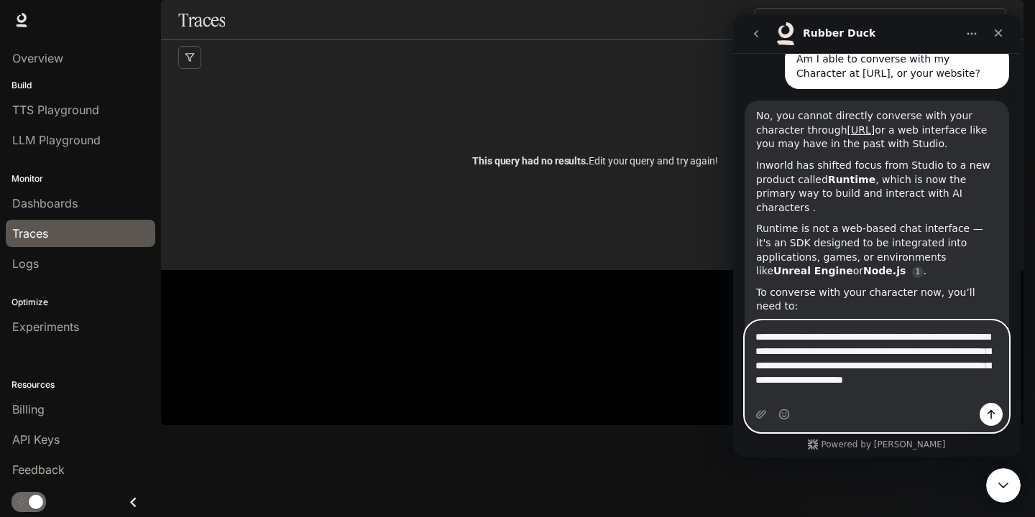
type textarea "**********"
click at [989, 415] on icon "Send a message…" at bounding box center [990, 414] width 11 height 11
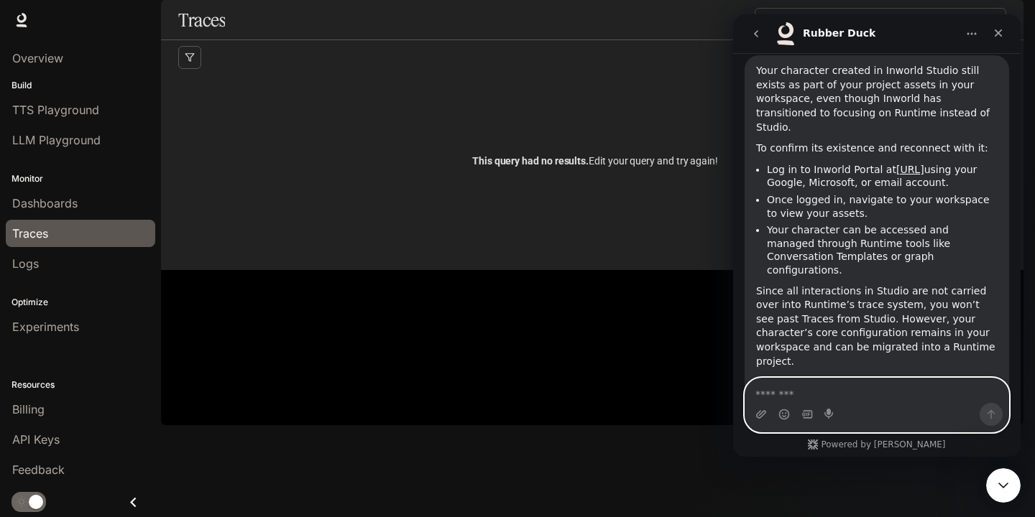
scroll to position [5475, 0]
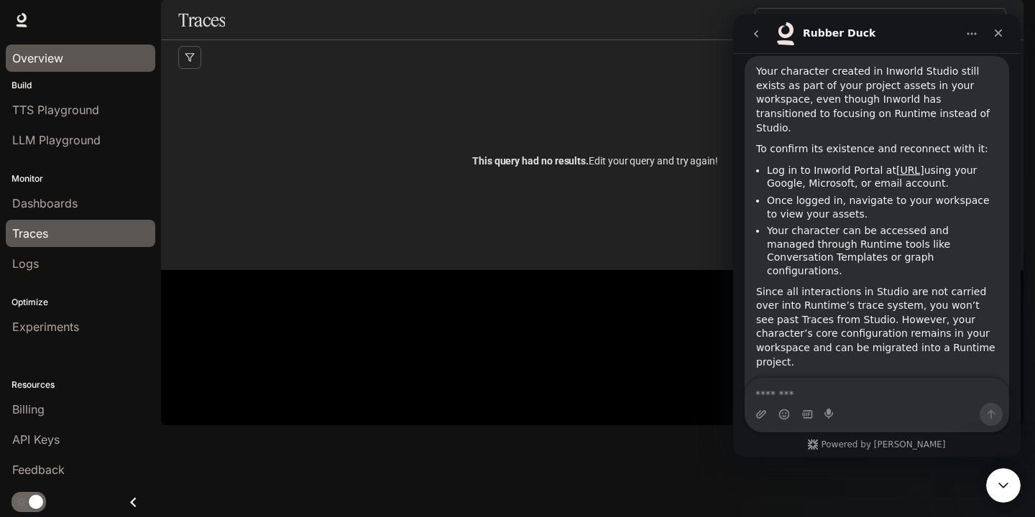
click at [129, 67] on link "Overview" at bounding box center [80, 58] width 149 height 27
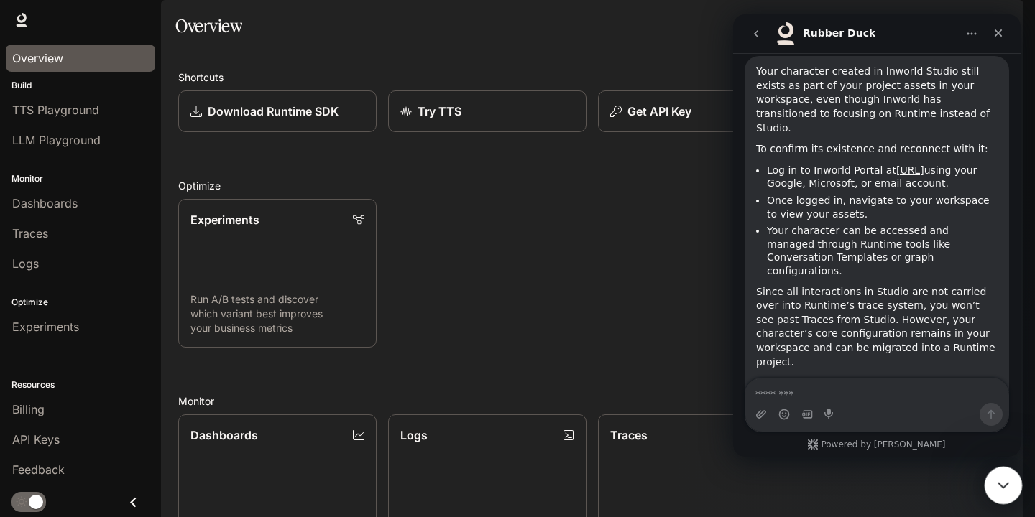
click at [1005, 494] on div "Close Intercom Messenger" at bounding box center [1001, 483] width 34 height 34
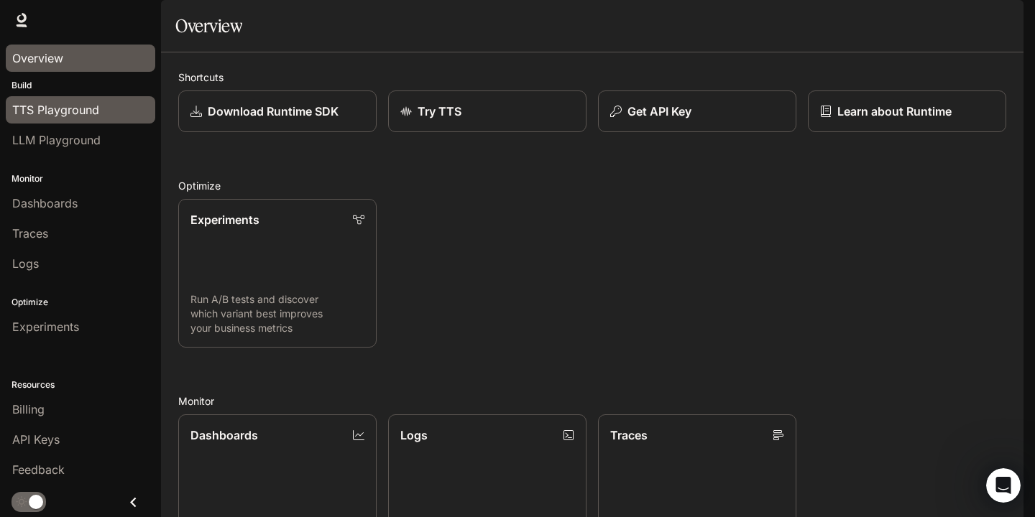
click at [97, 108] on span "TTS Playground" at bounding box center [55, 109] width 87 height 17
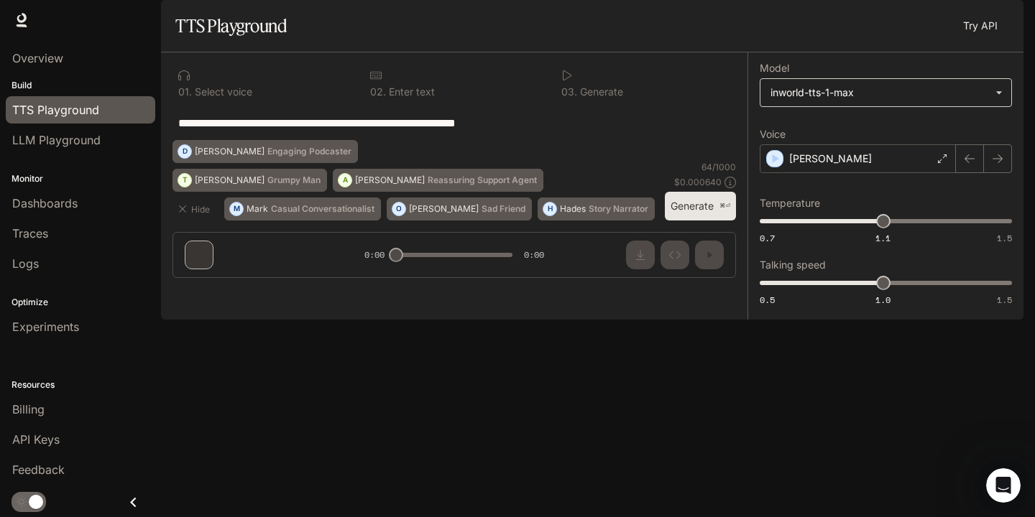
click at [1002, 137] on body "**********" at bounding box center [517, 258] width 1035 height 517
click at [1012, 104] on div at bounding box center [517, 258] width 1035 height 517
click at [72, 146] on span "LLM Playground" at bounding box center [56, 139] width 88 height 17
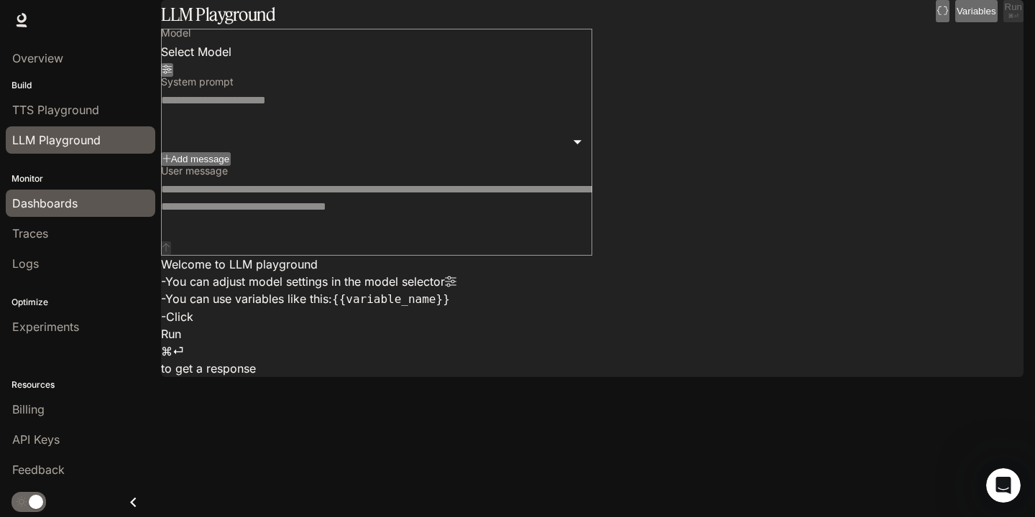
click at [60, 200] on span "Dashboards" at bounding box center [44, 203] width 65 height 17
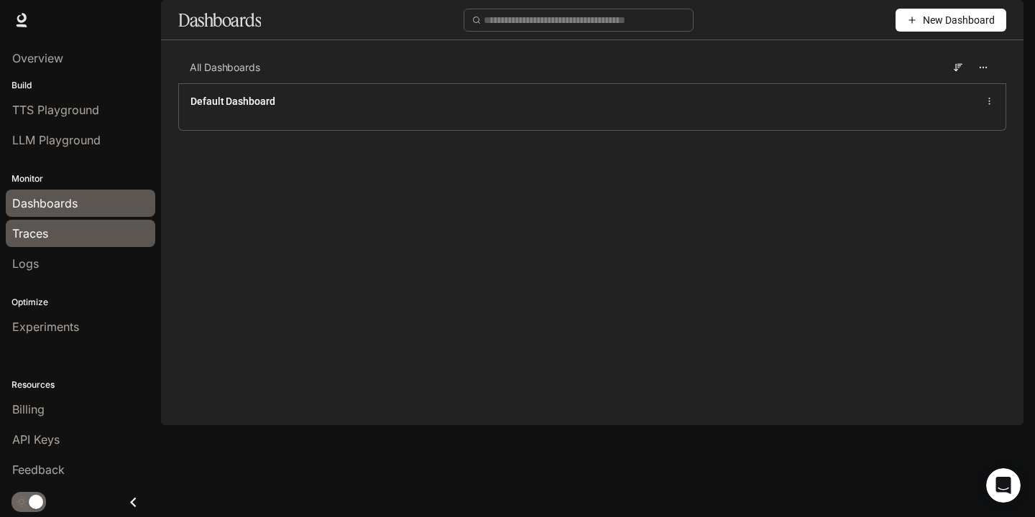
click at [81, 239] on div "Traces" at bounding box center [80, 233] width 137 height 17
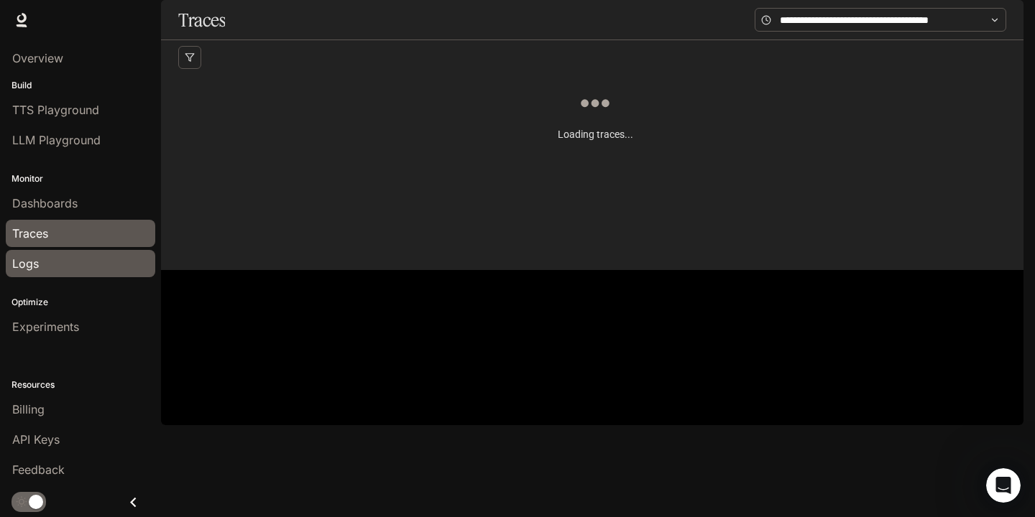
click at [93, 262] on div "Logs" at bounding box center [80, 263] width 137 height 17
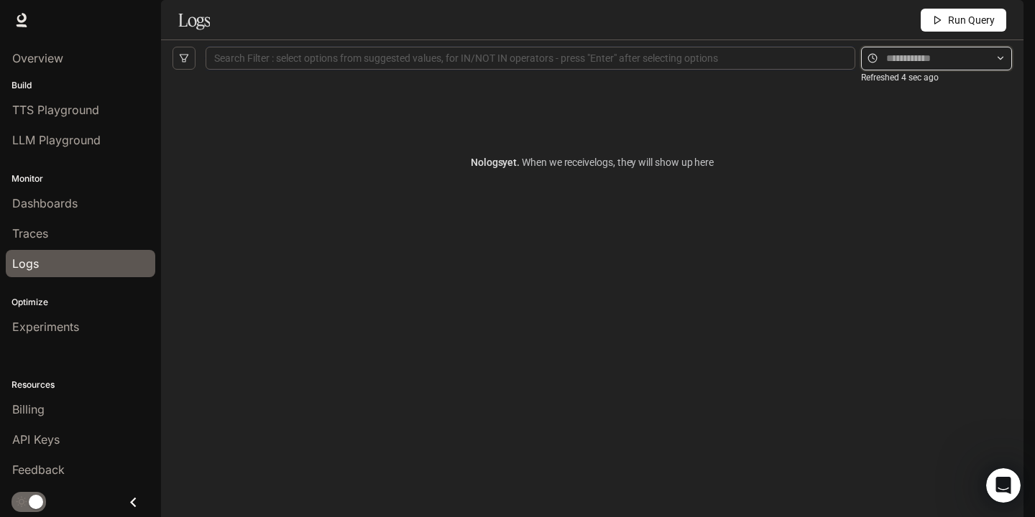
click at [935, 66] on input "text" at bounding box center [936, 58] width 101 height 16
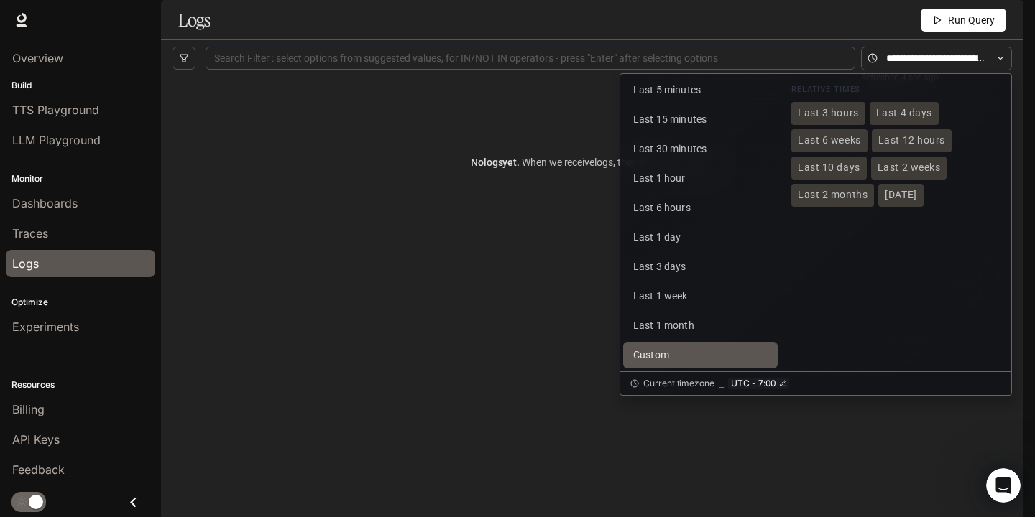
click at [671, 369] on button "Custom" at bounding box center [700, 355] width 154 height 27
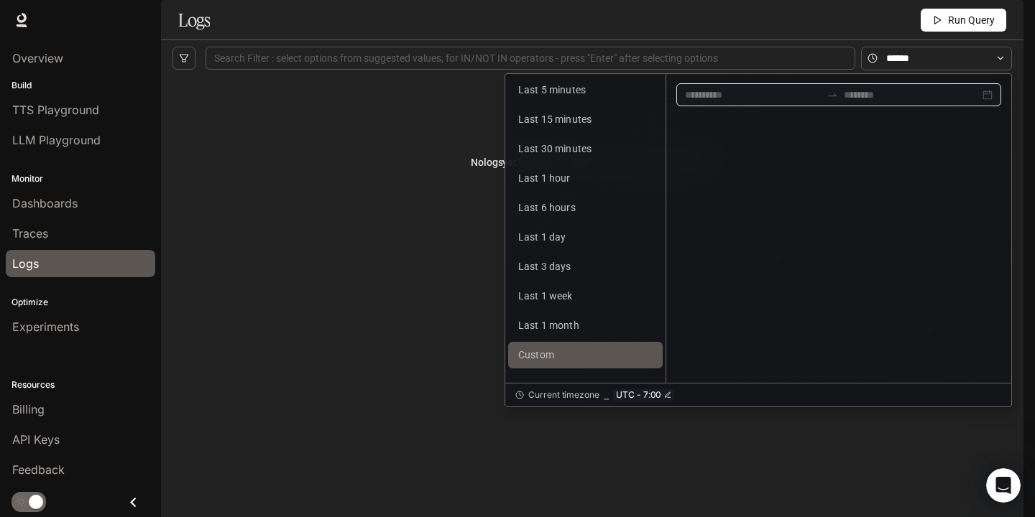
click at [742, 103] on input at bounding box center [753, 95] width 136 height 16
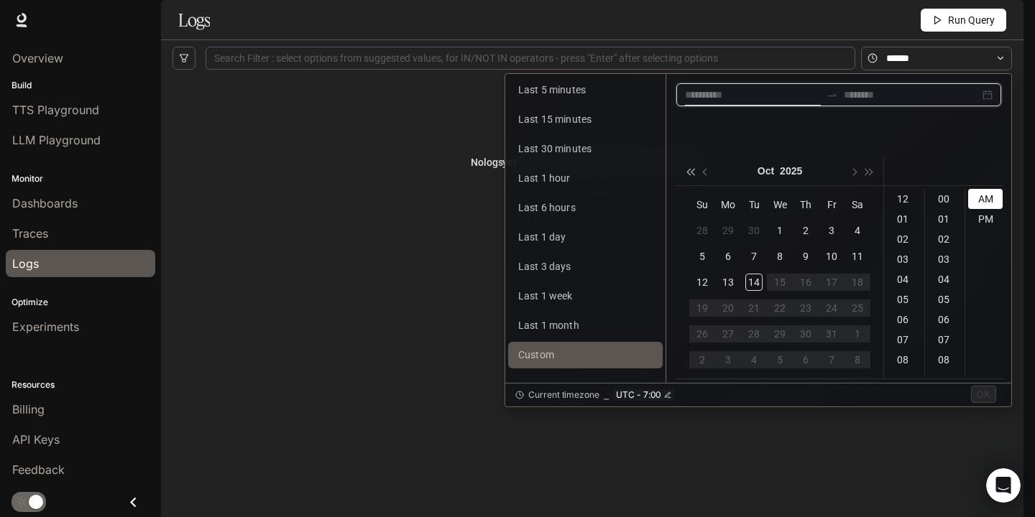
click at [689, 172] on span "button" at bounding box center [689, 172] width 7 height 7
click at [785, 308] on div "25" at bounding box center [779, 308] width 17 height 17
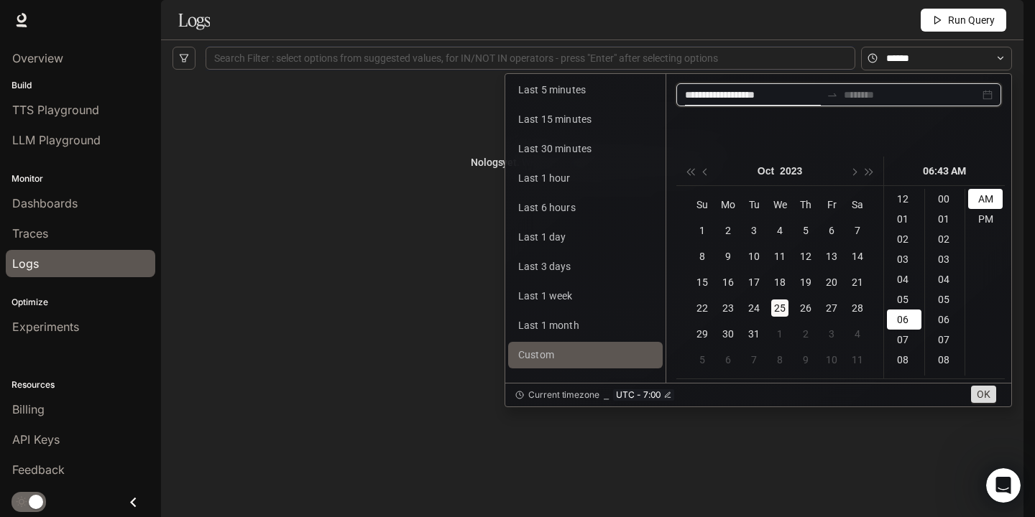
scroll to position [865, 0]
type input "**********"
click at [979, 395] on span "OK" at bounding box center [983, 395] width 14 height 16
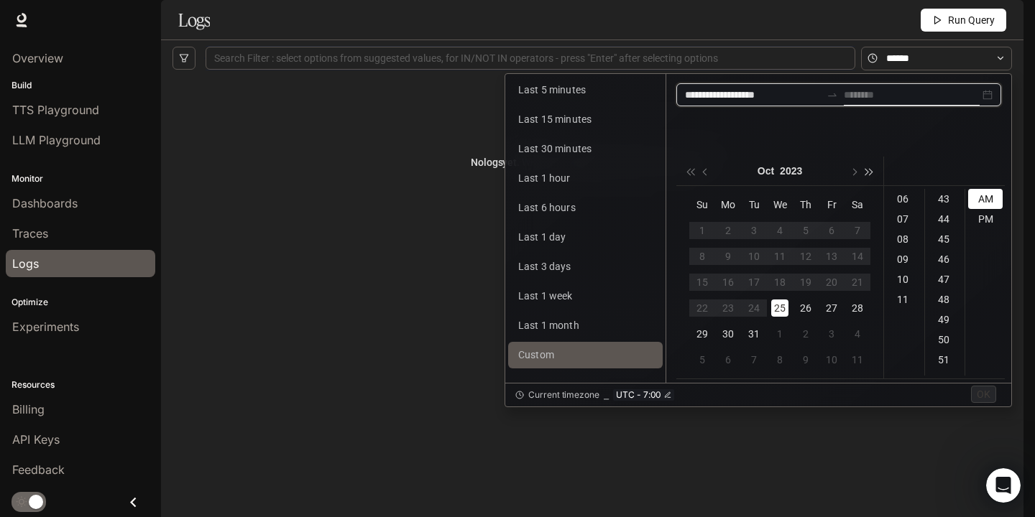
click at [869, 174] on span "button" at bounding box center [869, 172] width 7 height 7
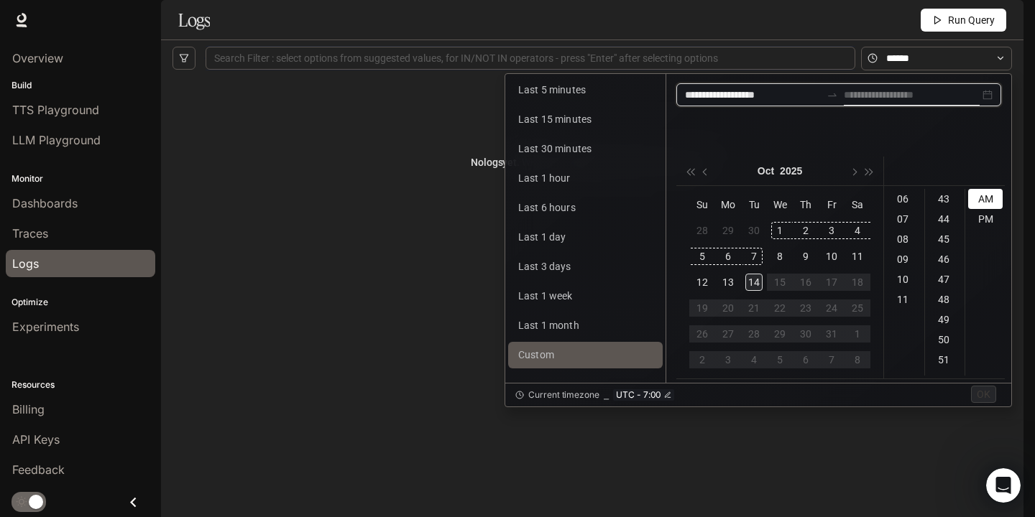
type input "**********"
click at [756, 281] on div "14" at bounding box center [753, 282] width 17 height 17
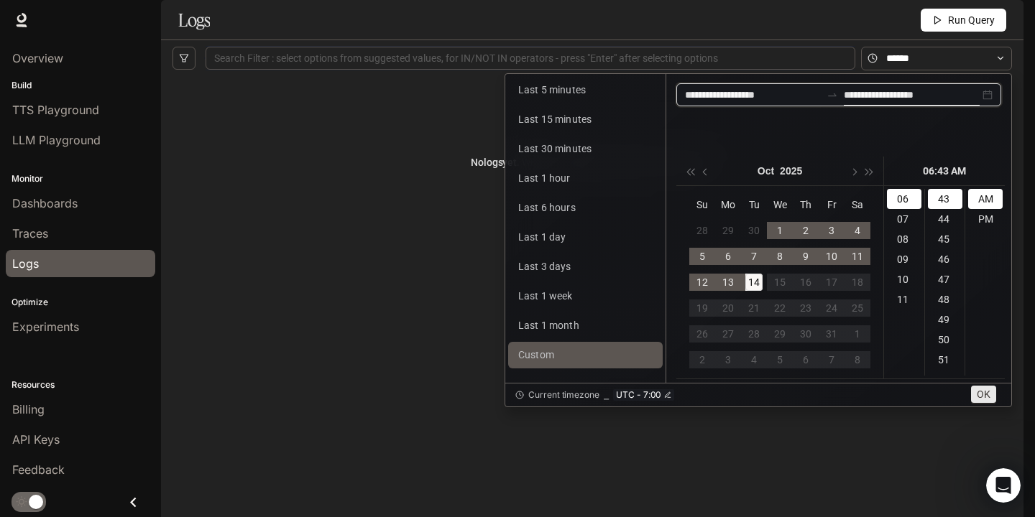
click at [979, 392] on span "OK" at bounding box center [983, 395] width 14 height 16
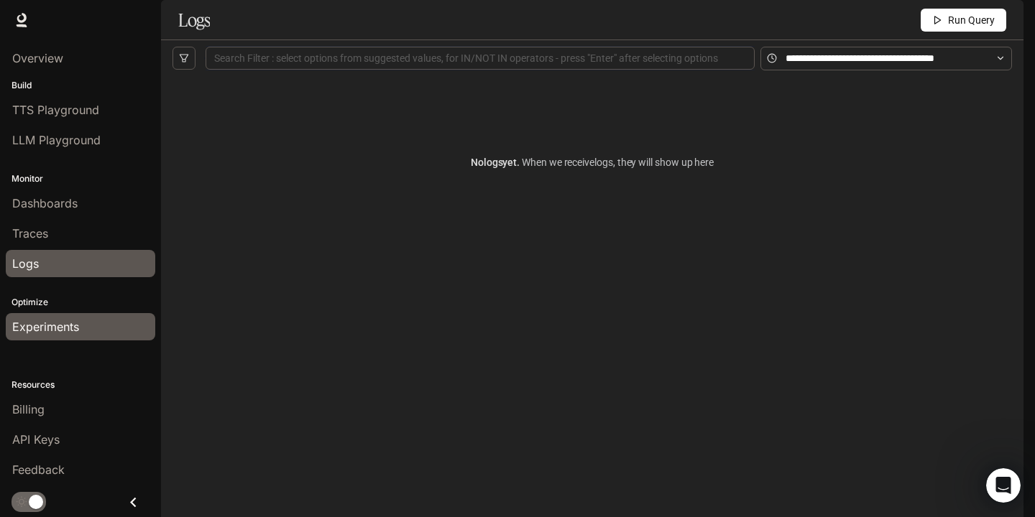
click at [68, 323] on span "Experiments" at bounding box center [45, 326] width 67 height 17
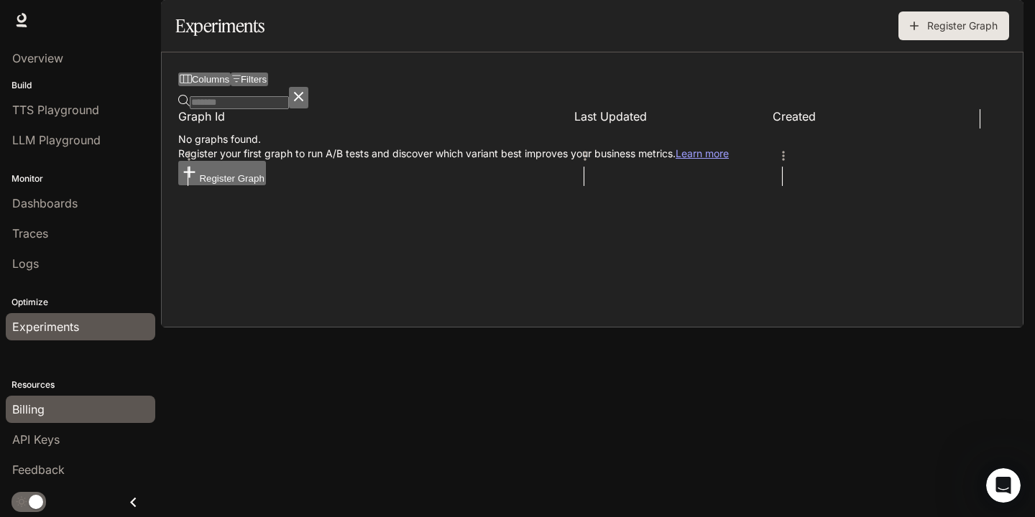
click at [113, 417] on div "Billing" at bounding box center [80, 409] width 137 height 17
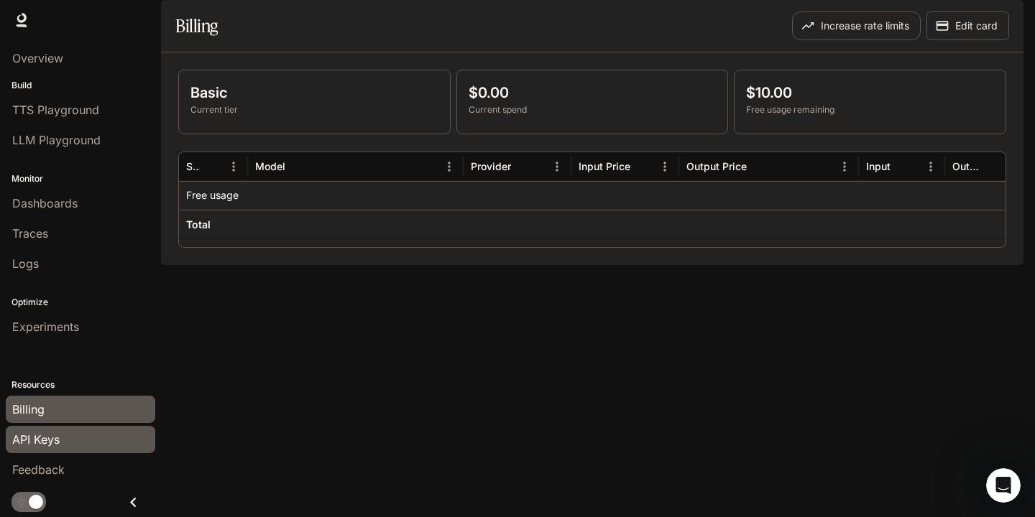
click at [106, 438] on div "API Keys" at bounding box center [80, 439] width 137 height 17
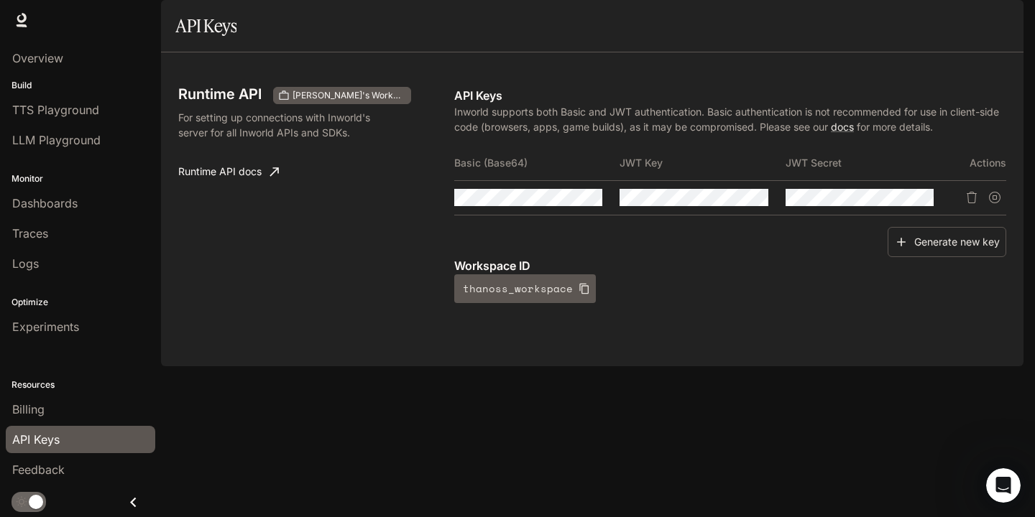
click at [139, 504] on icon "Close drawer" at bounding box center [133, 502] width 19 height 19
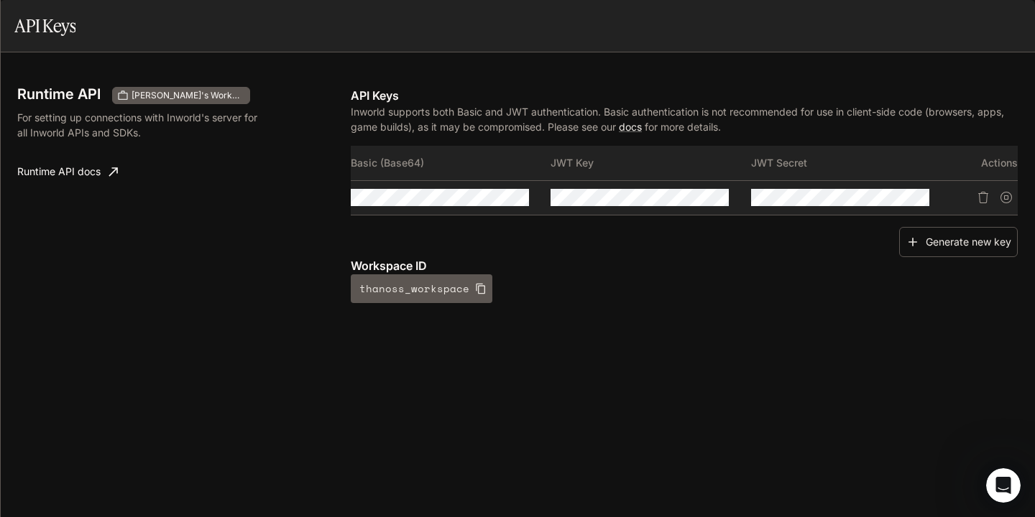
click at [20, 26] on icon "open drawer" at bounding box center [13, 20] width 14 height 14
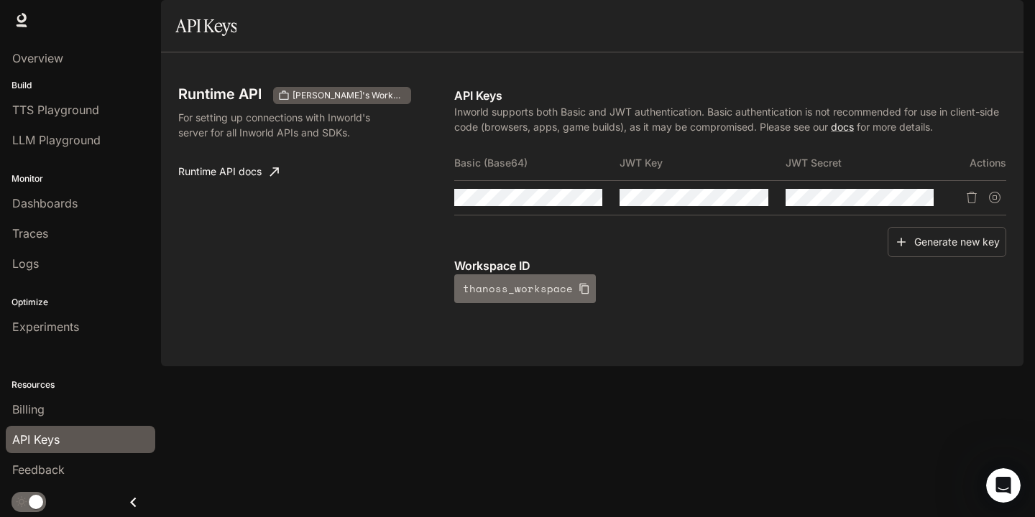
click at [552, 303] on button "thanoss_workspace" at bounding box center [525, 288] width 142 height 29
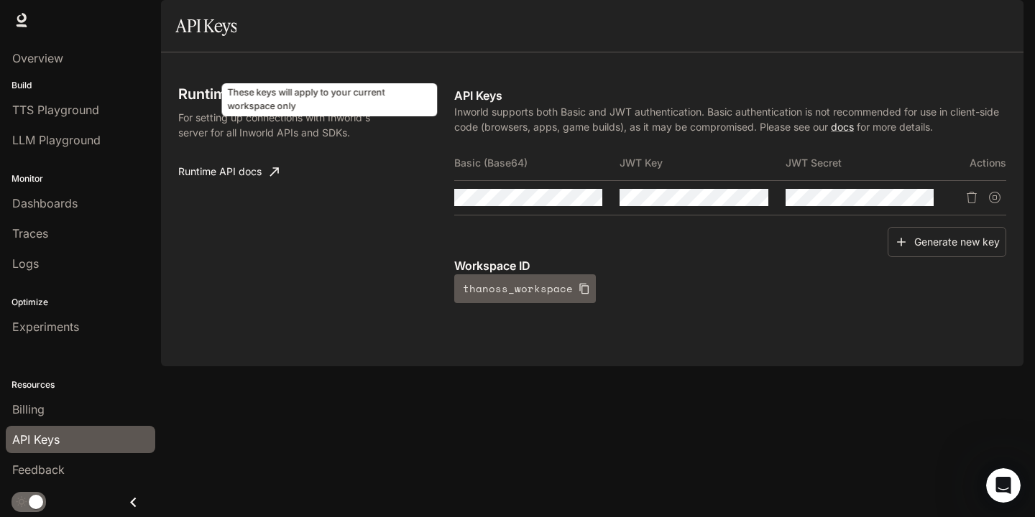
click at [338, 102] on span "[PERSON_NAME]'s Workspace" at bounding box center [348, 95] width 122 height 13
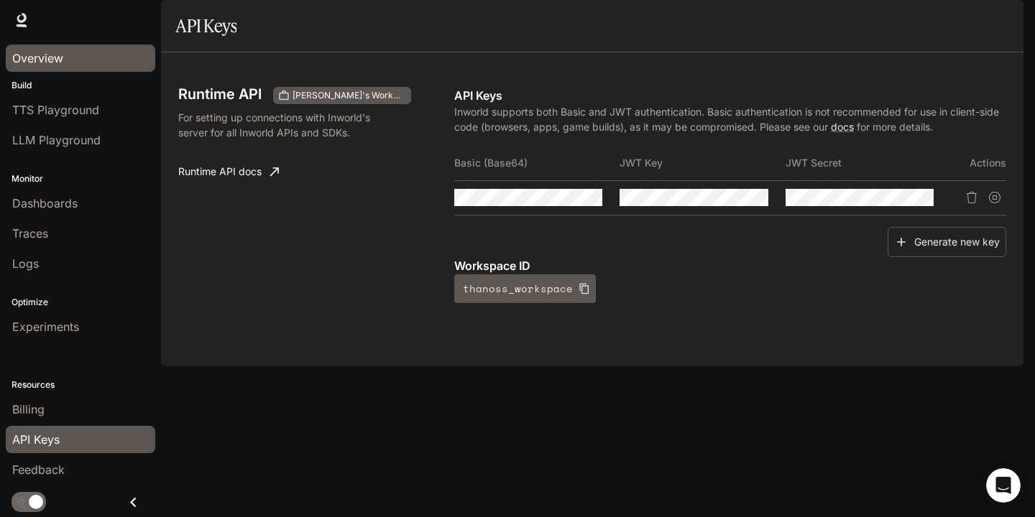
click at [75, 55] on div "Overview" at bounding box center [80, 58] width 137 height 17
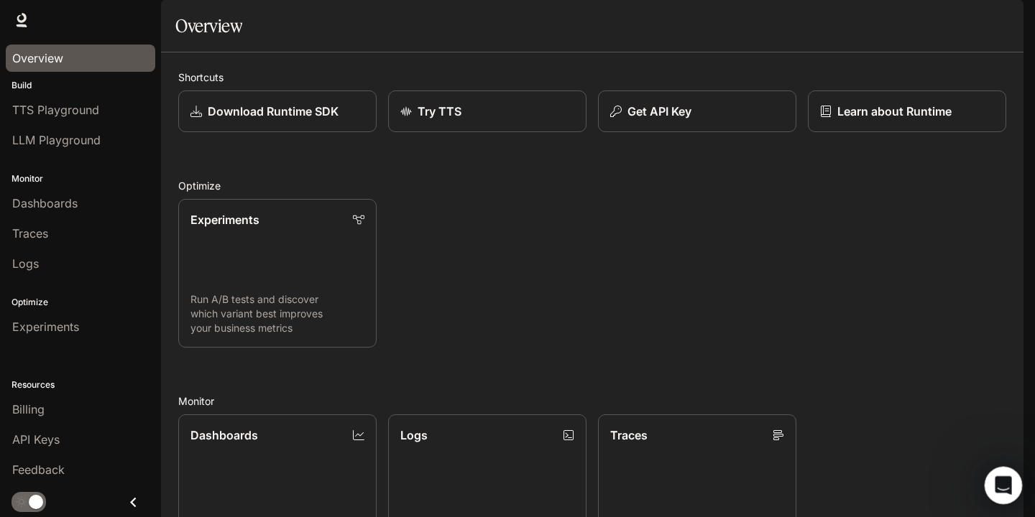
click at [1002, 486] on icon "Open Intercom Messenger" at bounding box center [1001, 484] width 24 height 24
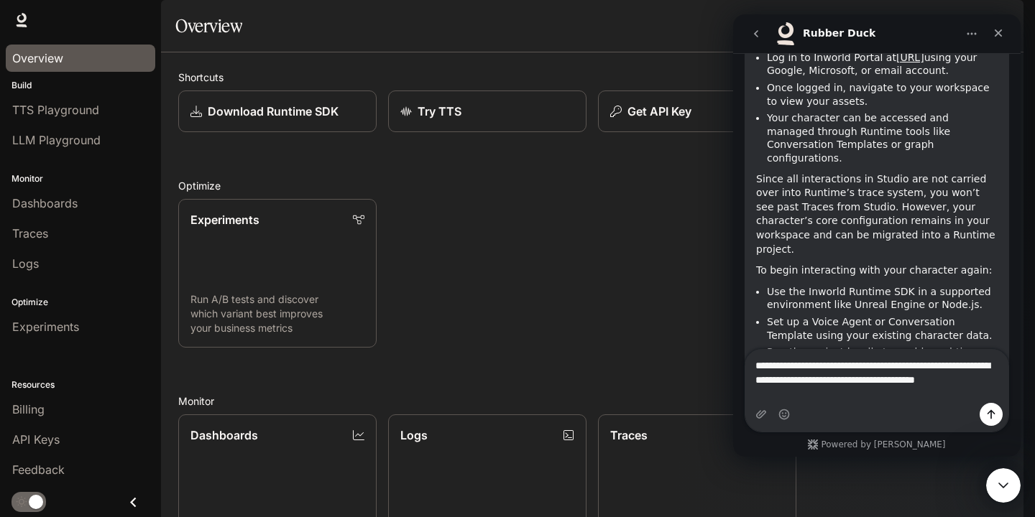
scroll to position [5580, 0]
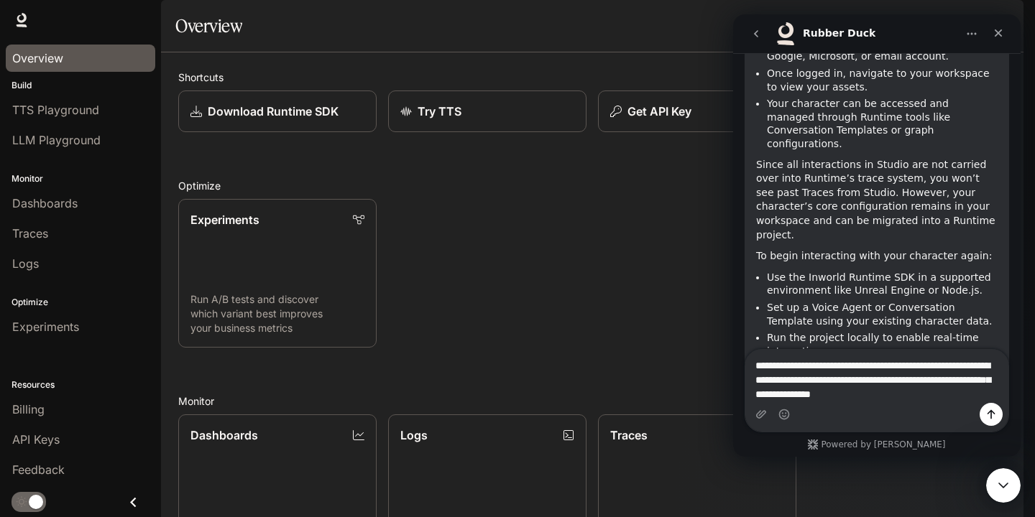
type textarea "**********"
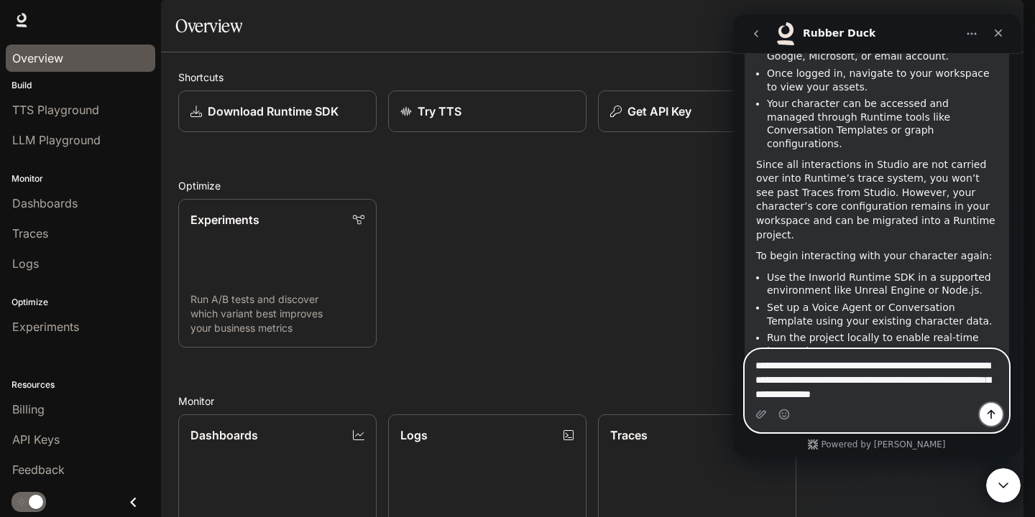
click at [990, 415] on icon "Send a message…" at bounding box center [990, 414] width 11 height 11
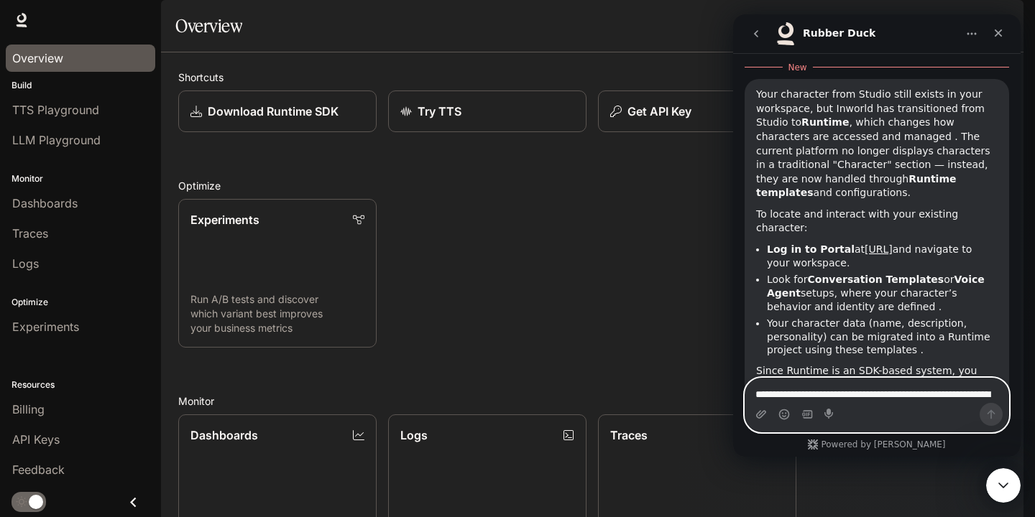
scroll to position [6243, 0]
click at [870, 396] on textarea "**********" at bounding box center [876, 391] width 263 height 24
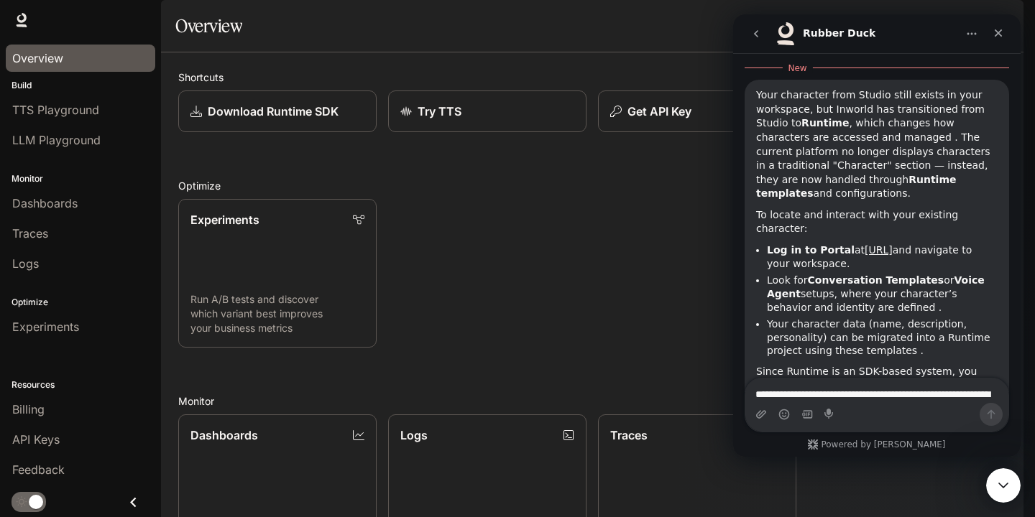
click at [25, 22] on icon at bounding box center [21, 20] width 14 height 14
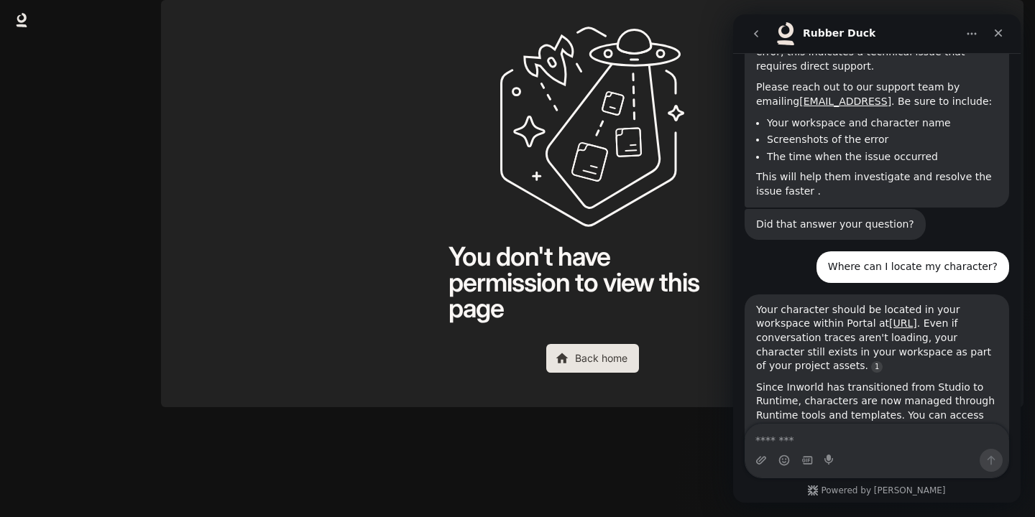
scroll to position [1178, 0]
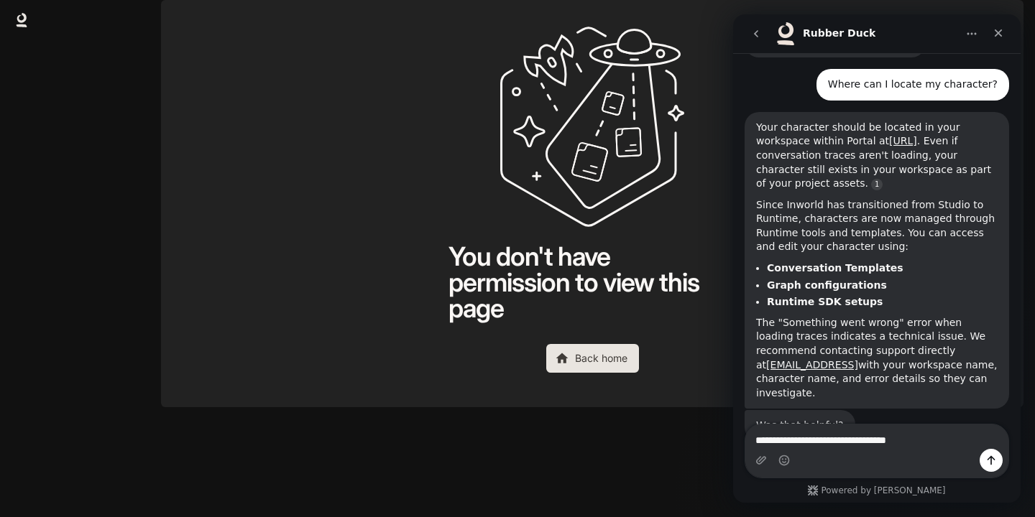
click at [858, 443] on textarea "**********" at bounding box center [876, 437] width 263 height 24
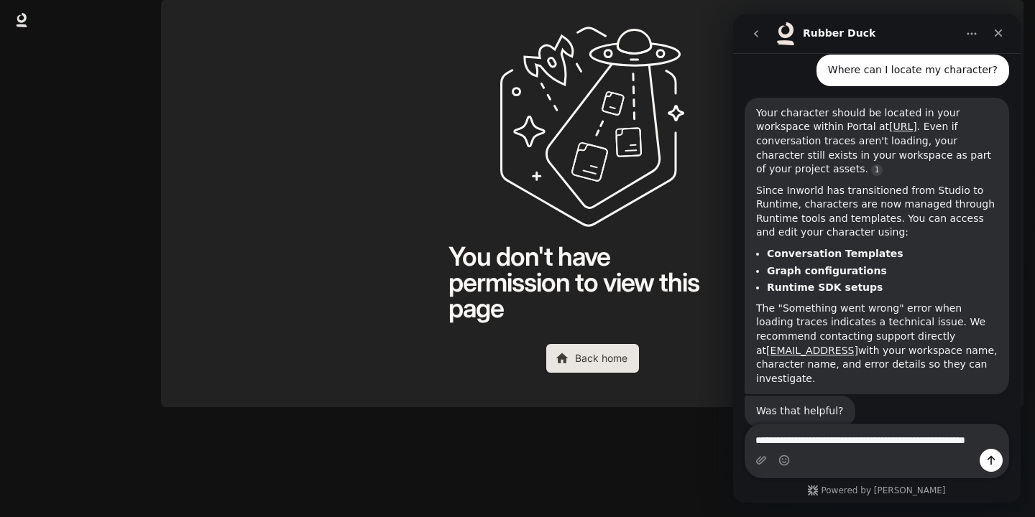
click at [855, 428] on textarea "**********" at bounding box center [876, 444] width 263 height 39
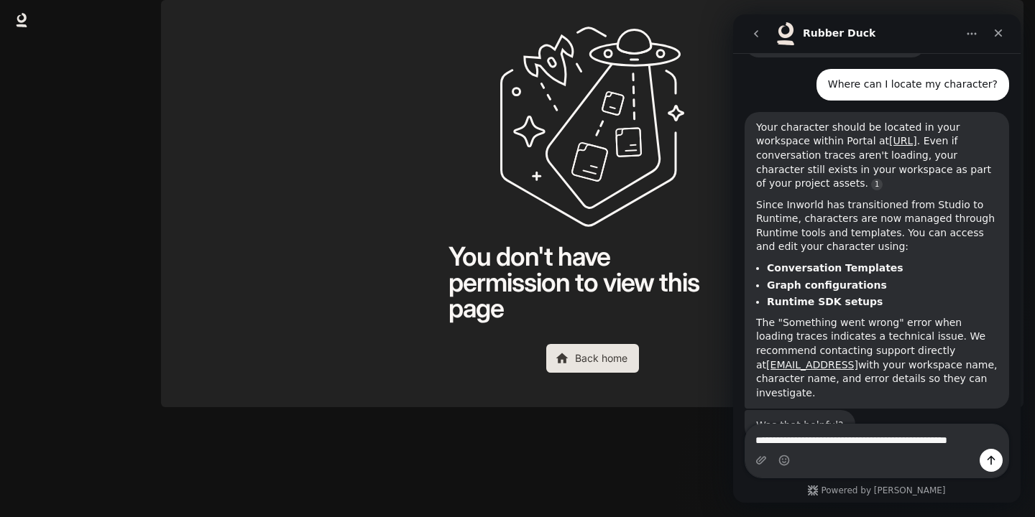
click at [936, 443] on textarea "**********" at bounding box center [876, 437] width 263 height 24
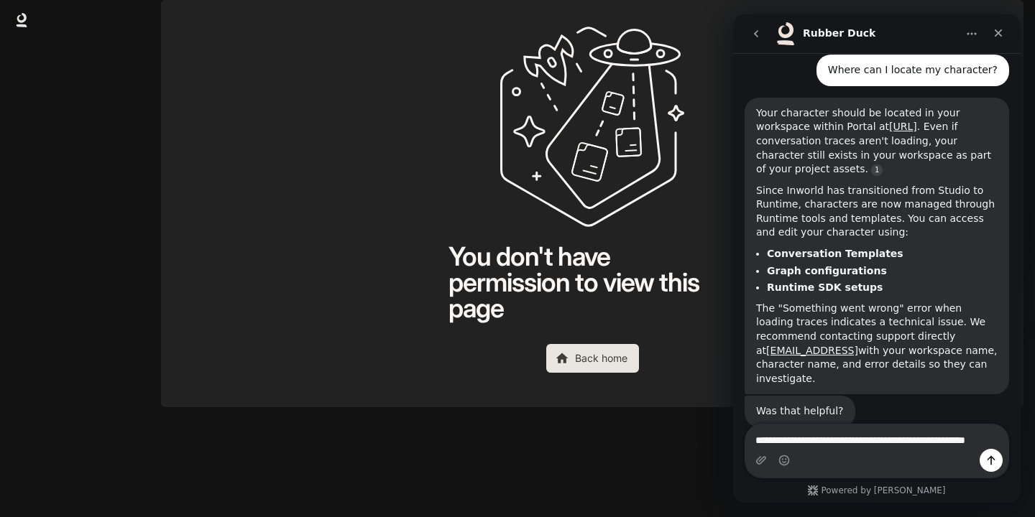
click at [808, 438] on textarea "**********" at bounding box center [876, 444] width 263 height 39
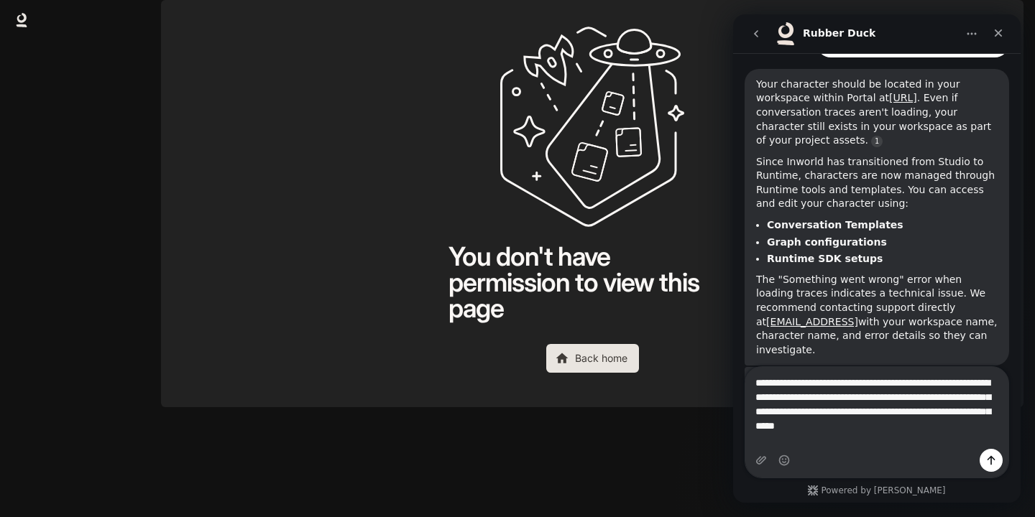
scroll to position [1236, 0]
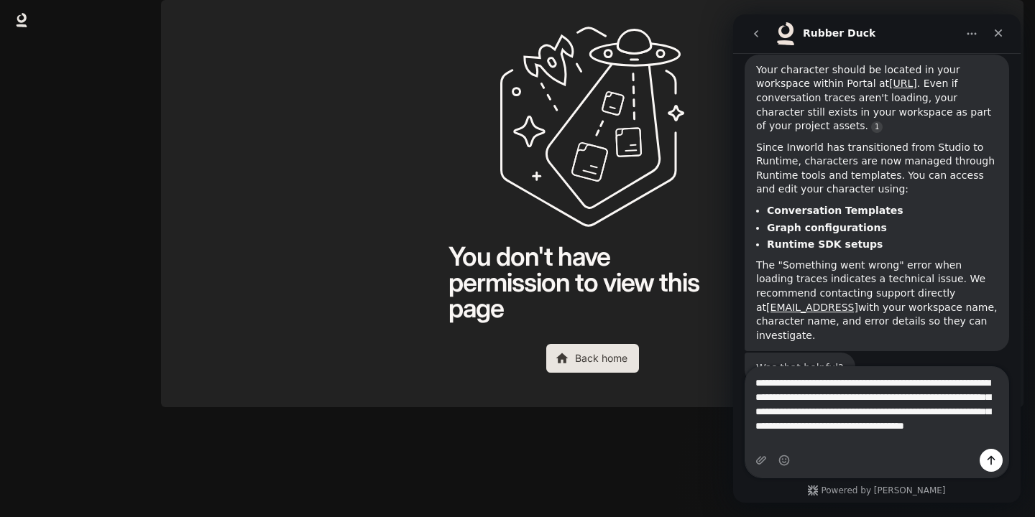
type textarea "**********"
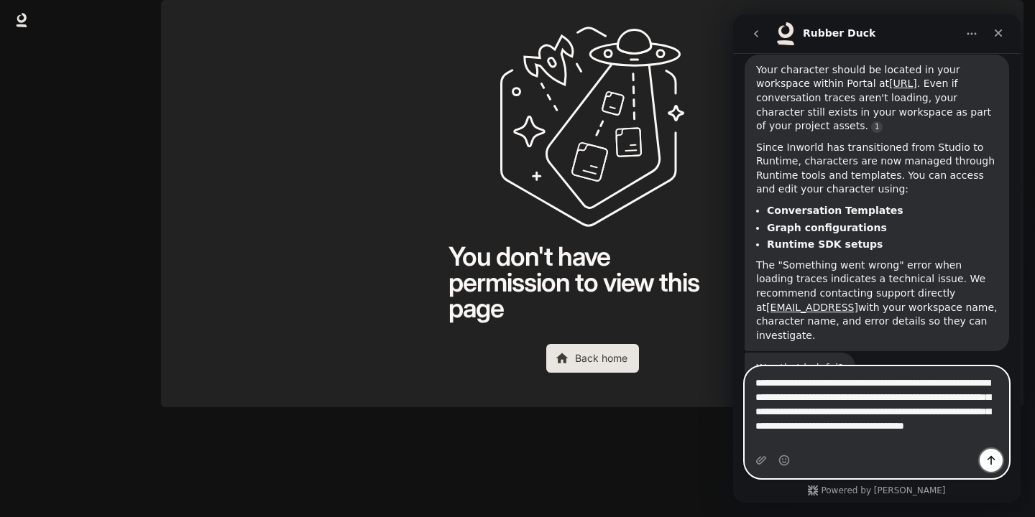
click at [989, 465] on icon "Send a message…" at bounding box center [990, 460] width 11 height 11
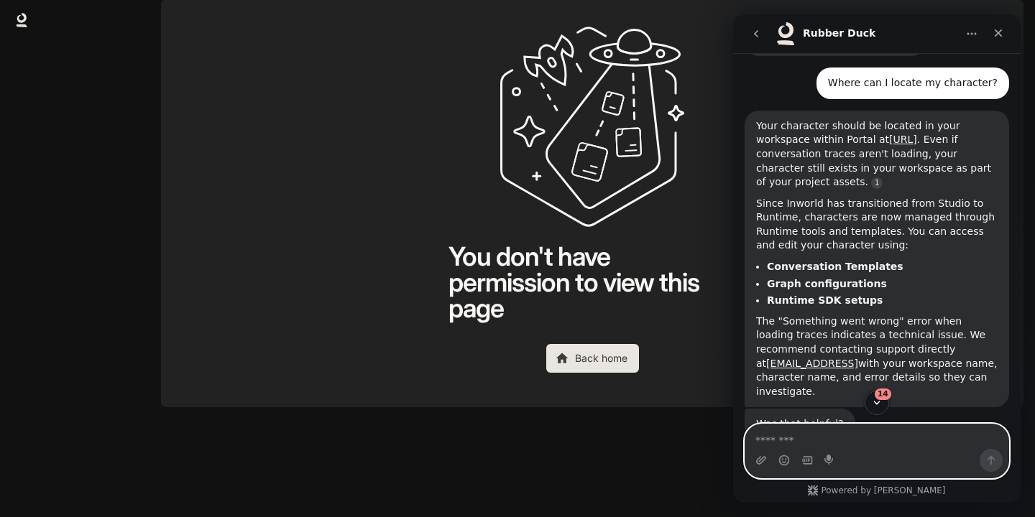
scroll to position [1633, 0]
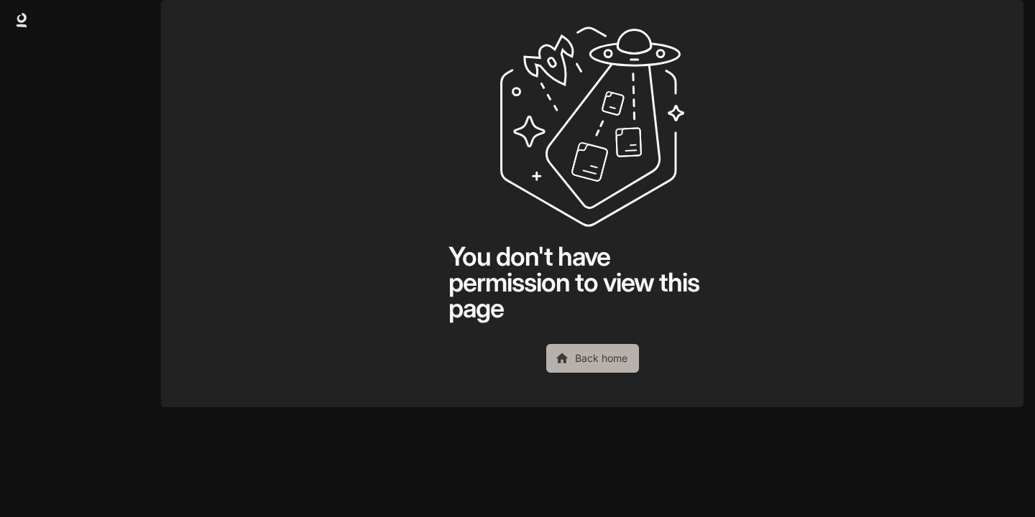
click at [592, 373] on link "Back home" at bounding box center [592, 358] width 93 height 29
click at [1009, 14] on img "button" at bounding box center [1003, 20] width 20 height 20
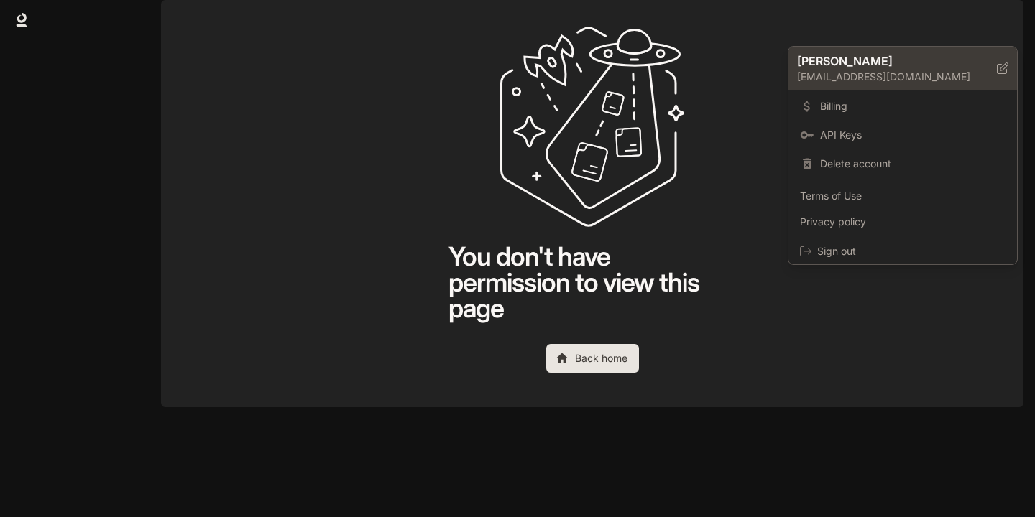
click at [999, 65] on icon at bounding box center [1002, 68] width 11 height 11
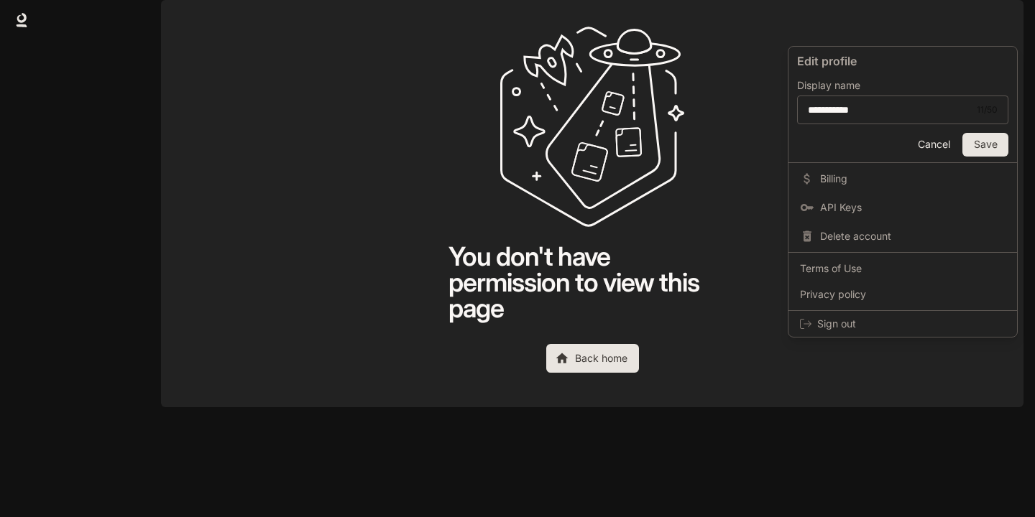
click at [880, 134] on div "Cancel Save" at bounding box center [902, 141] width 211 height 29
click at [921, 134] on button "Cancel" at bounding box center [933, 145] width 46 height 24
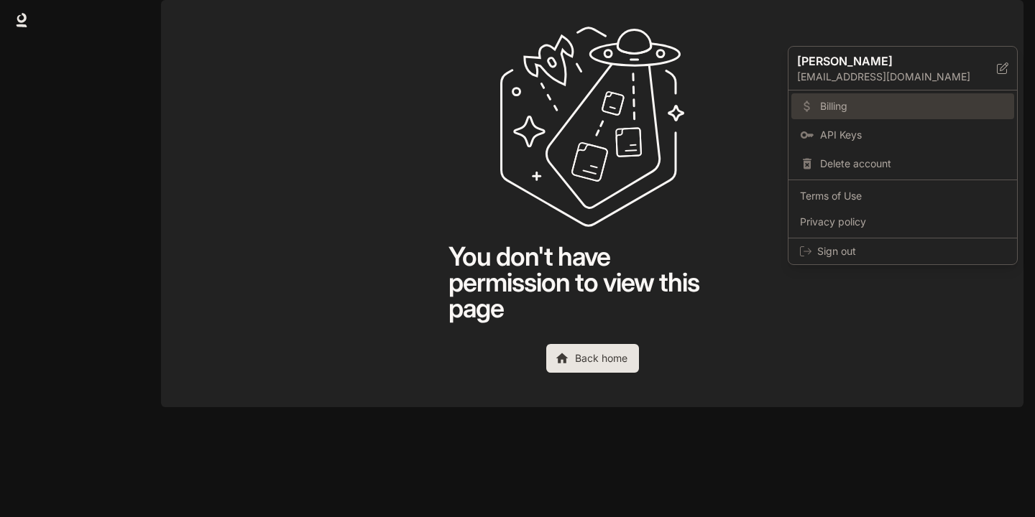
click at [889, 114] on link "Billing" at bounding box center [902, 106] width 223 height 26
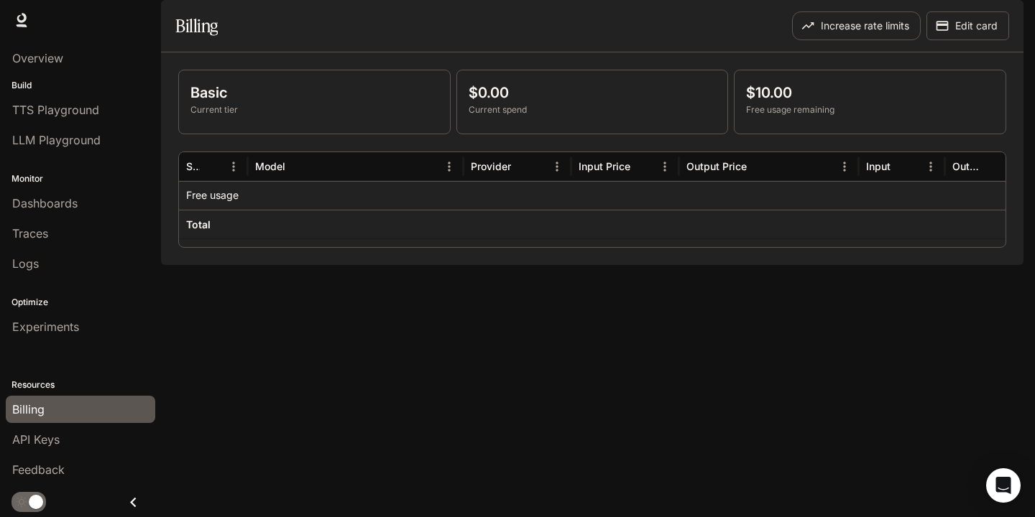
click at [890, 27] on link "Runtime Runtime" at bounding box center [867, 20] width 52 height 29
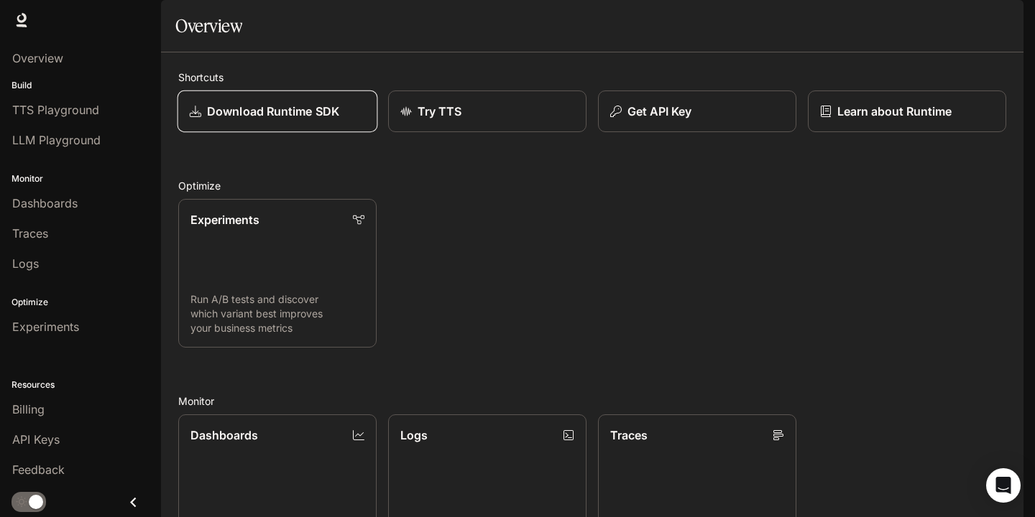
click at [328, 133] on link "Download Runtime SDK" at bounding box center [277, 112] width 200 height 42
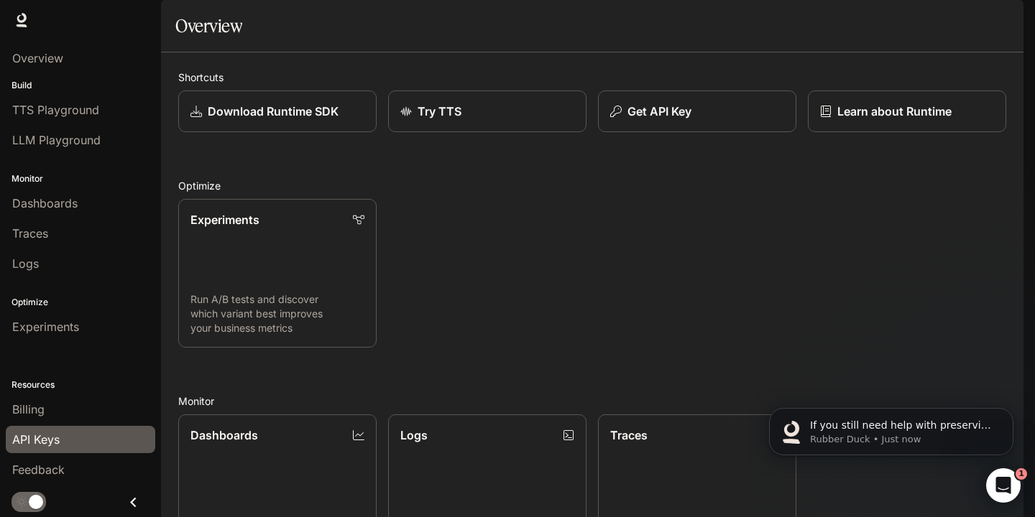
click at [62, 441] on div "API Keys" at bounding box center [80, 439] width 137 height 17
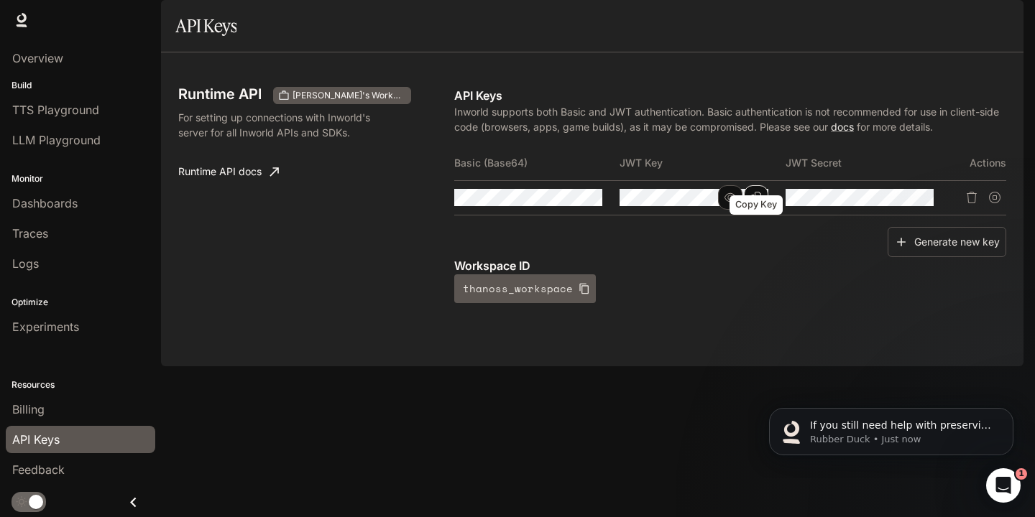
click at [752, 203] on icon "Copy Key" at bounding box center [755, 197] width 11 height 11
click at [750, 203] on icon "Copy Key" at bounding box center [755, 197] width 11 height 11
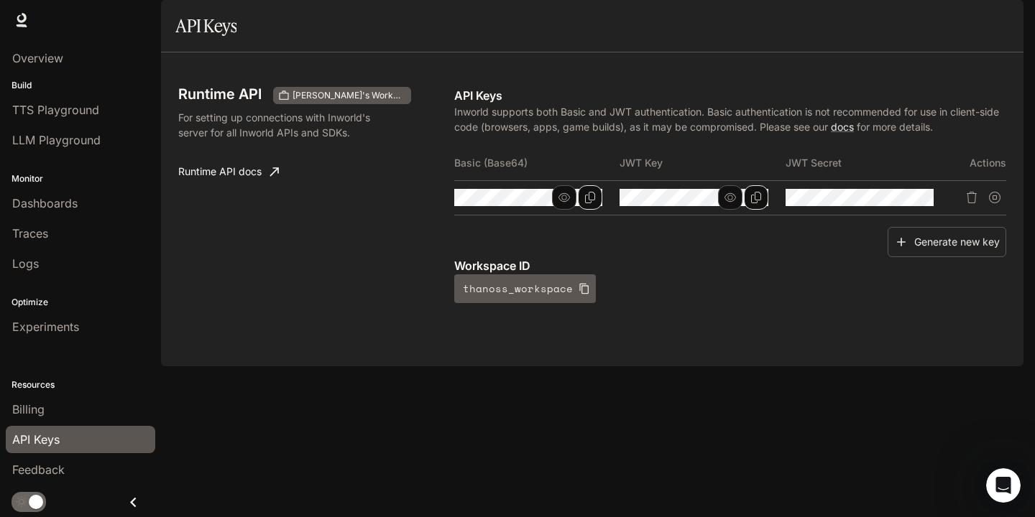
click at [591, 203] on icon "Copy Basic (Base64)" at bounding box center [589, 197] width 11 height 11
